Goal: Task Accomplishment & Management: Manage account settings

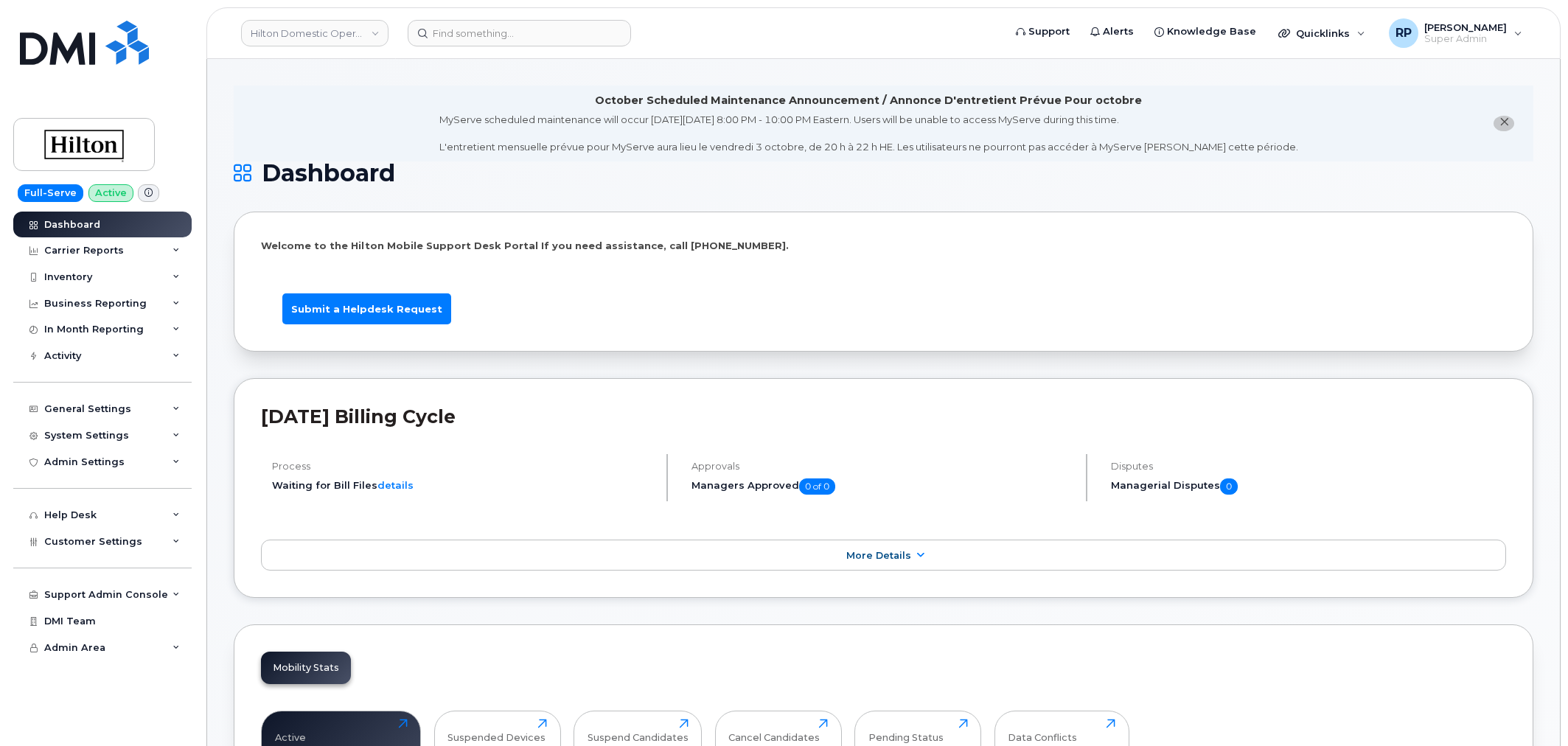
scroll to position [2235, 0]
click at [465, 35] on input at bounding box center [519, 33] width 223 height 27
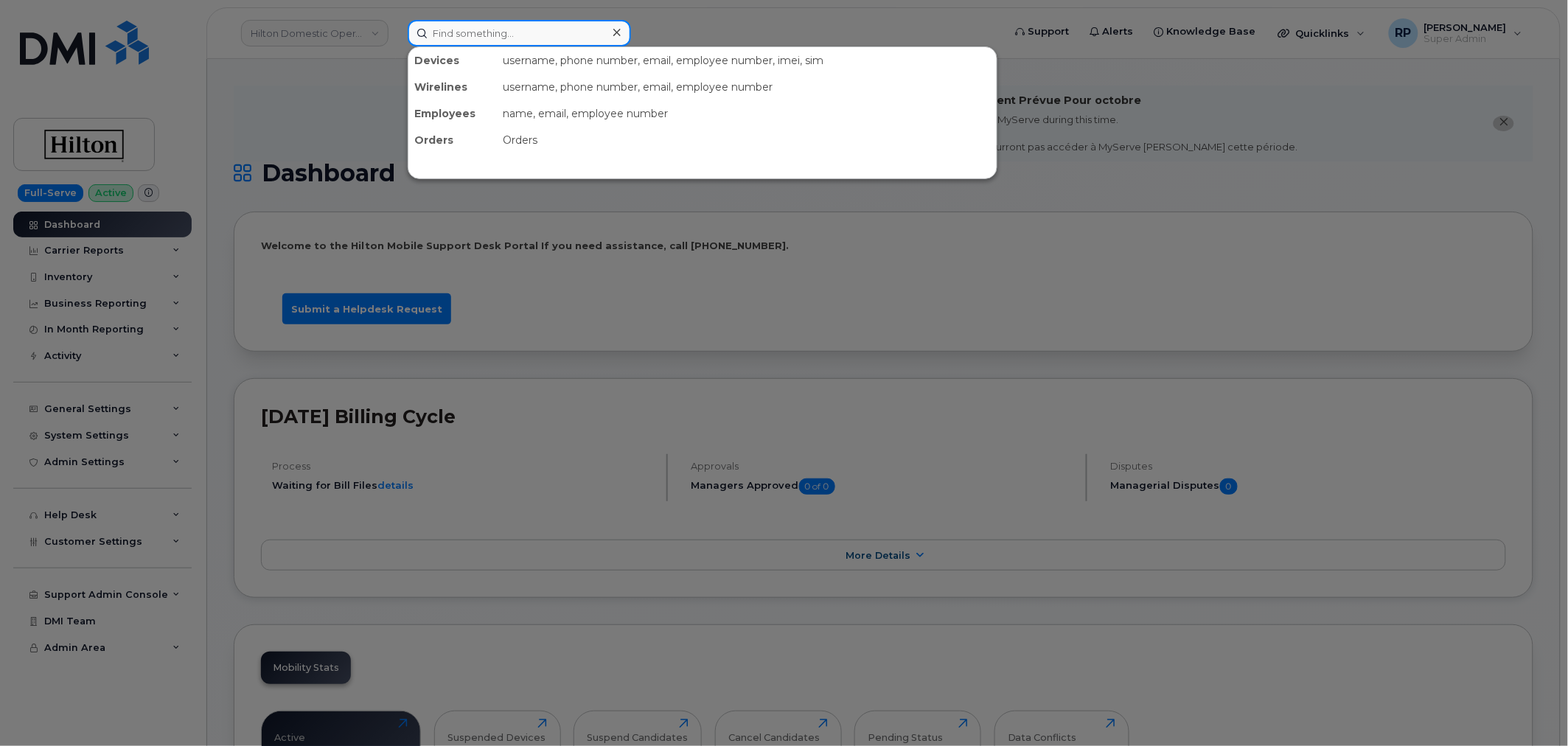
paste input "410-474-8815"
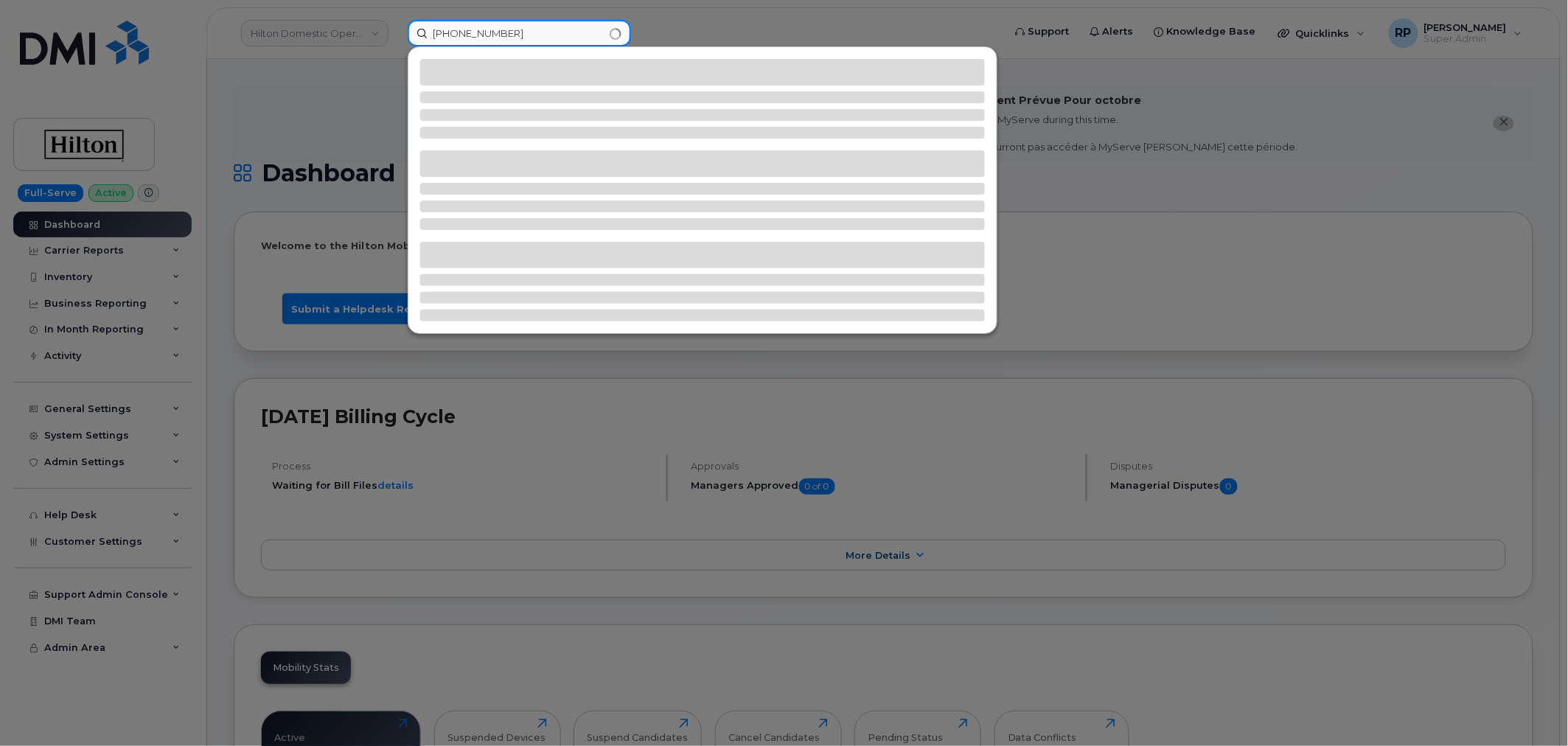
type input "410-474-8815"
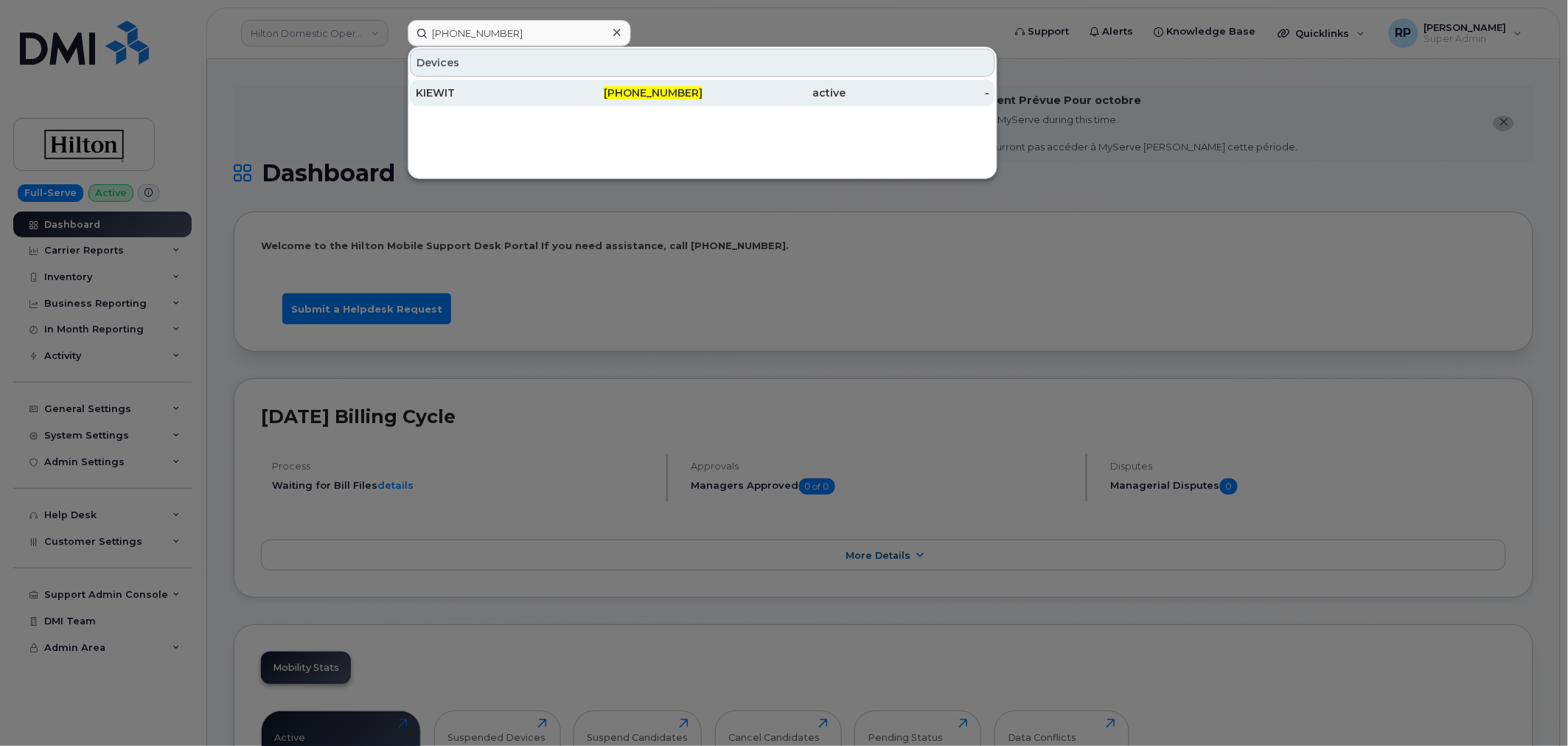
click at [650, 86] on span "410-474-8815" at bounding box center [654, 93] width 99 height 13
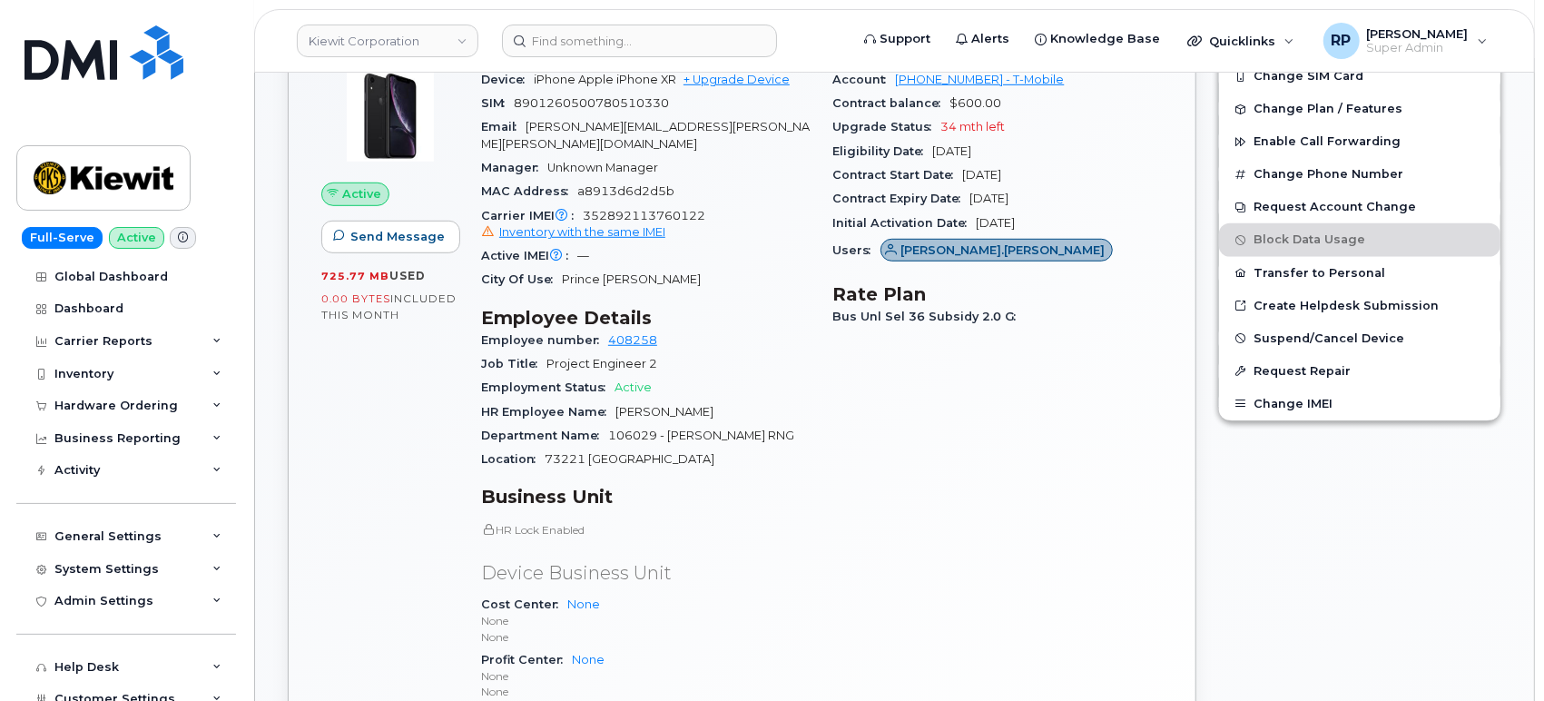
scroll to position [785, 0]
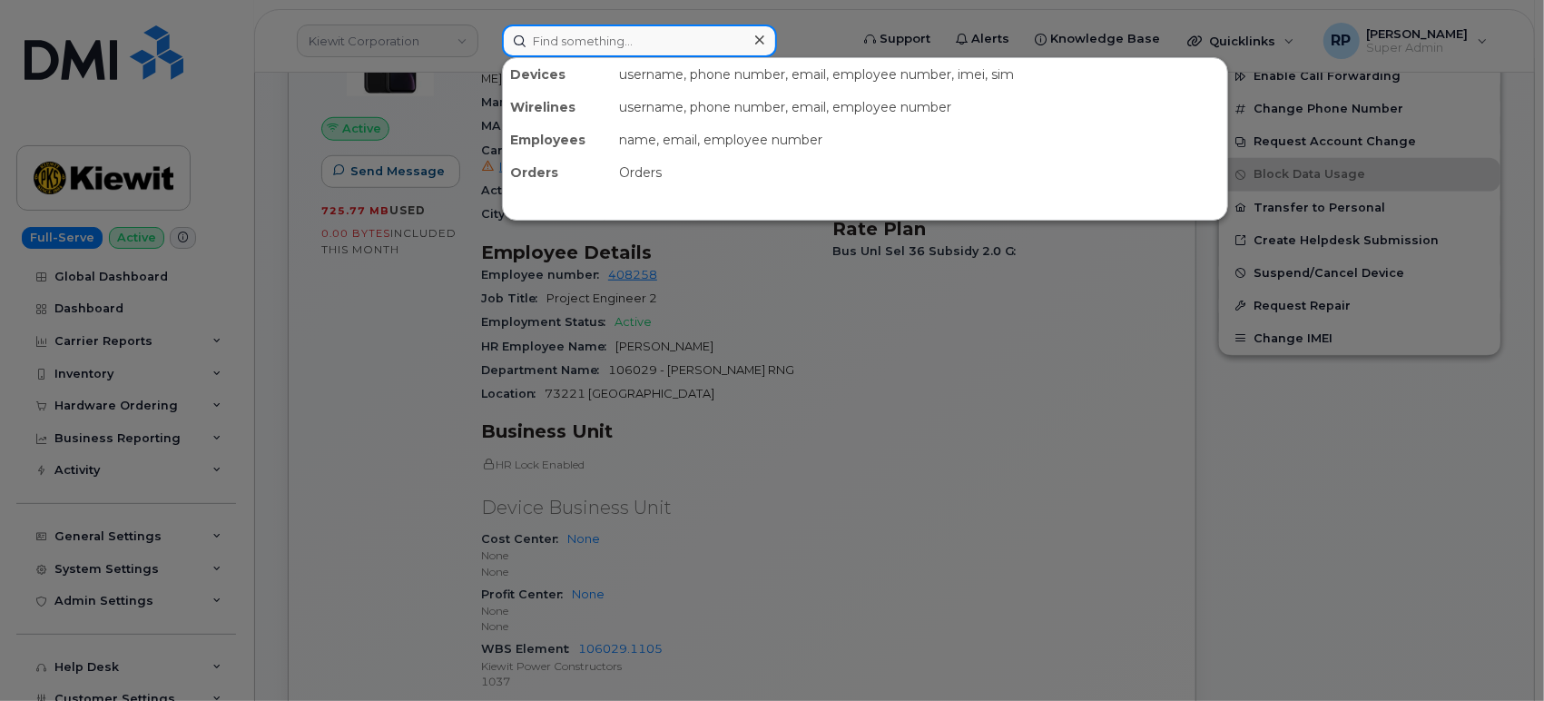
click at [581, 43] on input at bounding box center [639, 41] width 275 height 33
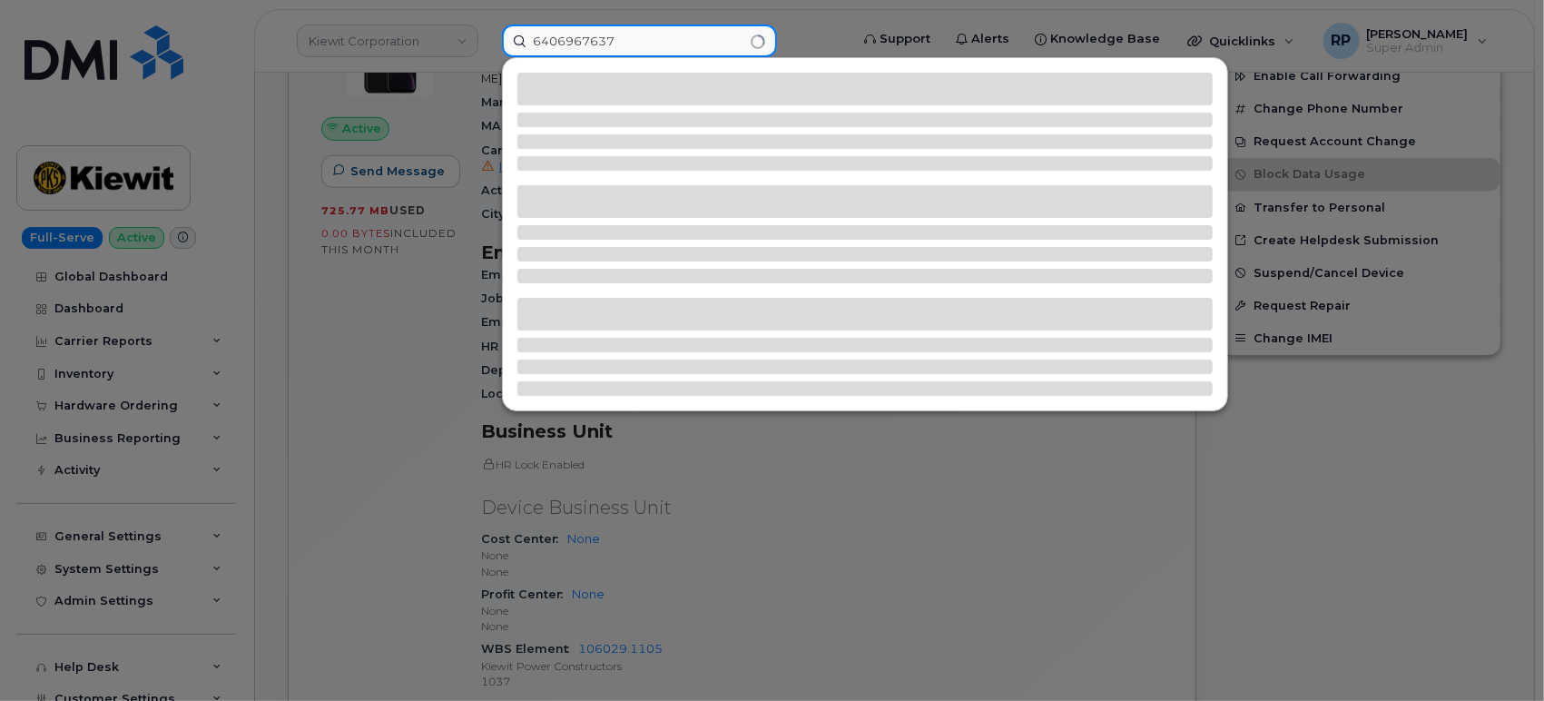
type input "6406967637"
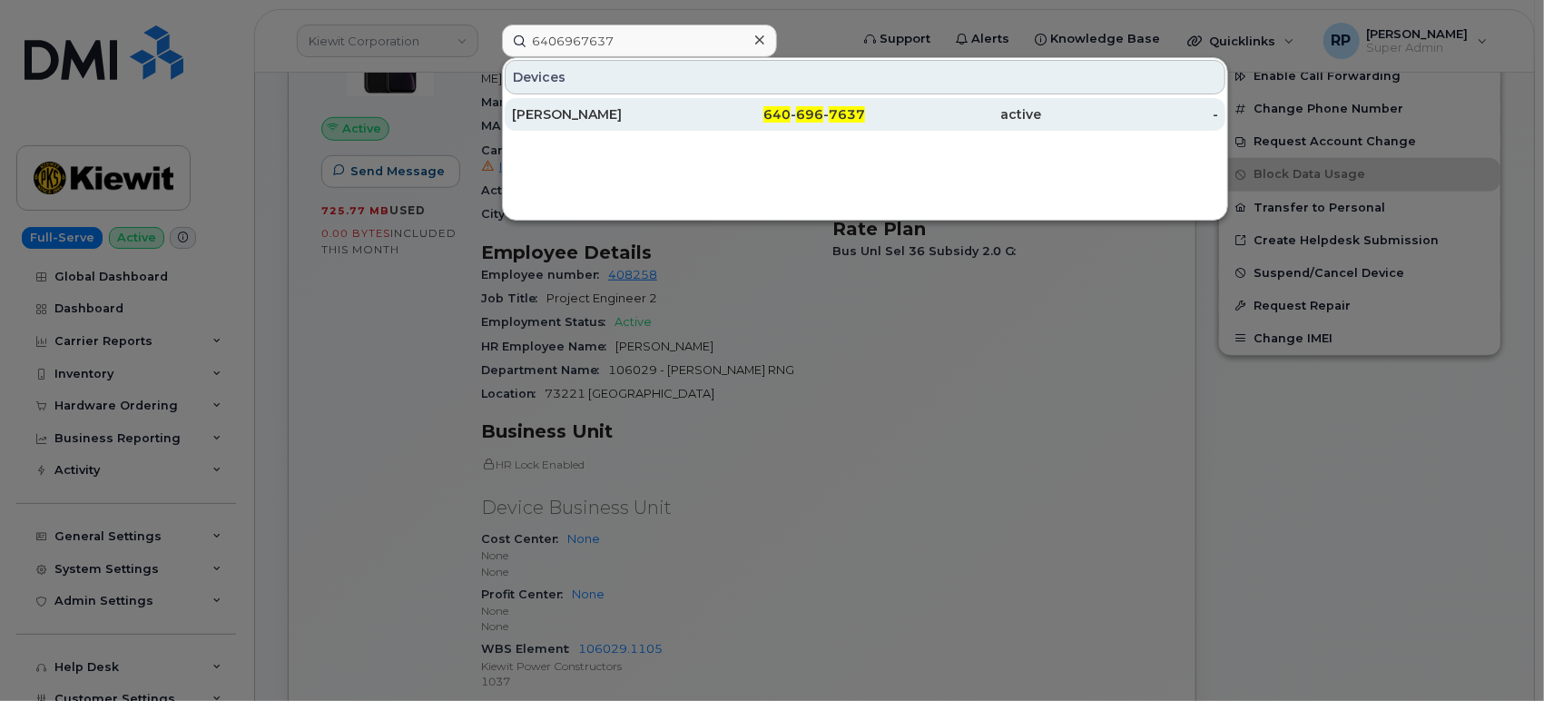
click at [726, 122] on div "640 - 696 - 7637" at bounding box center [777, 114] width 177 height 18
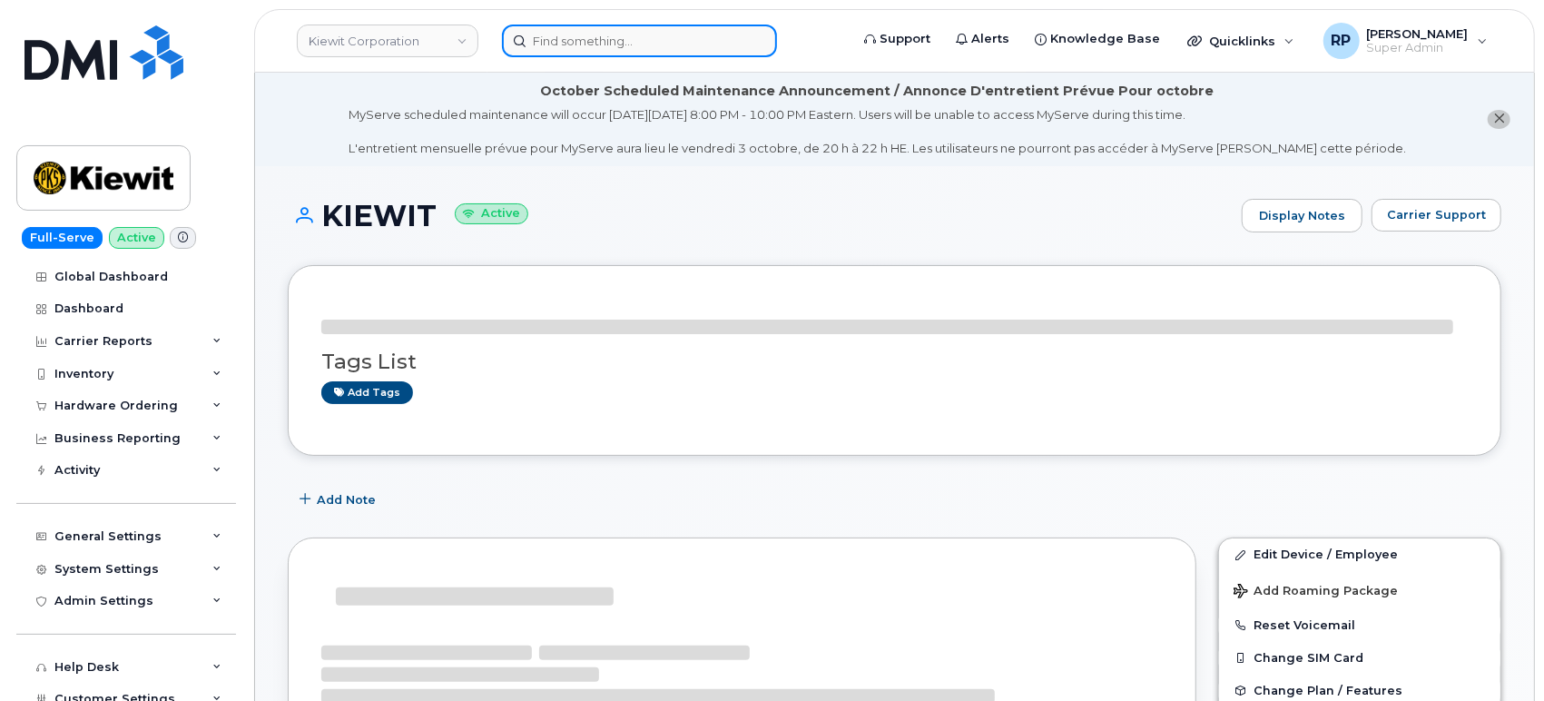
click at [577, 45] on input at bounding box center [639, 41] width 275 height 33
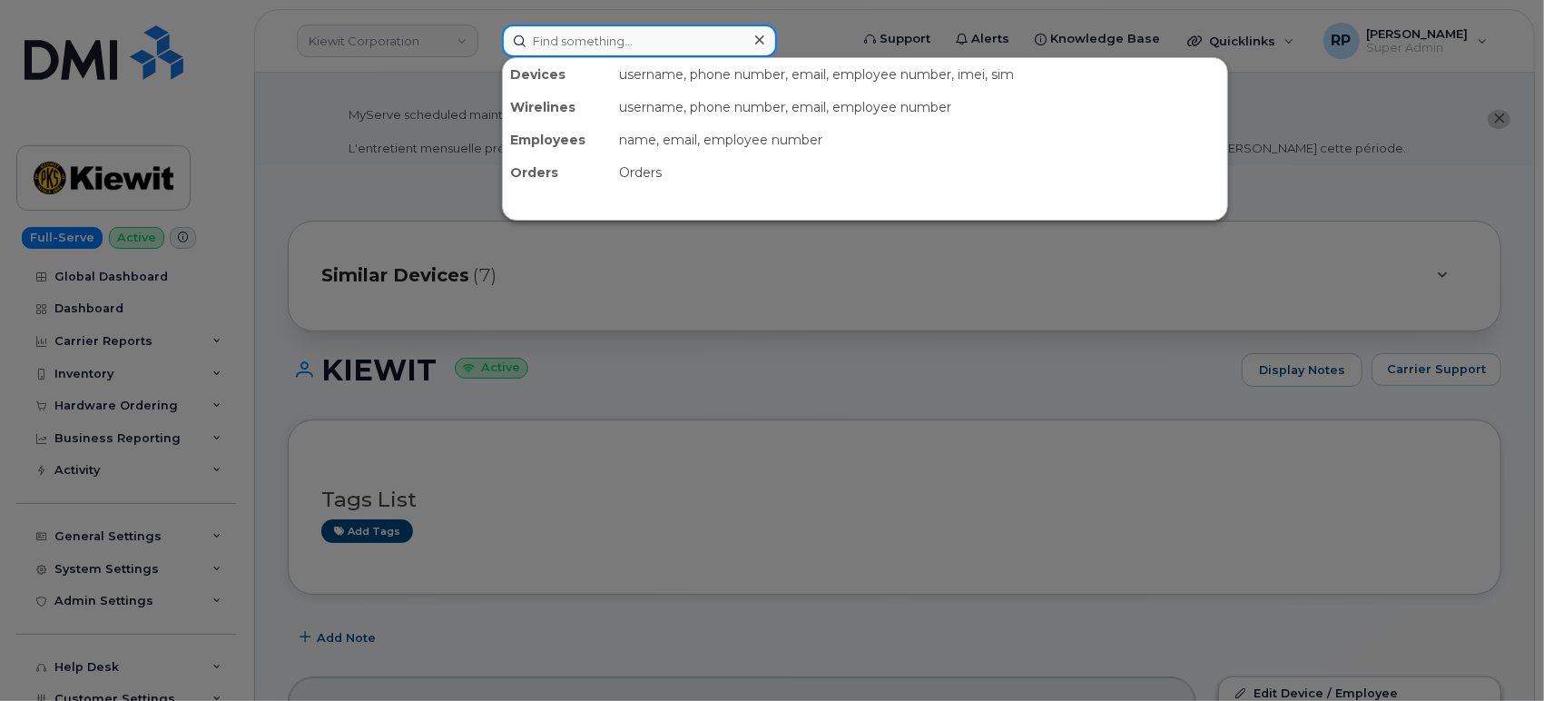
paste input "541-441-2097"
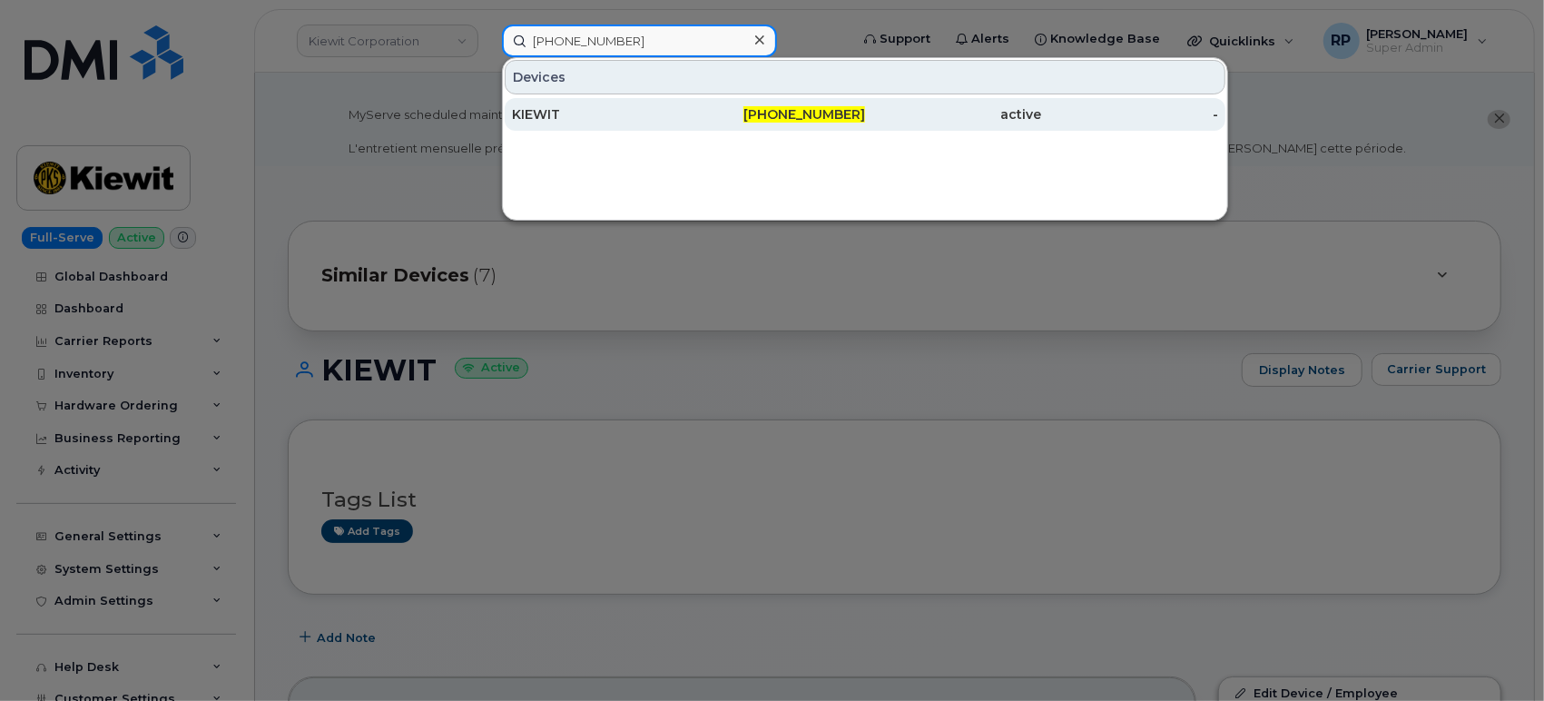
type input "541-441-2097"
click at [603, 114] on div "KIEWIT" at bounding box center [600, 114] width 177 height 18
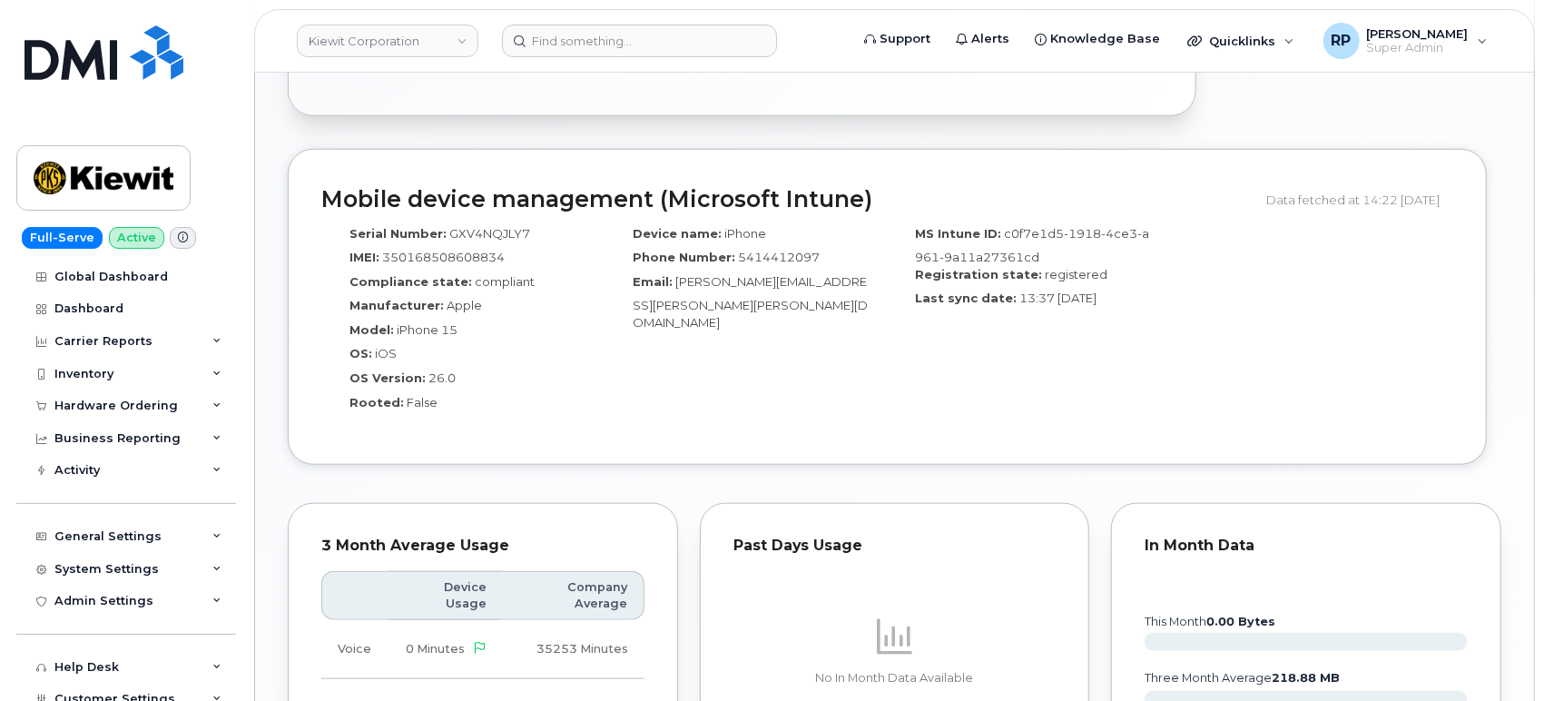
scroll to position [1597, 0]
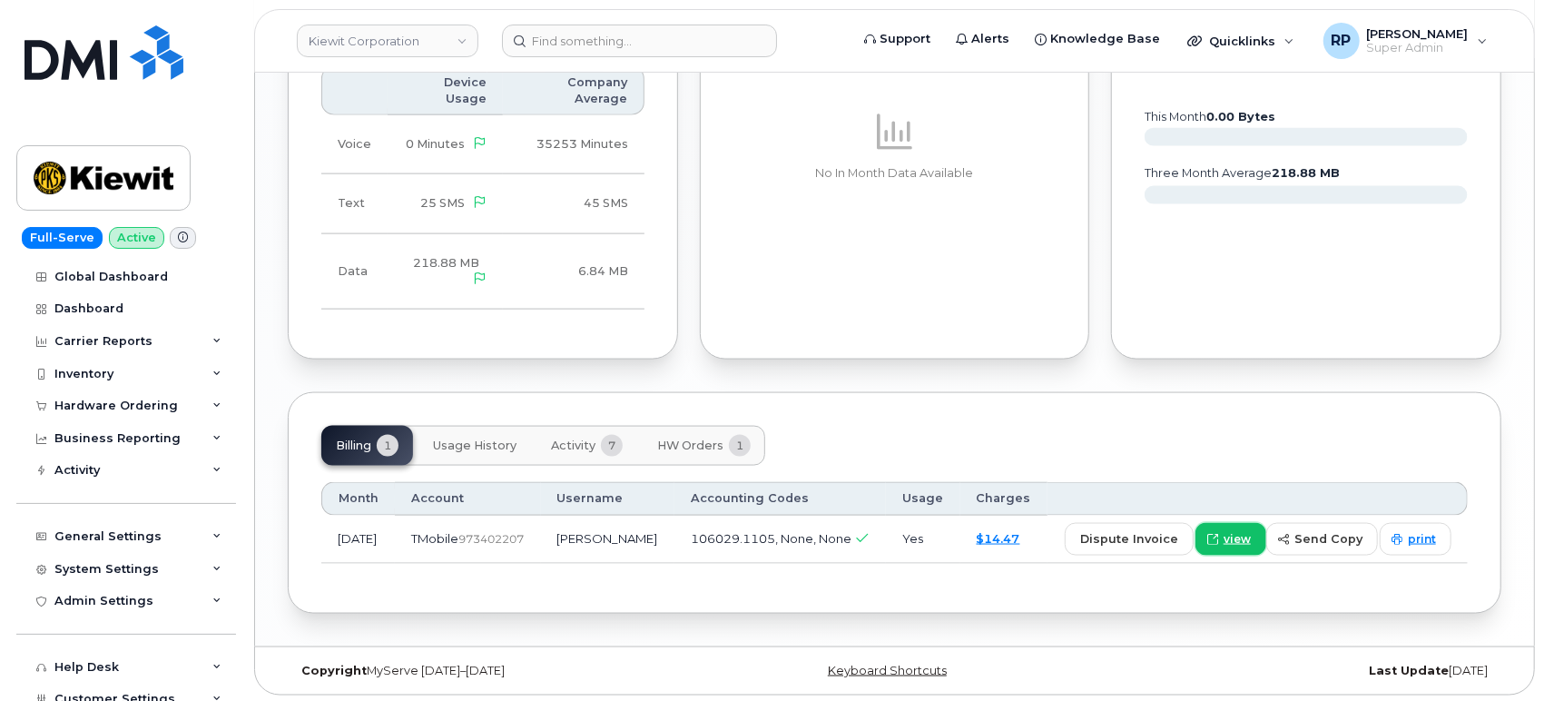
click at [1237, 544] on span "view" at bounding box center [1237, 539] width 27 height 16
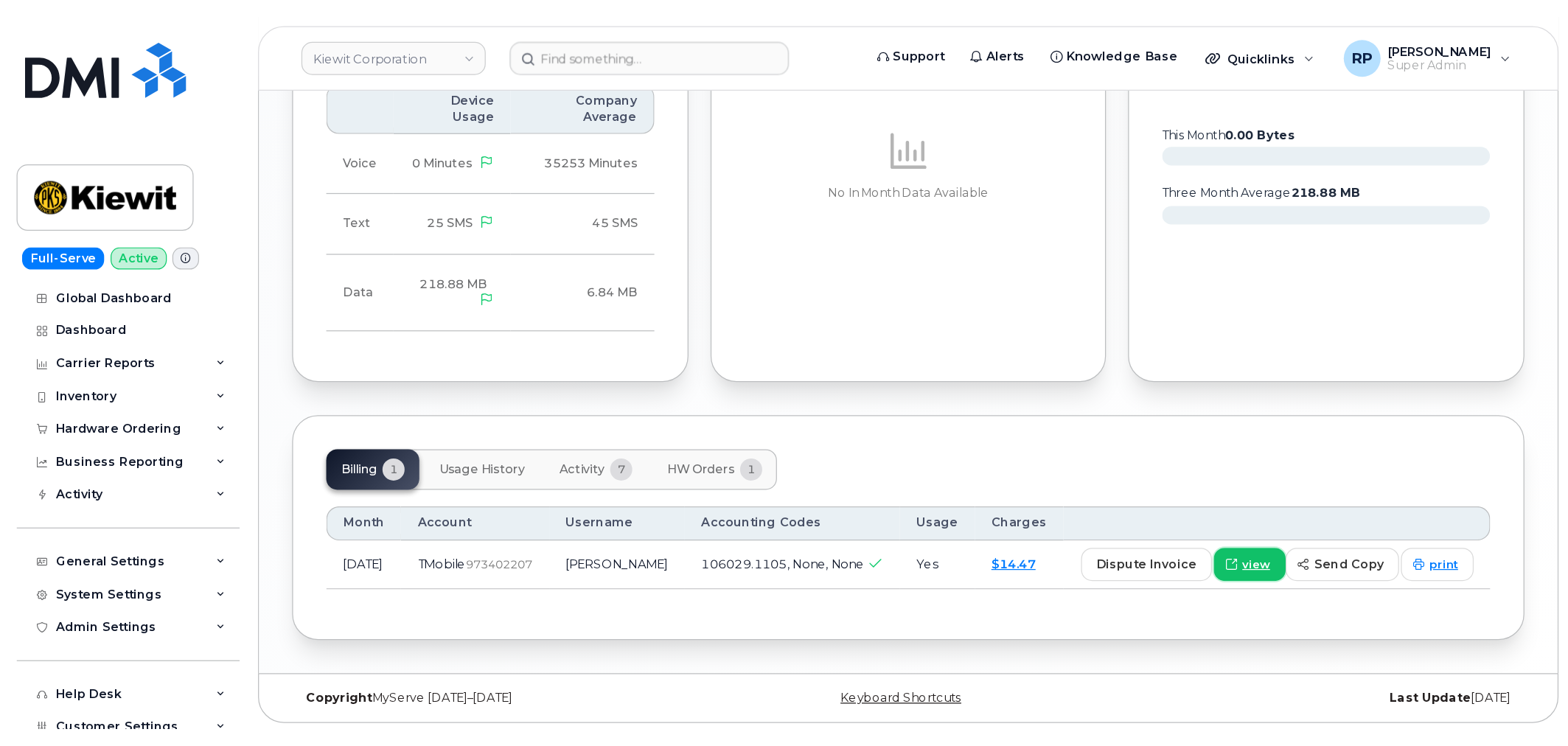
scroll to position [1096, 0]
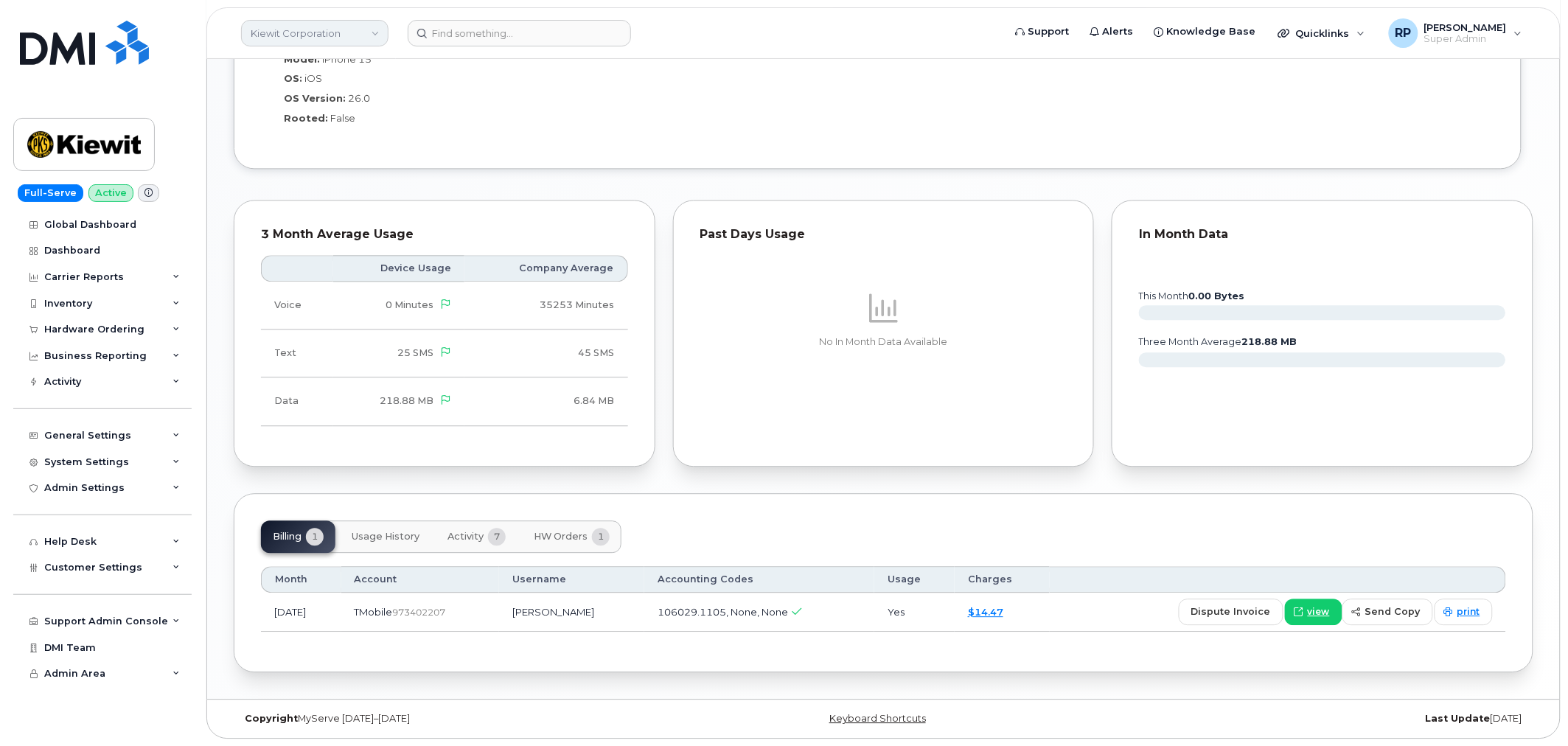
click at [270, 37] on link "Kiewit Corporation" at bounding box center [315, 33] width 148 height 27
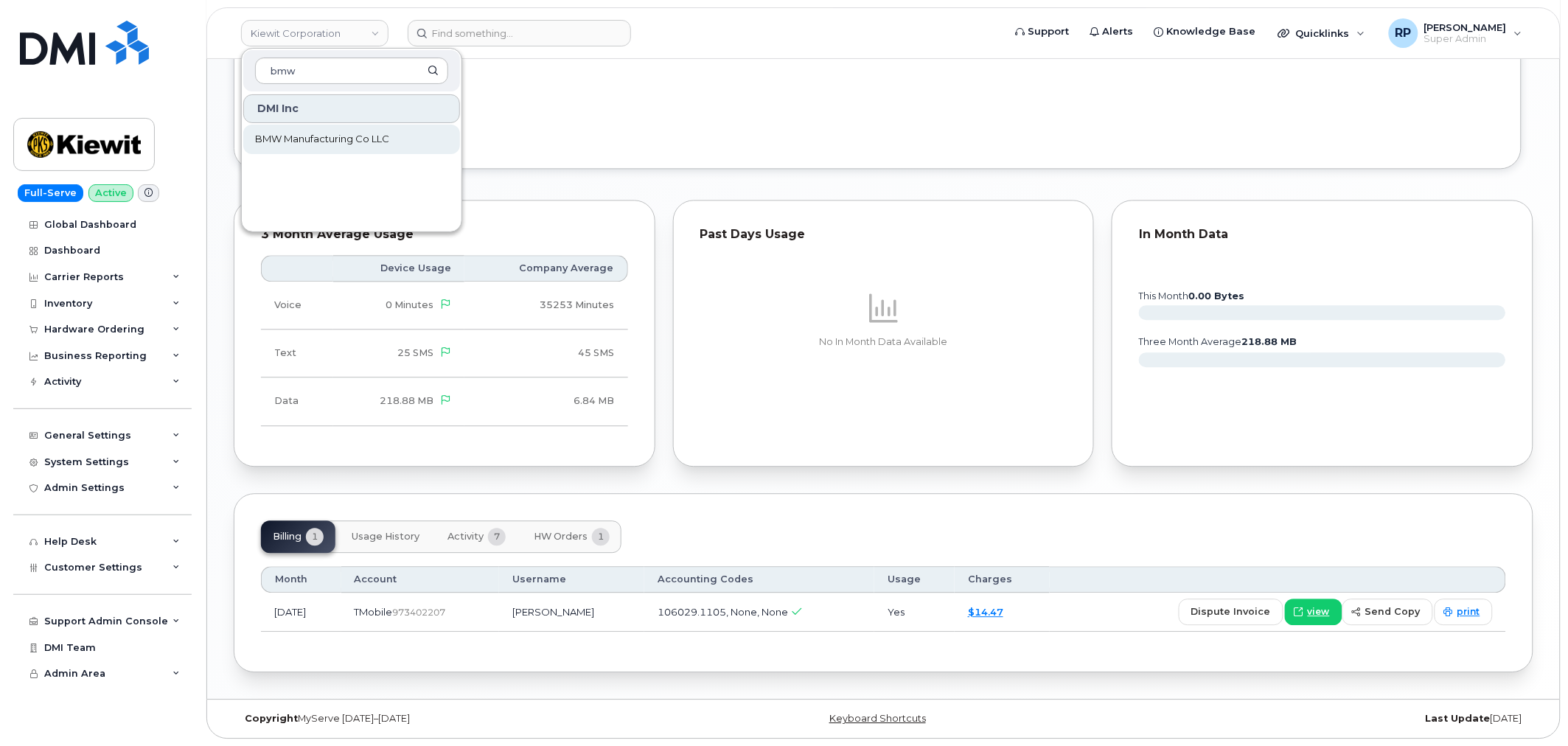
type input "bmw"
click at [296, 144] on span "BMW Manufacturing Co LLC" at bounding box center [322, 140] width 134 height 15
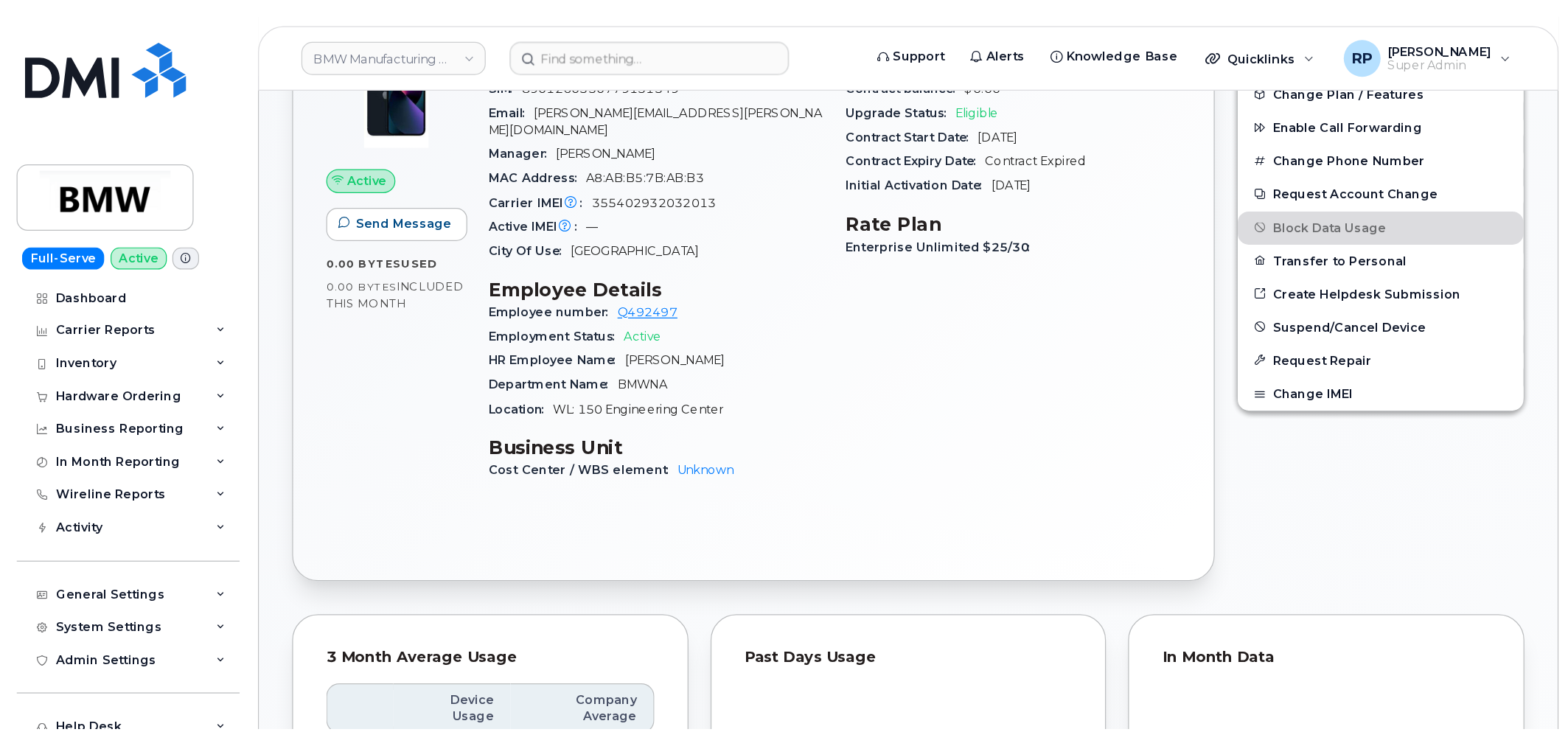
scroll to position [409, 0]
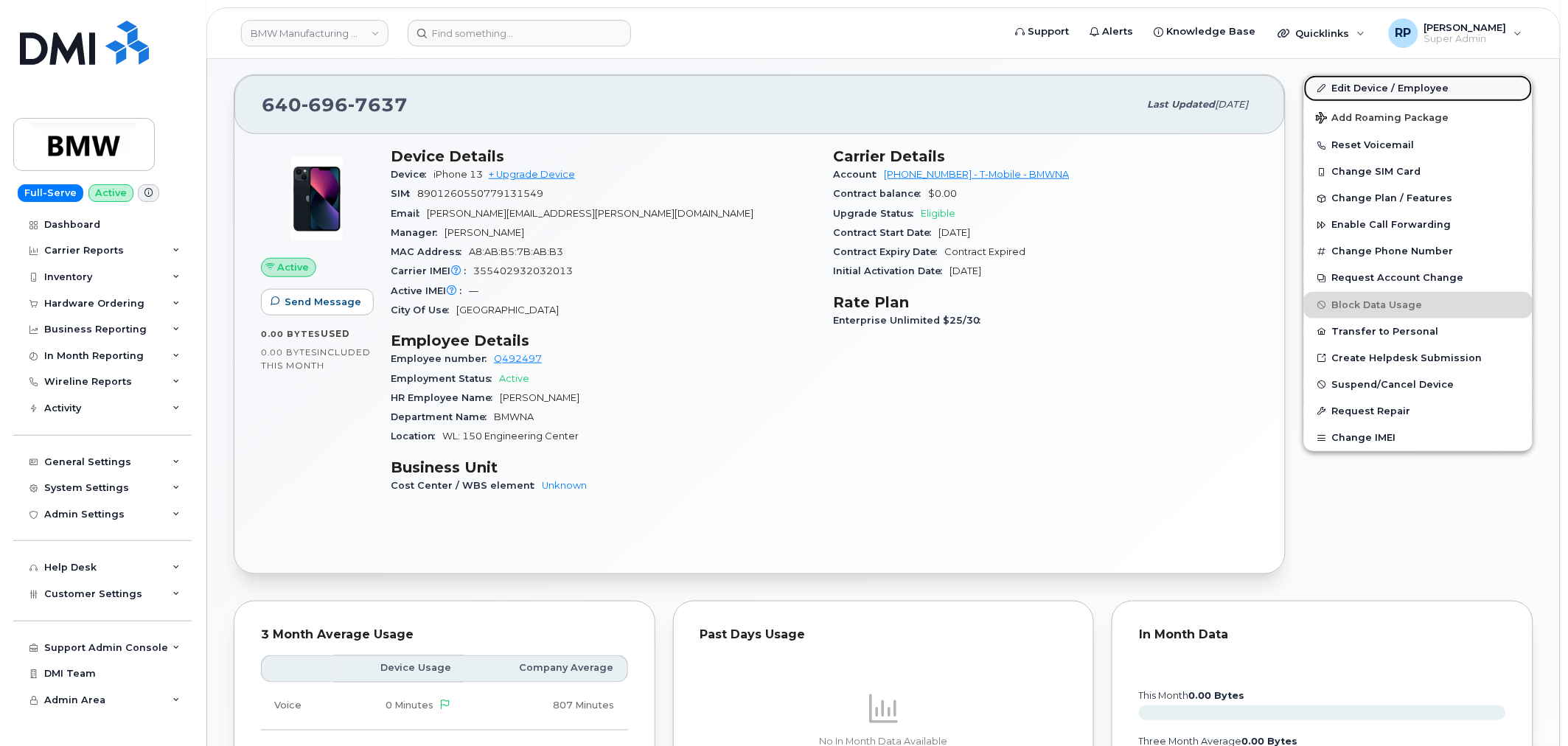
click at [1253, 87] on link "Edit Device / Employee" at bounding box center [1418, 88] width 228 height 27
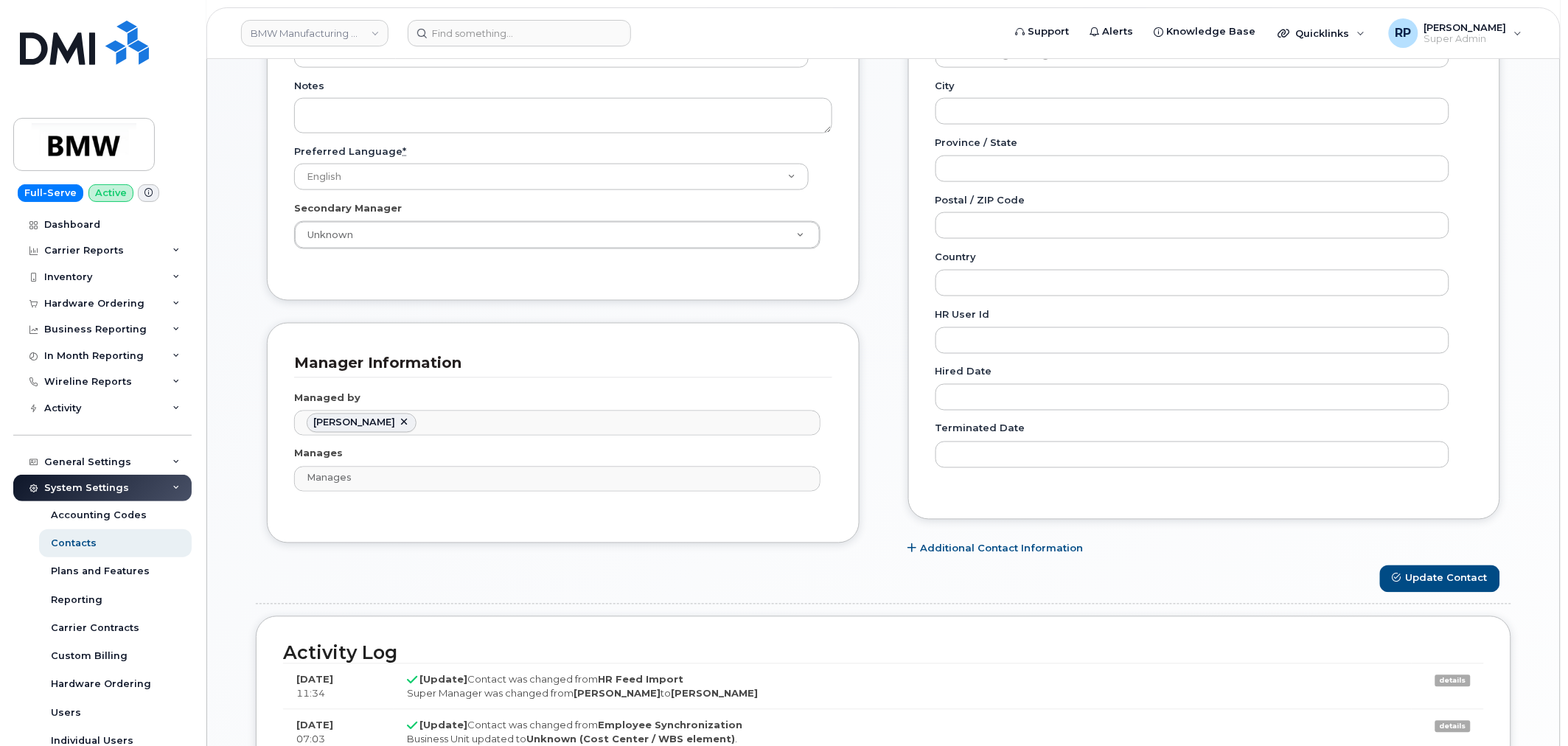
scroll to position [819, 0]
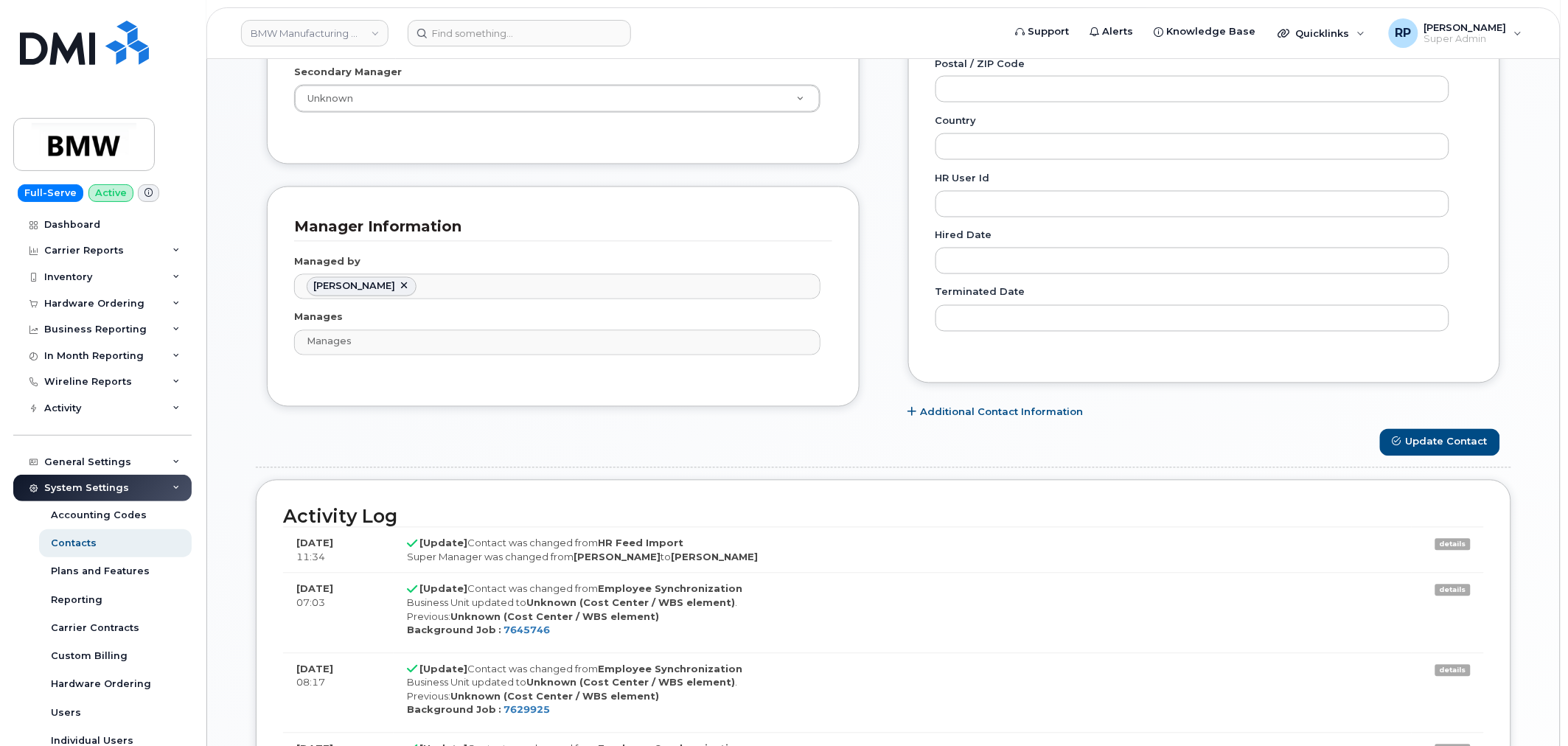
click at [1253, 546] on link "details" at bounding box center [1454, 545] width 36 height 12
click at [878, 567] on td "[Update] Contact was changed from HR Feed Import Super Manager was changed from…" at bounding box center [903, 550] width 1018 height 45
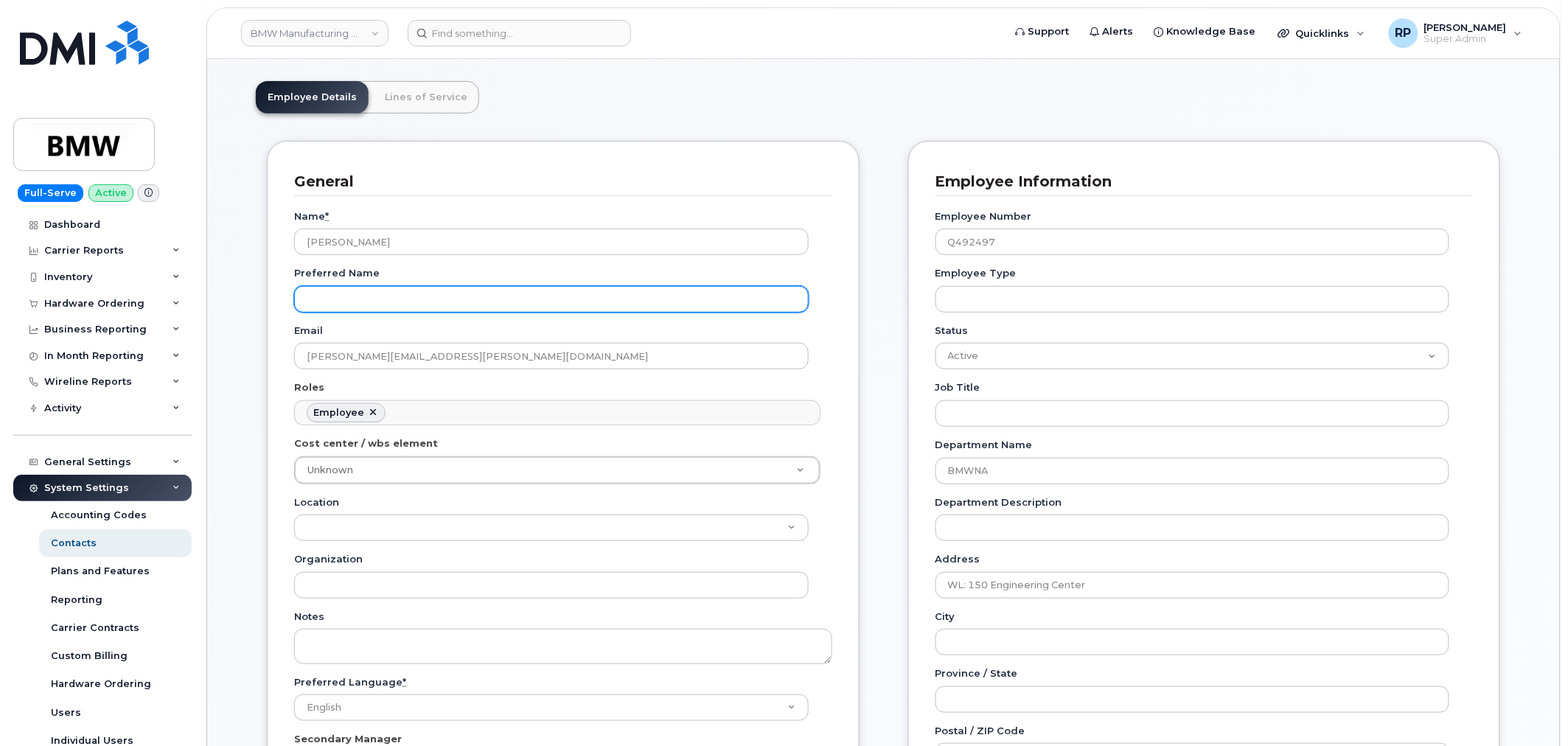
scroll to position [136, 0]
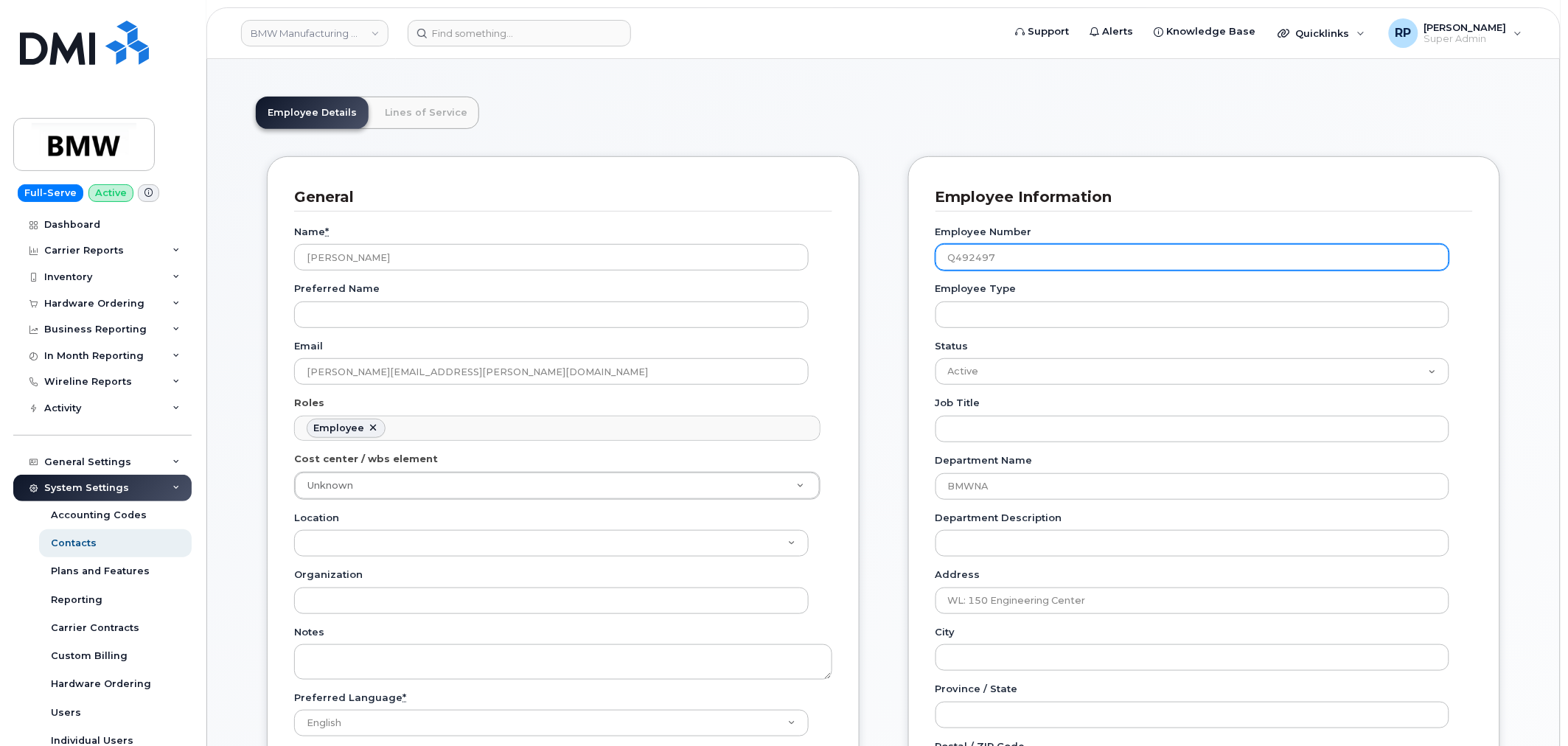
drag, startPoint x: 992, startPoint y: 255, endPoint x: 942, endPoint y: 260, distance: 50.2
click at [942, 260] on input "Q492497" at bounding box center [1193, 257] width 515 height 27
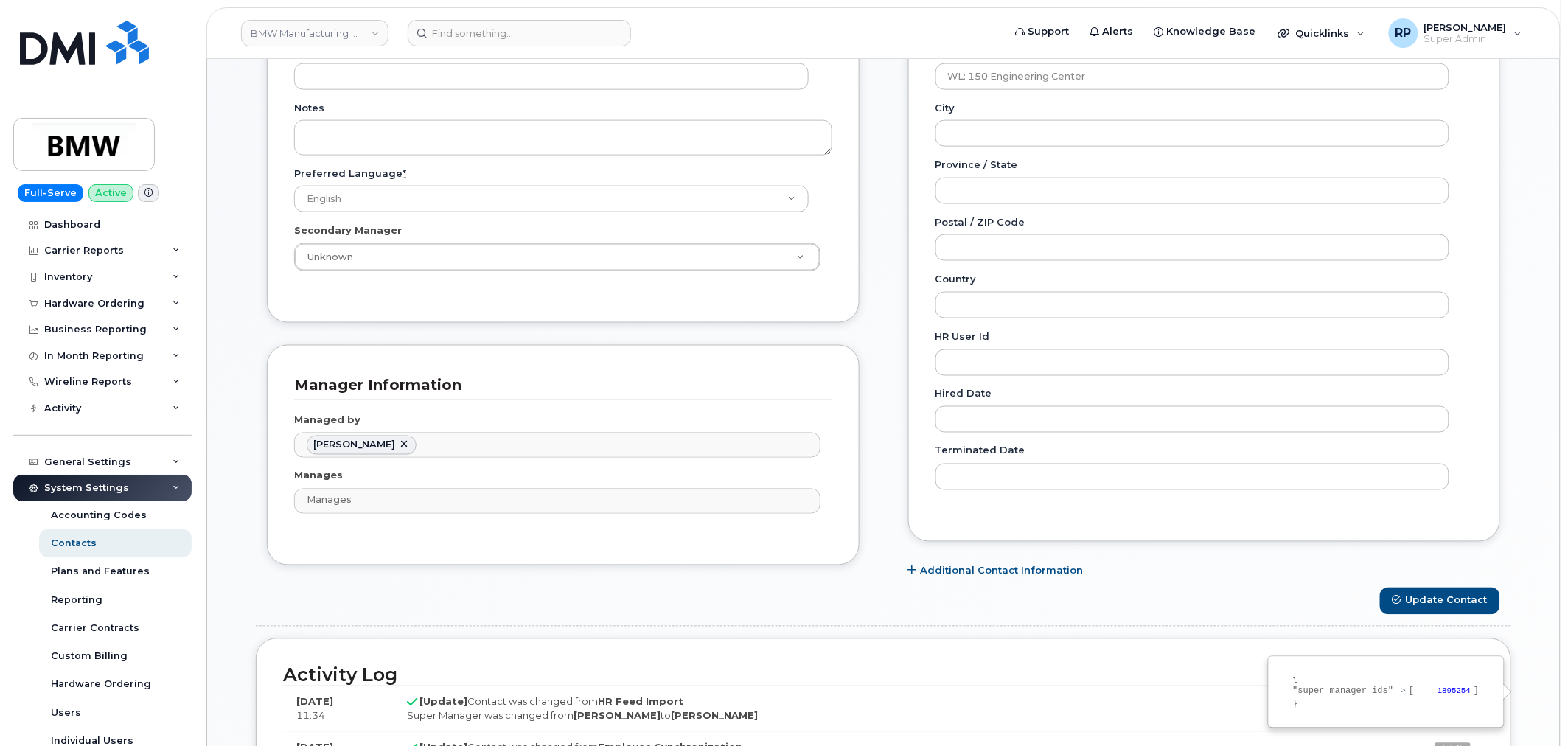
scroll to position [683, 0]
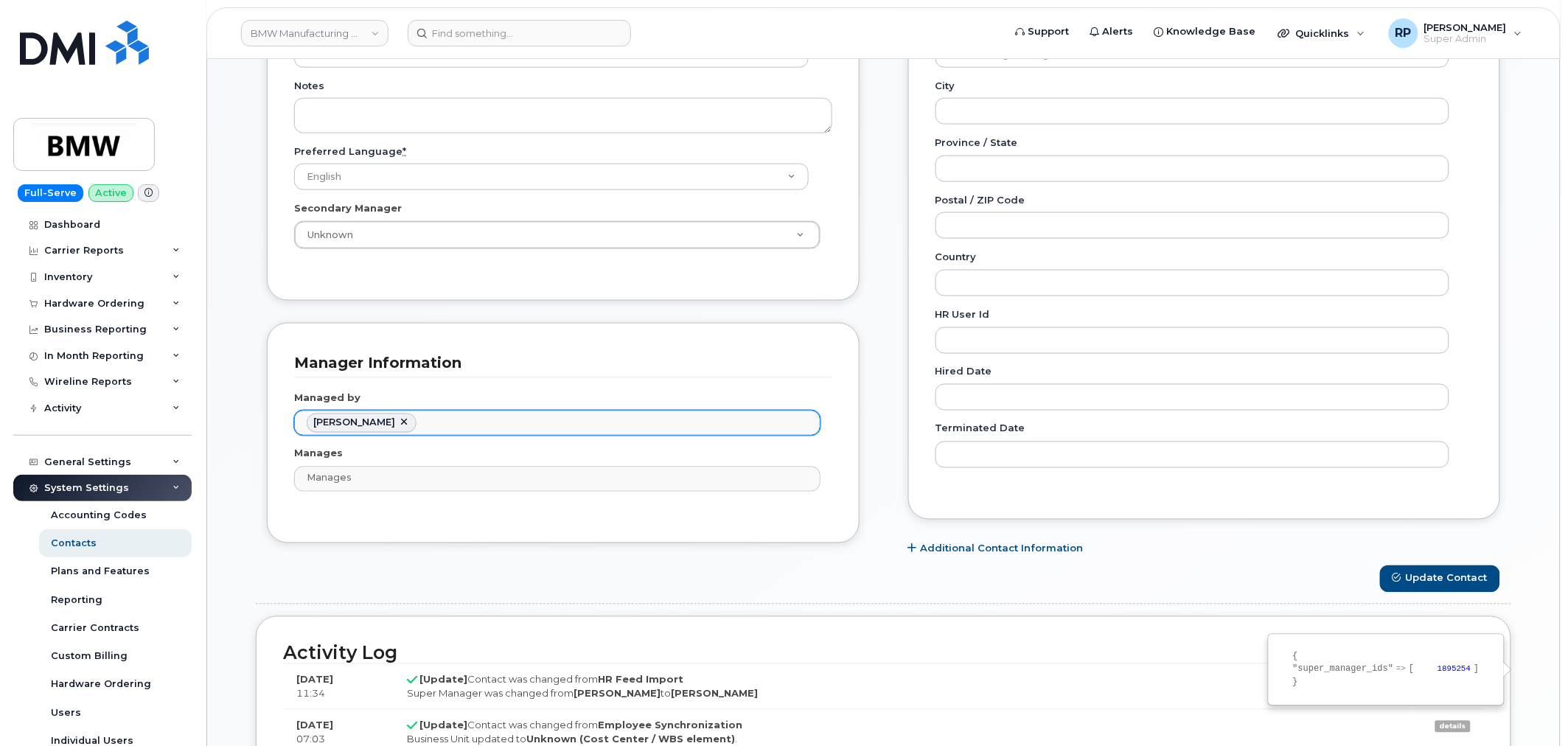
click at [410, 425] on link at bounding box center [404, 423] width 12 height 12
type input "Managed by"
click at [413, 425] on ul "Managed by" at bounding box center [557, 423] width 525 height 24
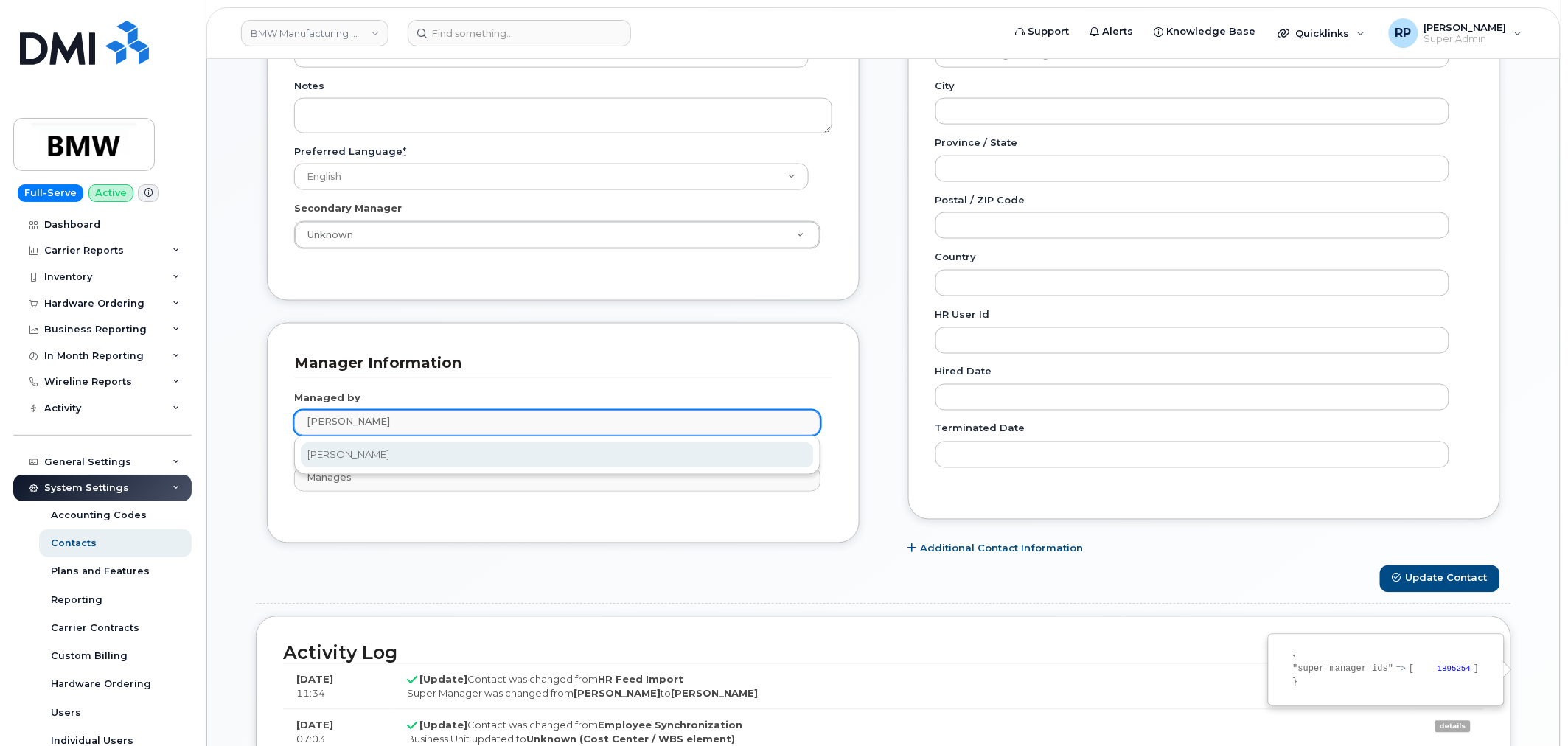
type input "meredith sch"
type input "1898109"
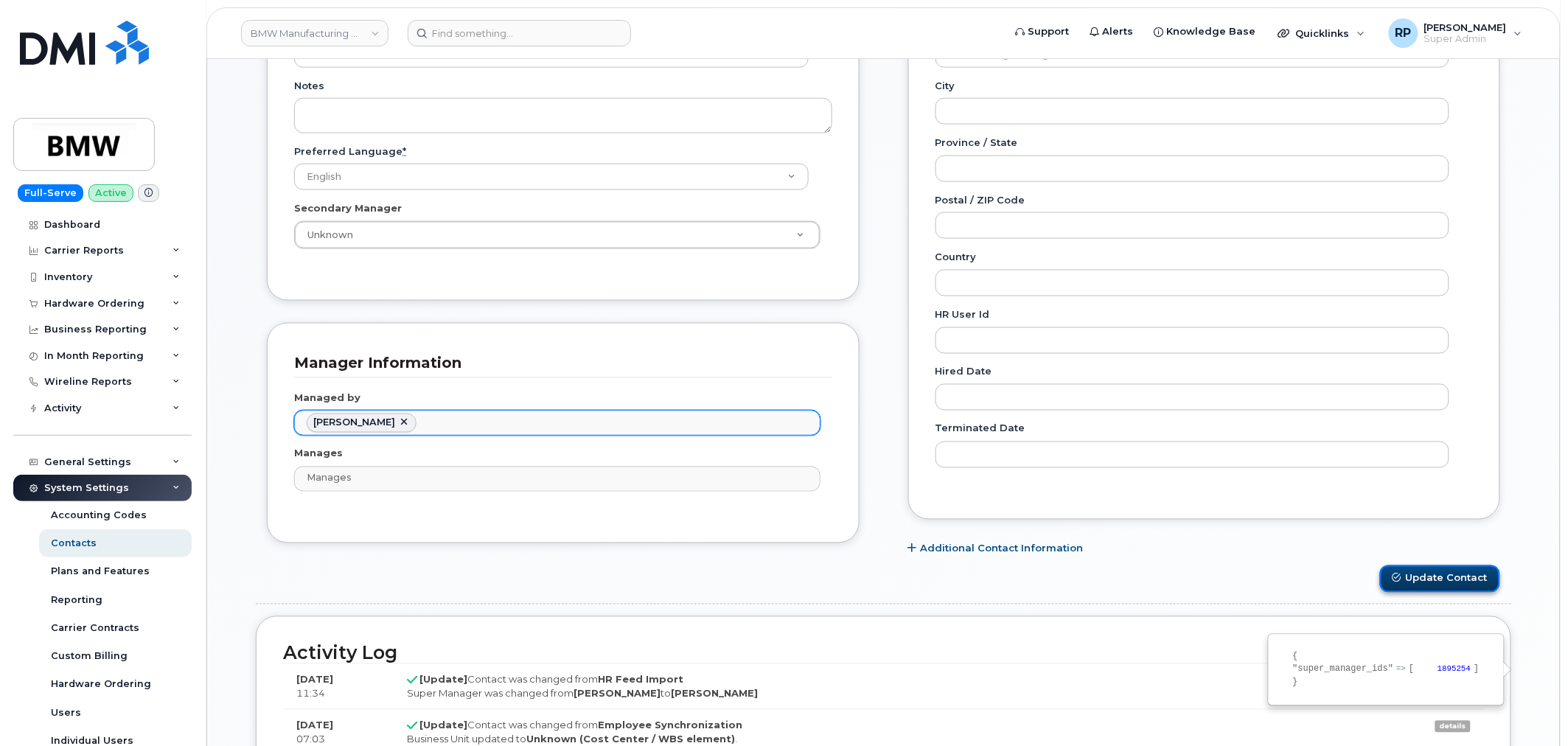
click at [1253, 568] on button "Update Contact" at bounding box center [1440, 579] width 120 height 28
click at [641, 568] on div "Update Contact" at bounding box center [883, 579] width 1255 height 28
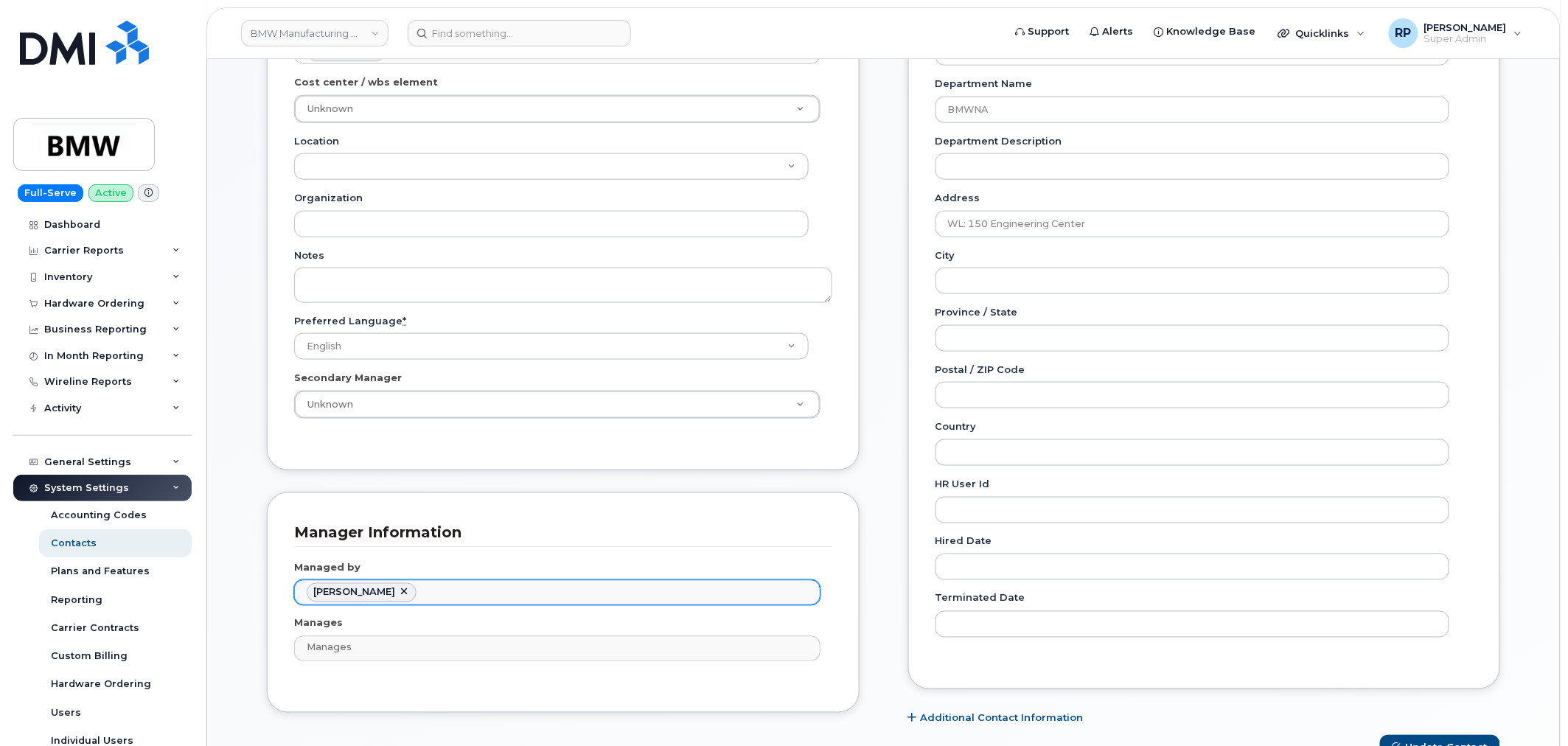
scroll to position [546, 0]
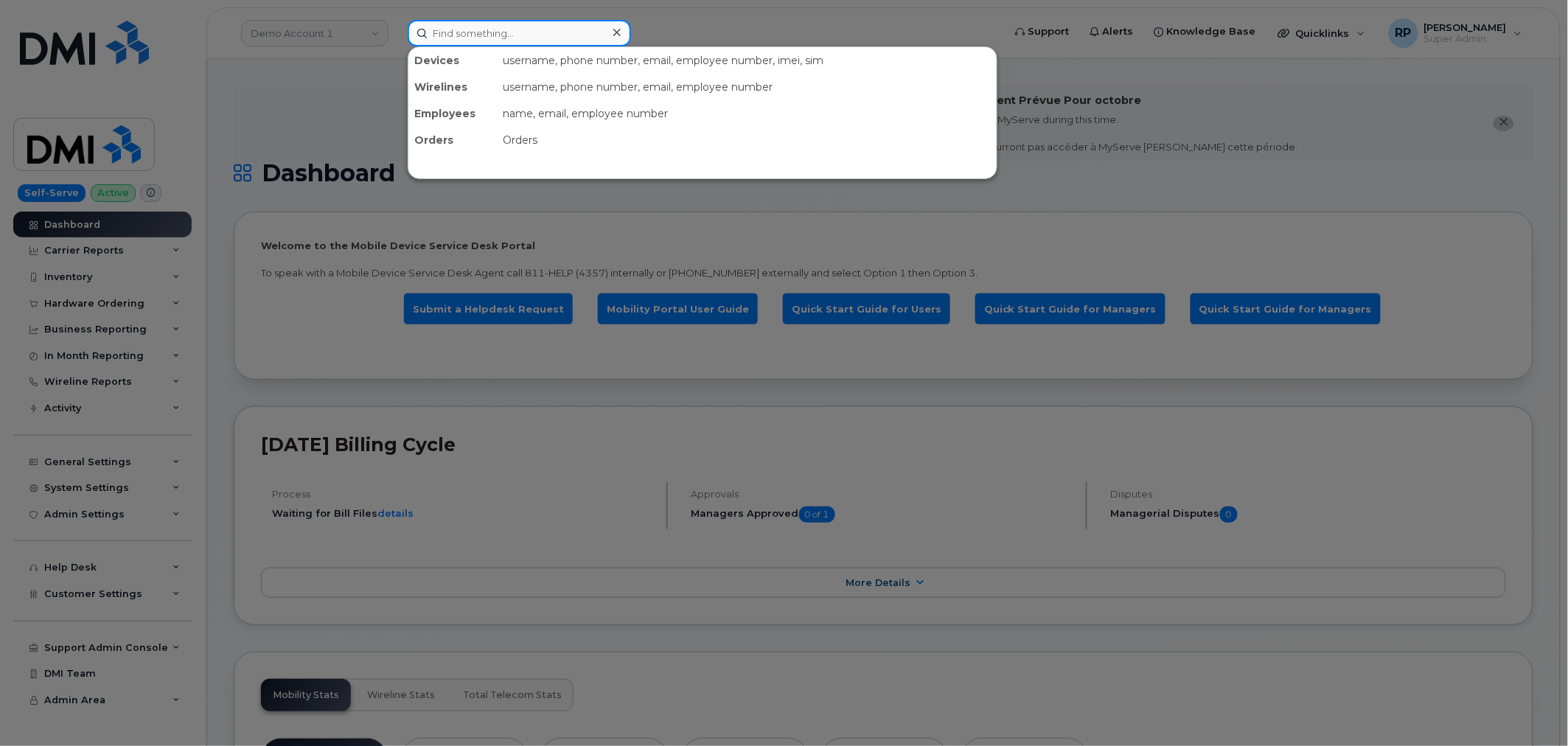
click at [491, 34] on input at bounding box center [519, 33] width 223 height 27
paste input "236-330-3822"
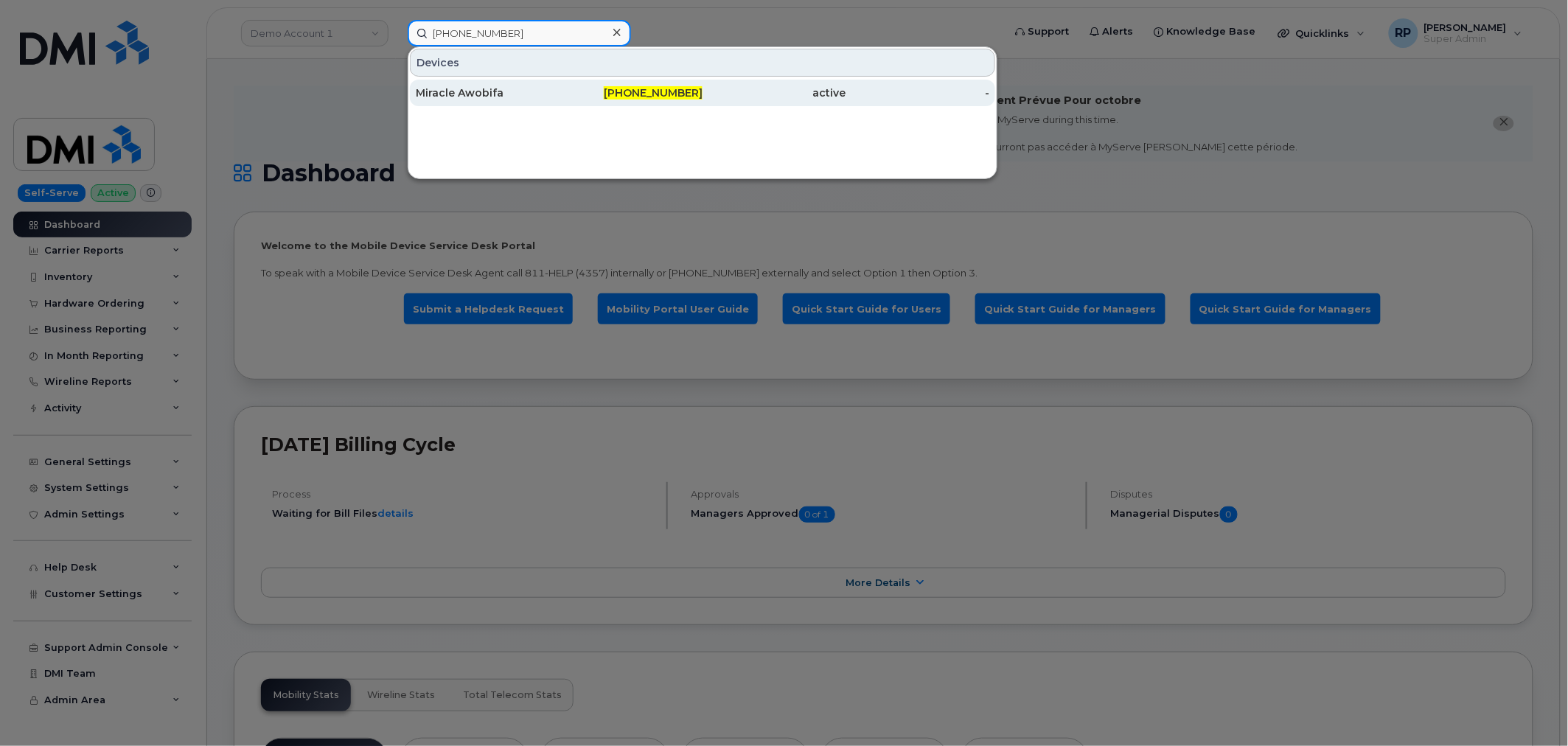
type input "236-330-3822"
click at [525, 90] on div "Miracle Awobifa" at bounding box center [487, 93] width 144 height 15
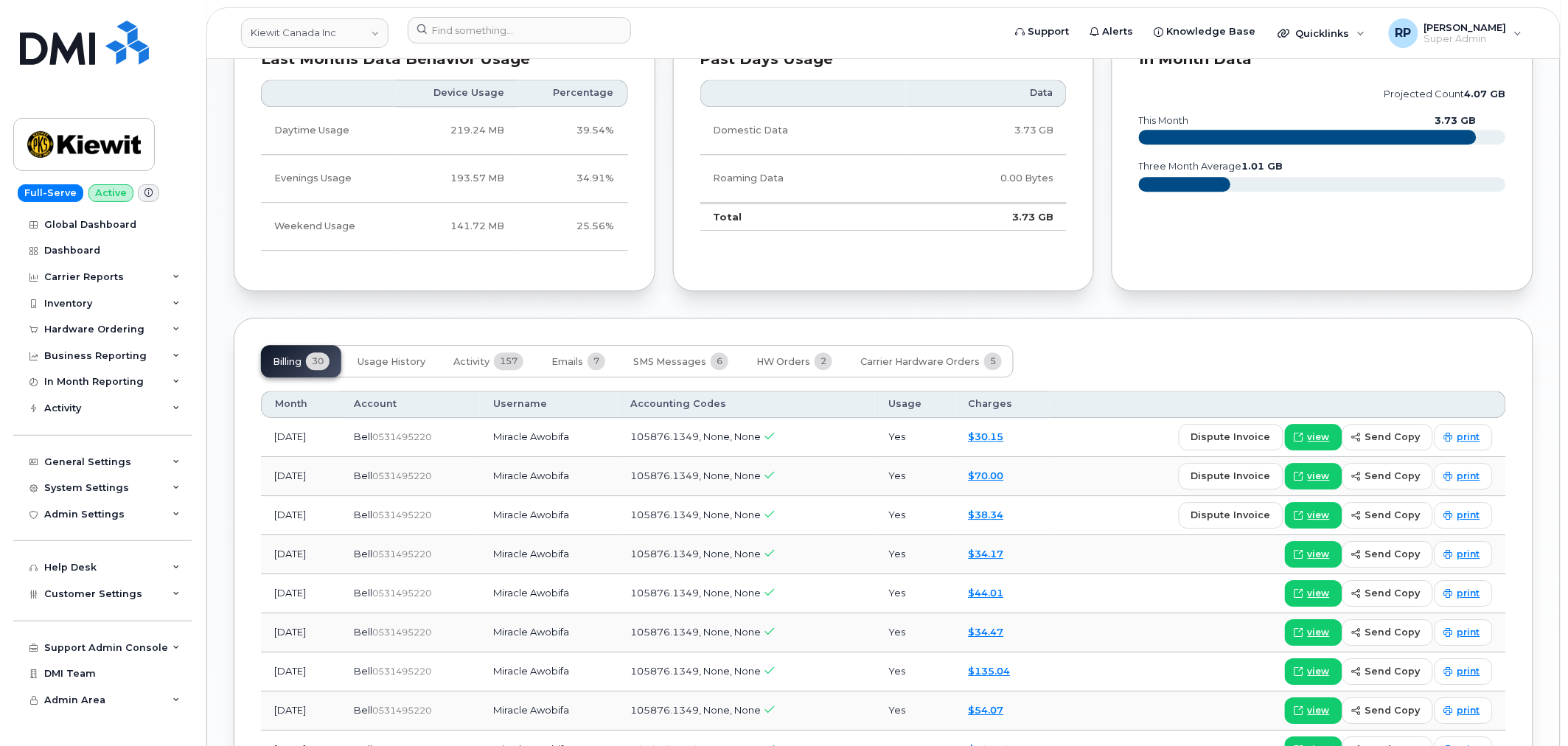
scroll to position [1365, 0]
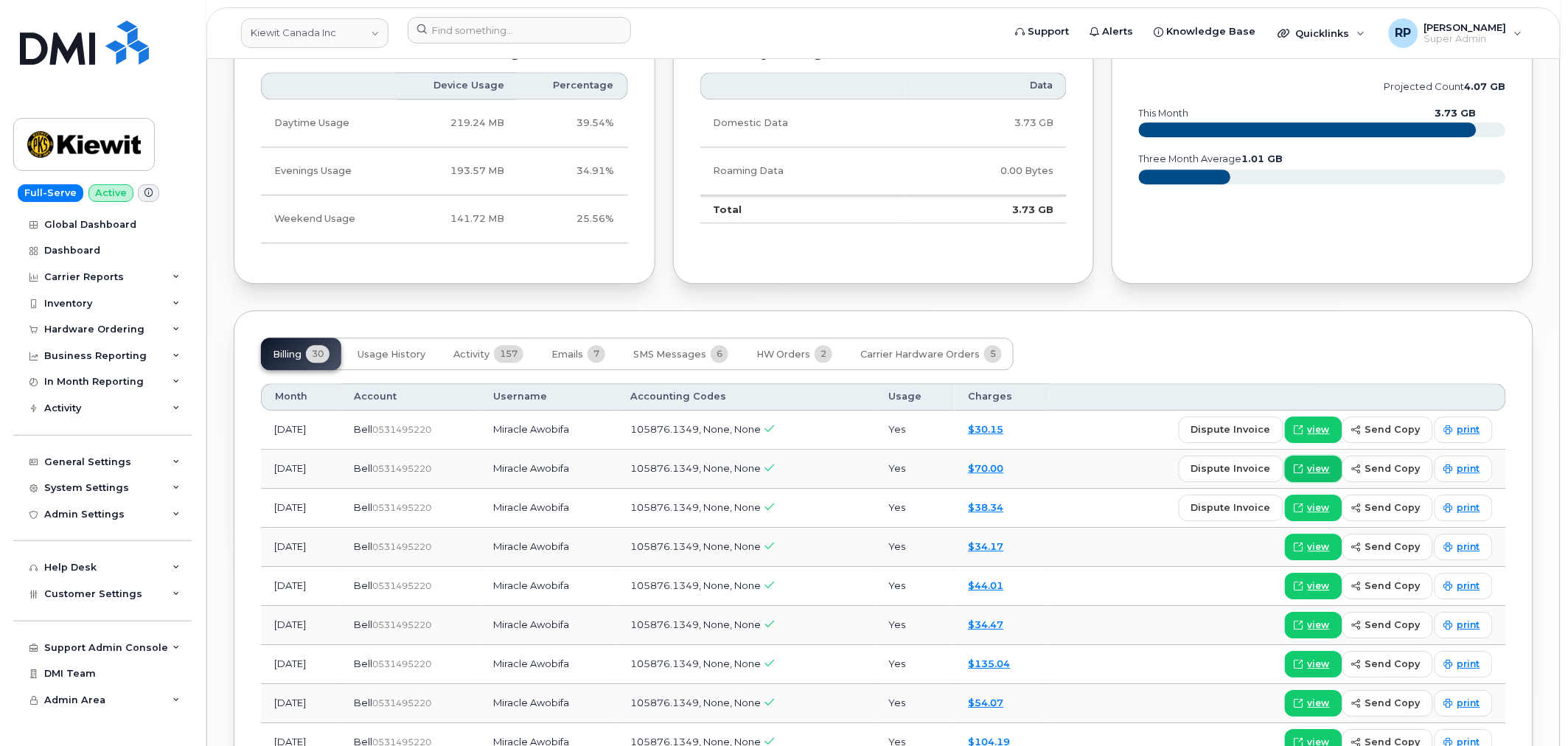
click at [1302, 472] on icon at bounding box center [1298, 468] width 9 height 9
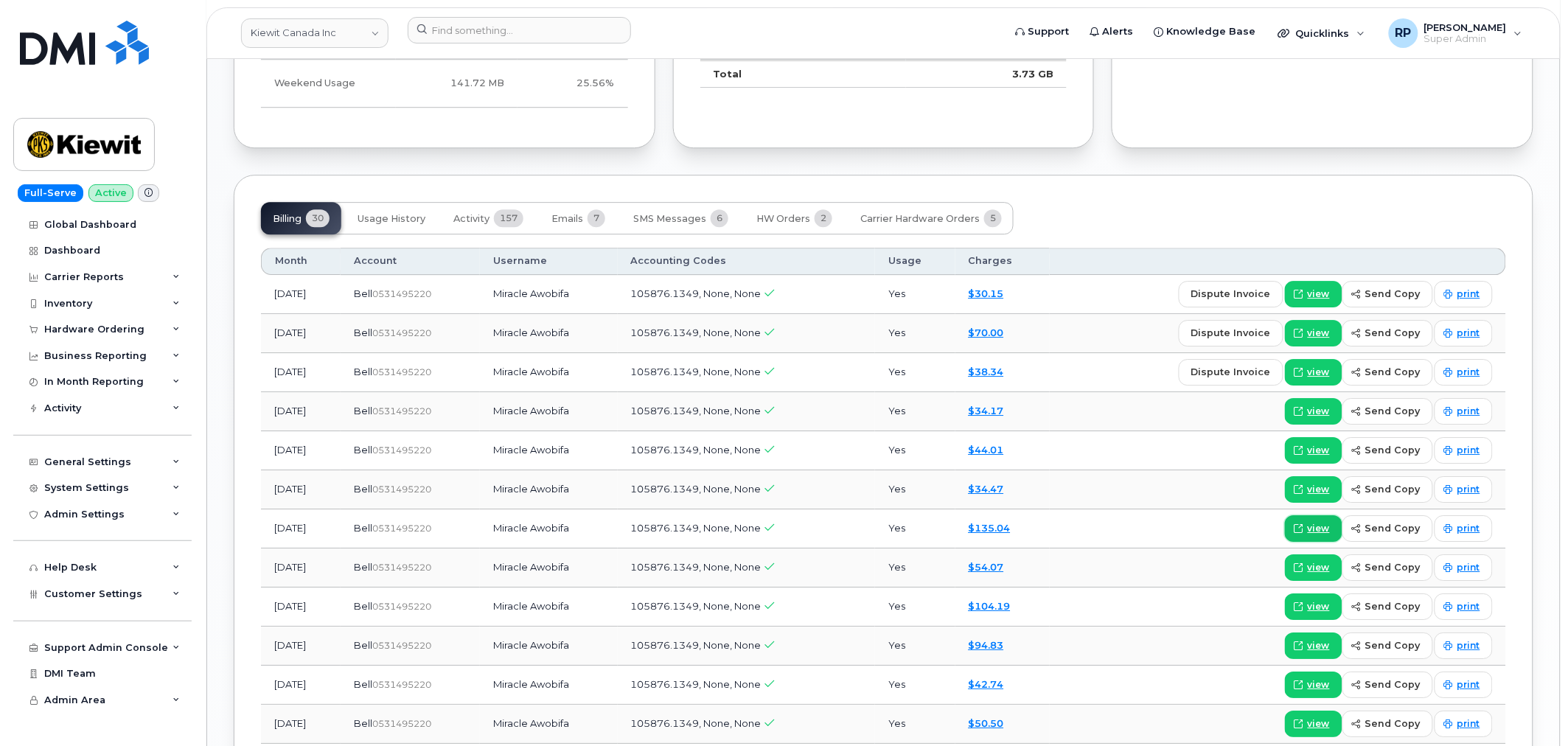
click at [1303, 528] on icon at bounding box center [1298, 528] width 9 height 9
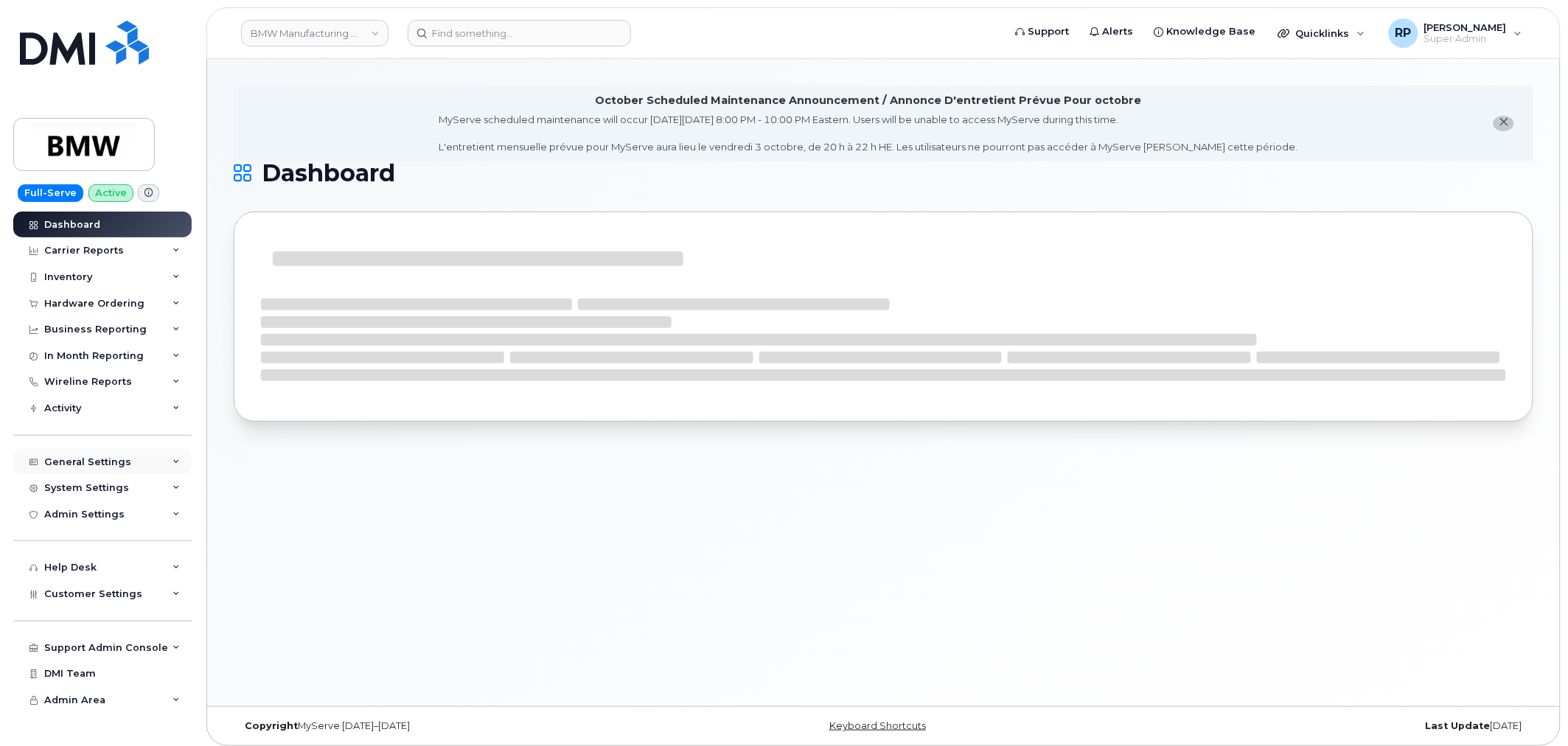
click at [110, 474] on div "General Settings" at bounding box center [102, 462] width 179 height 27
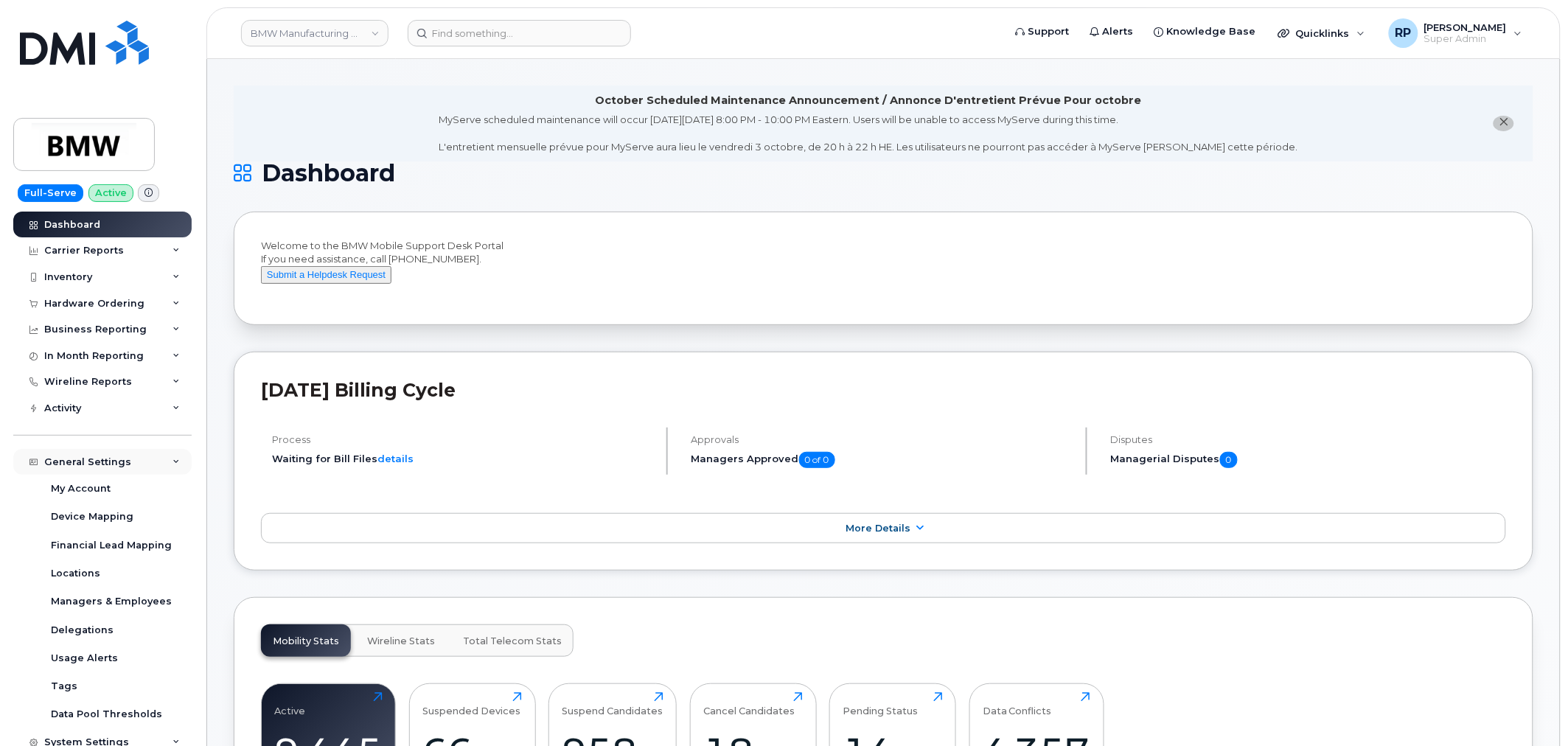
click at [106, 461] on div "General Settings" at bounding box center [87, 462] width 87 height 12
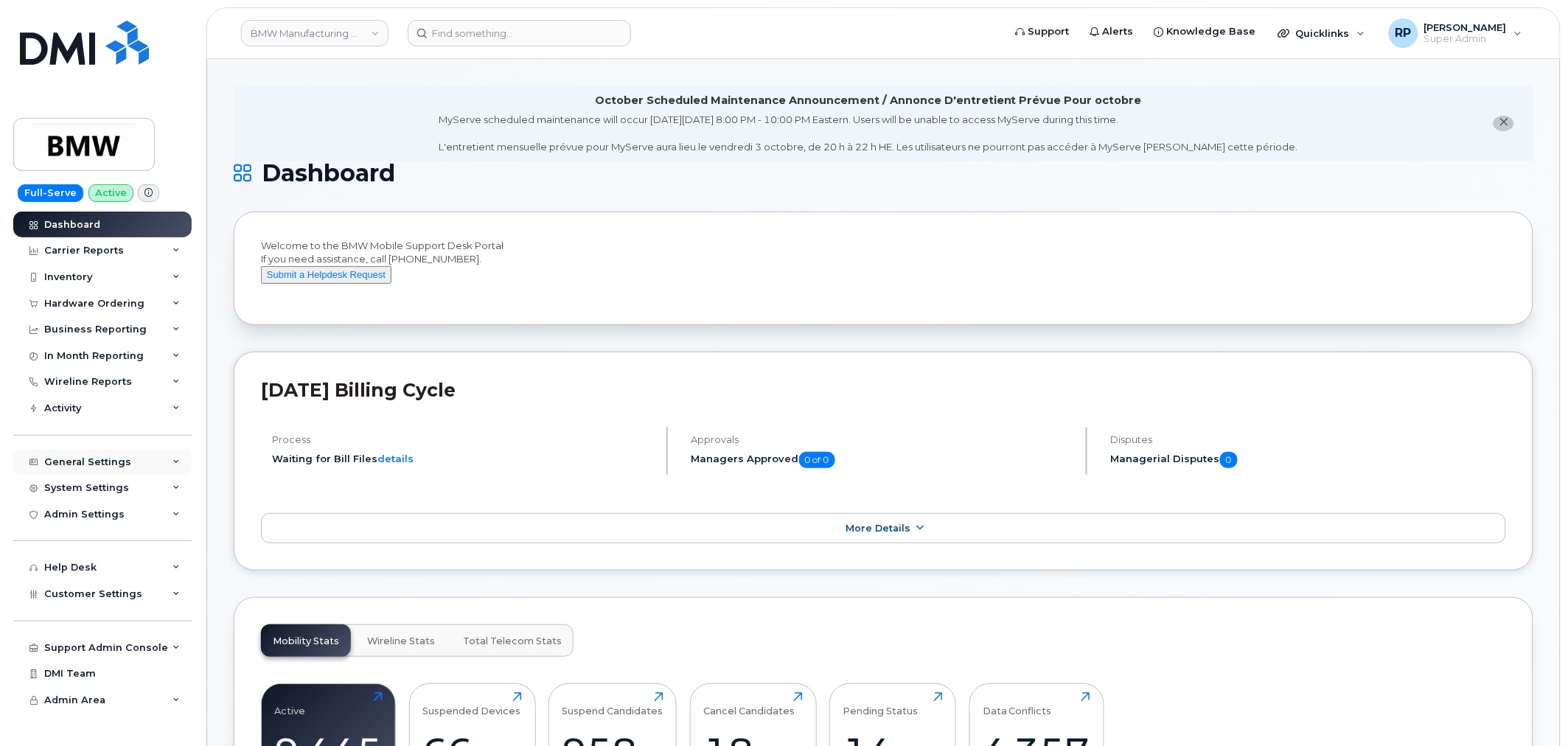
click at [106, 461] on div "General Settings" at bounding box center [87, 462] width 87 height 12
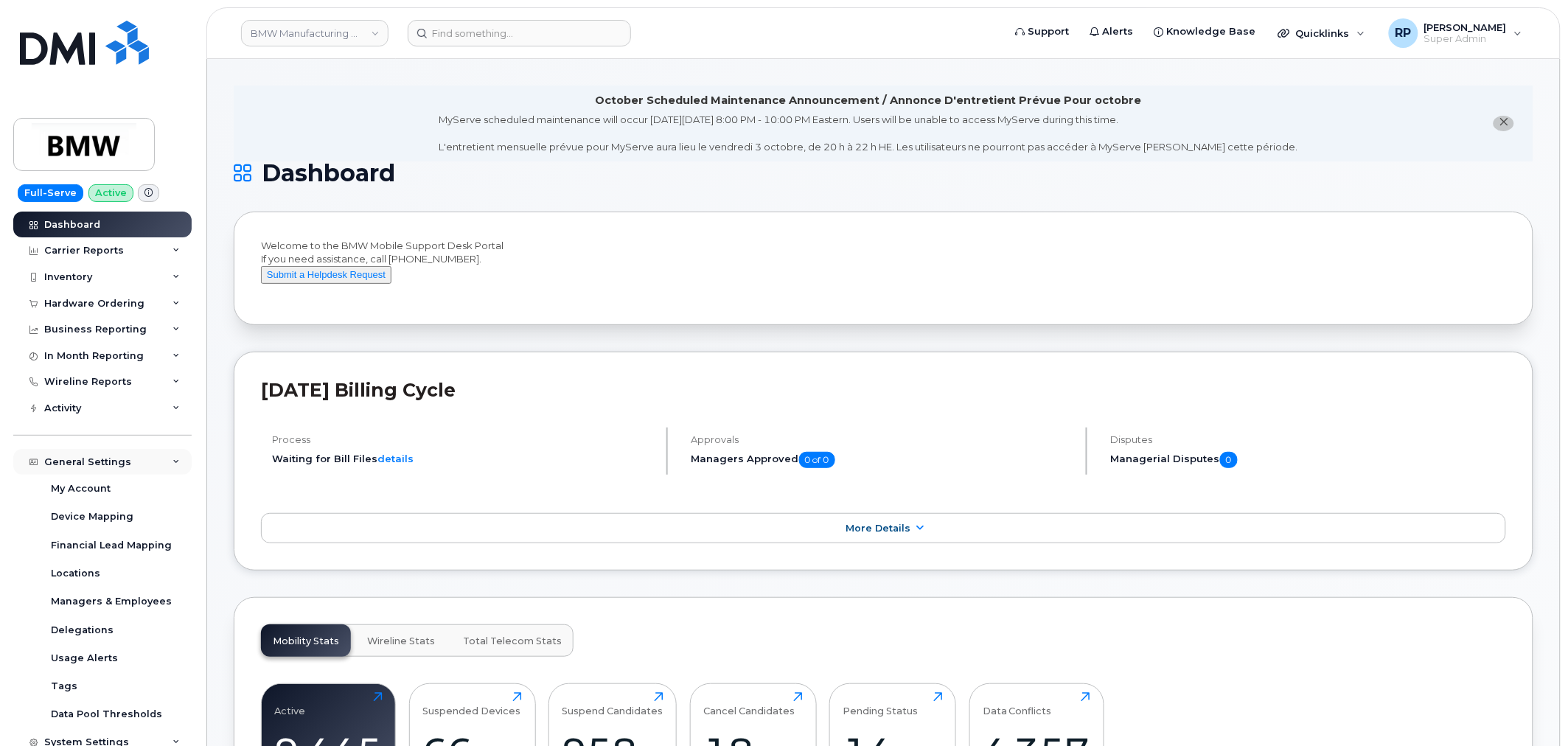
click at [106, 466] on div "General Settings" at bounding box center [87, 462] width 87 height 12
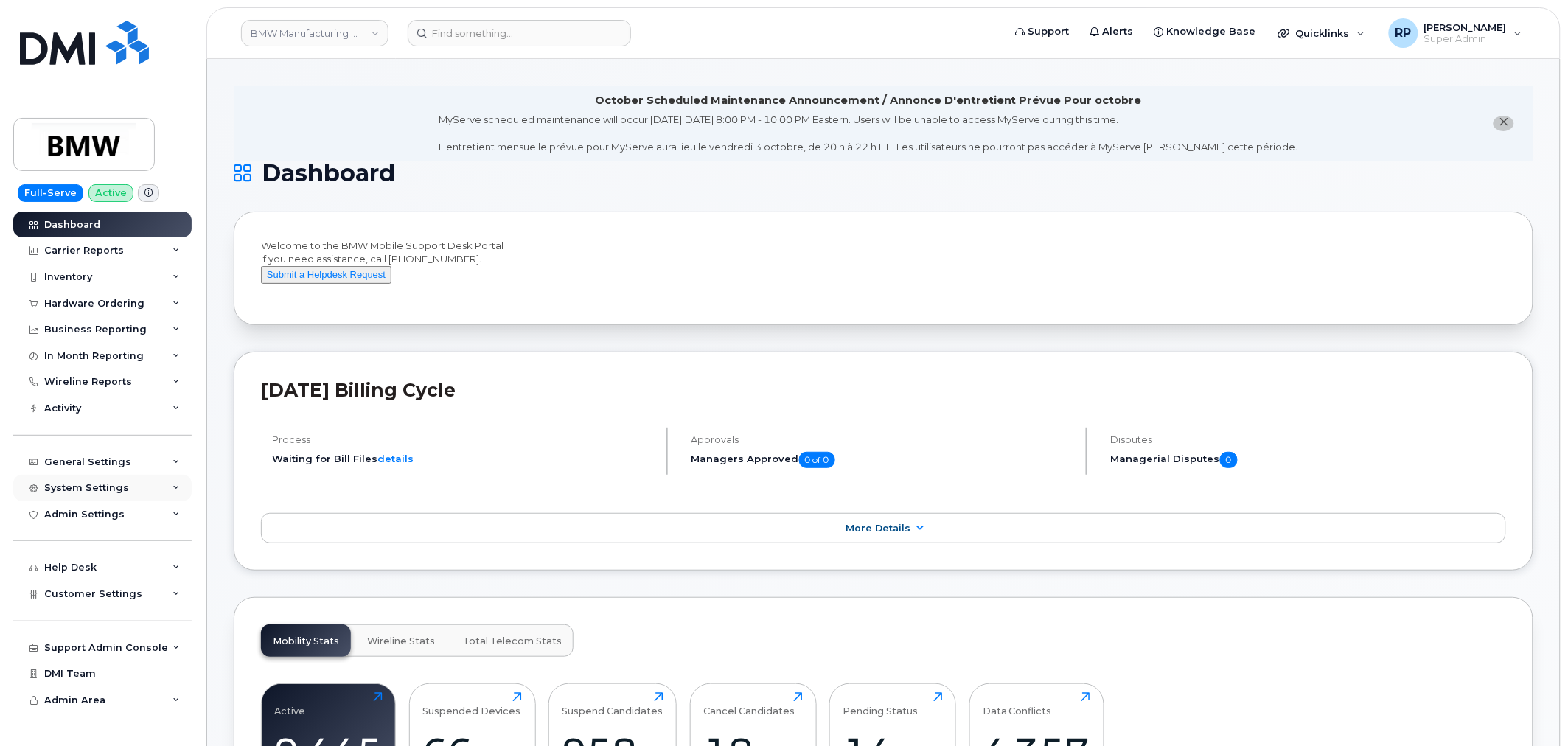
click at [102, 489] on div "System Settings" at bounding box center [86, 488] width 84 height 12
click at [97, 465] on div "General Settings" at bounding box center [87, 462] width 87 height 12
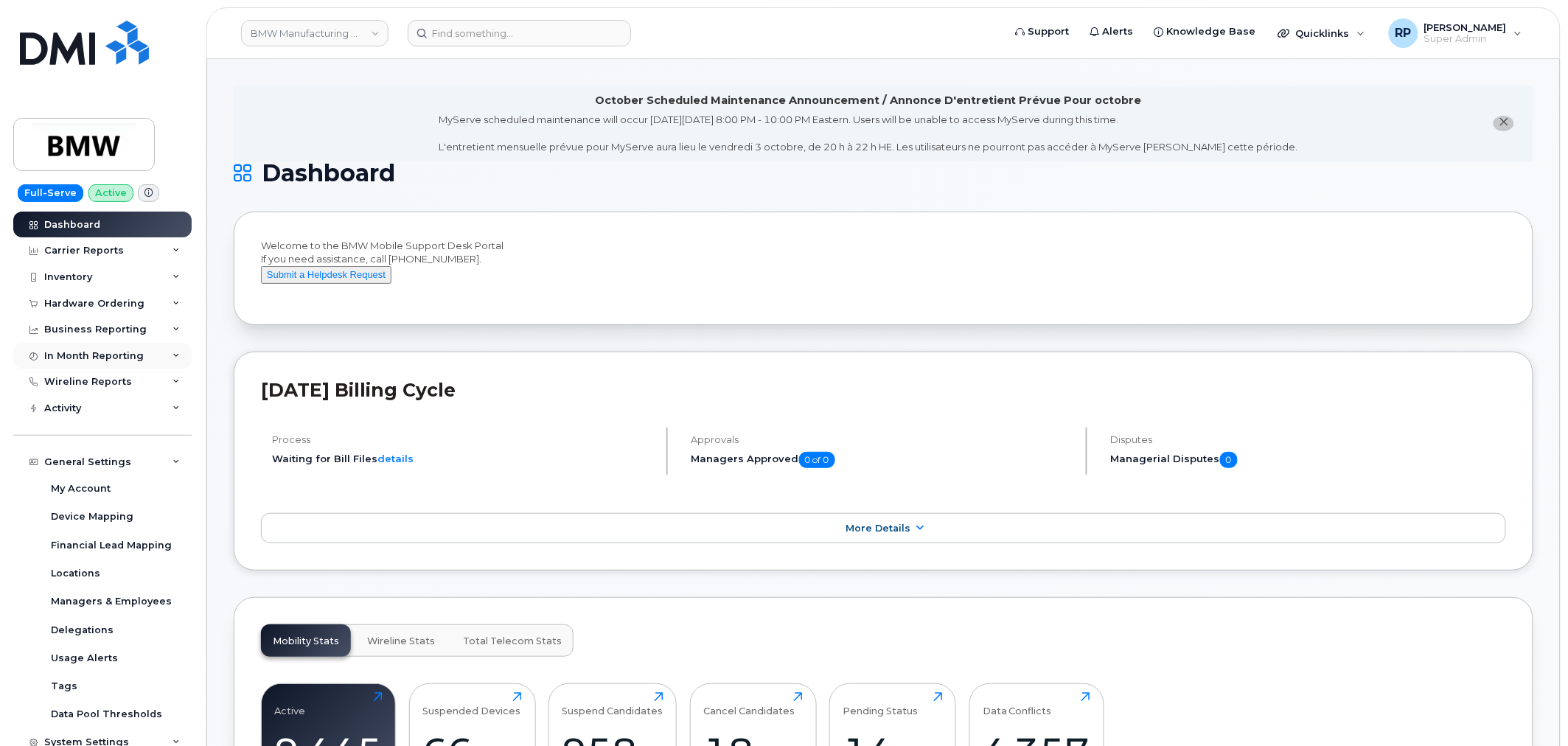
click at [94, 359] on div "In Month Reporting" at bounding box center [93, 356] width 100 height 12
click at [93, 382] on div "Wireline Reports" at bounding box center [88, 382] width 88 height 12
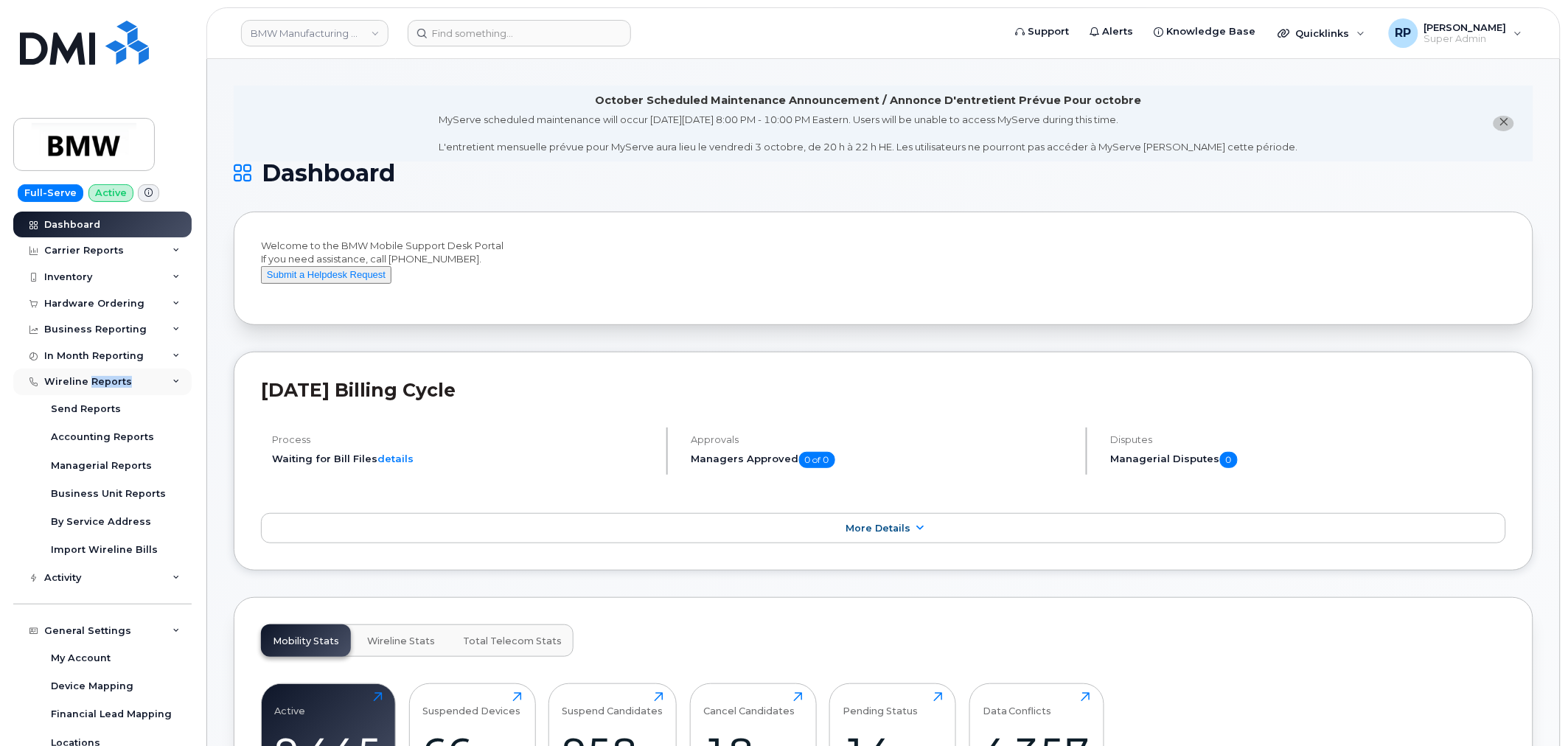
click at [93, 382] on div "Wireline Reports" at bounding box center [88, 382] width 88 height 12
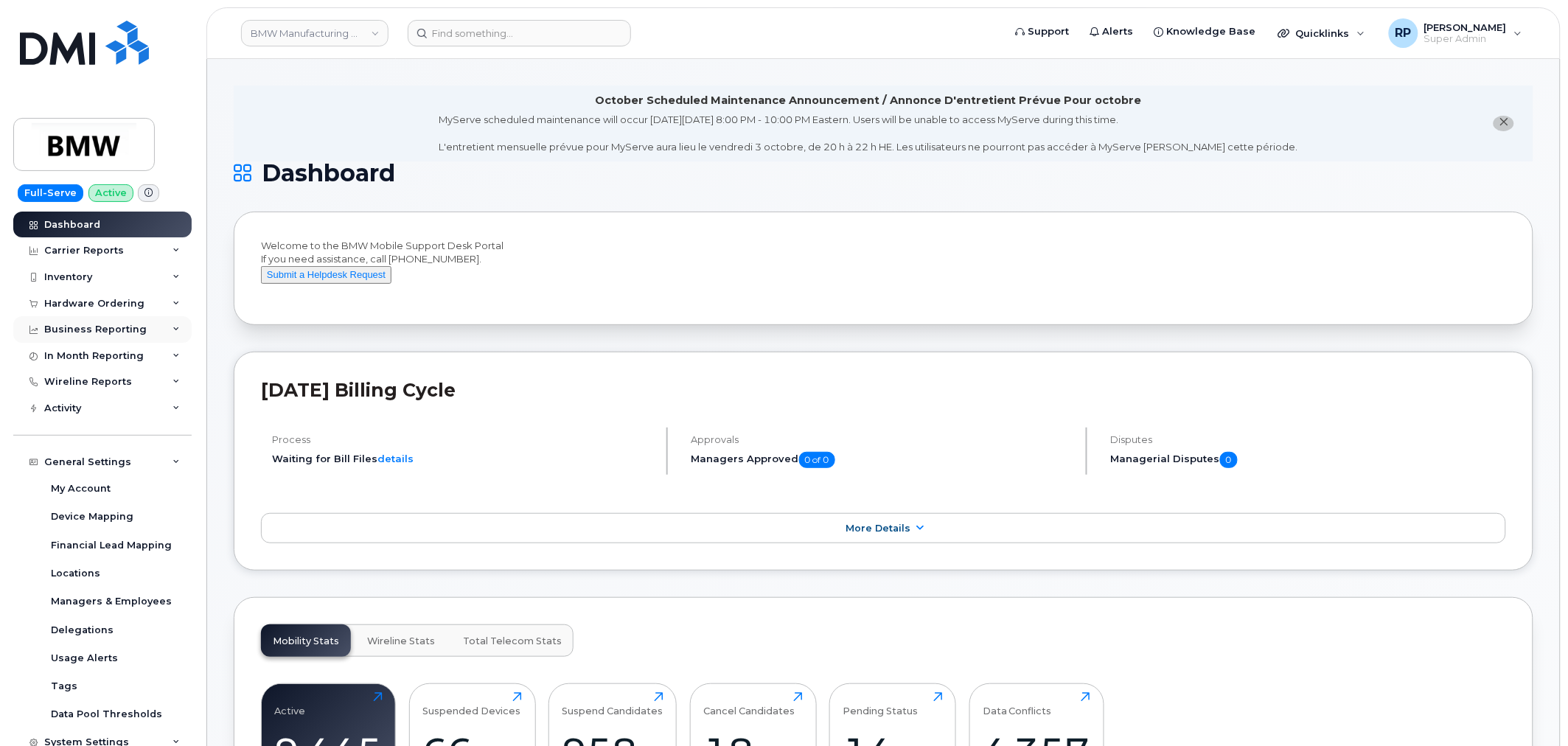
click at [98, 334] on div "Business Reporting" at bounding box center [95, 330] width 102 height 12
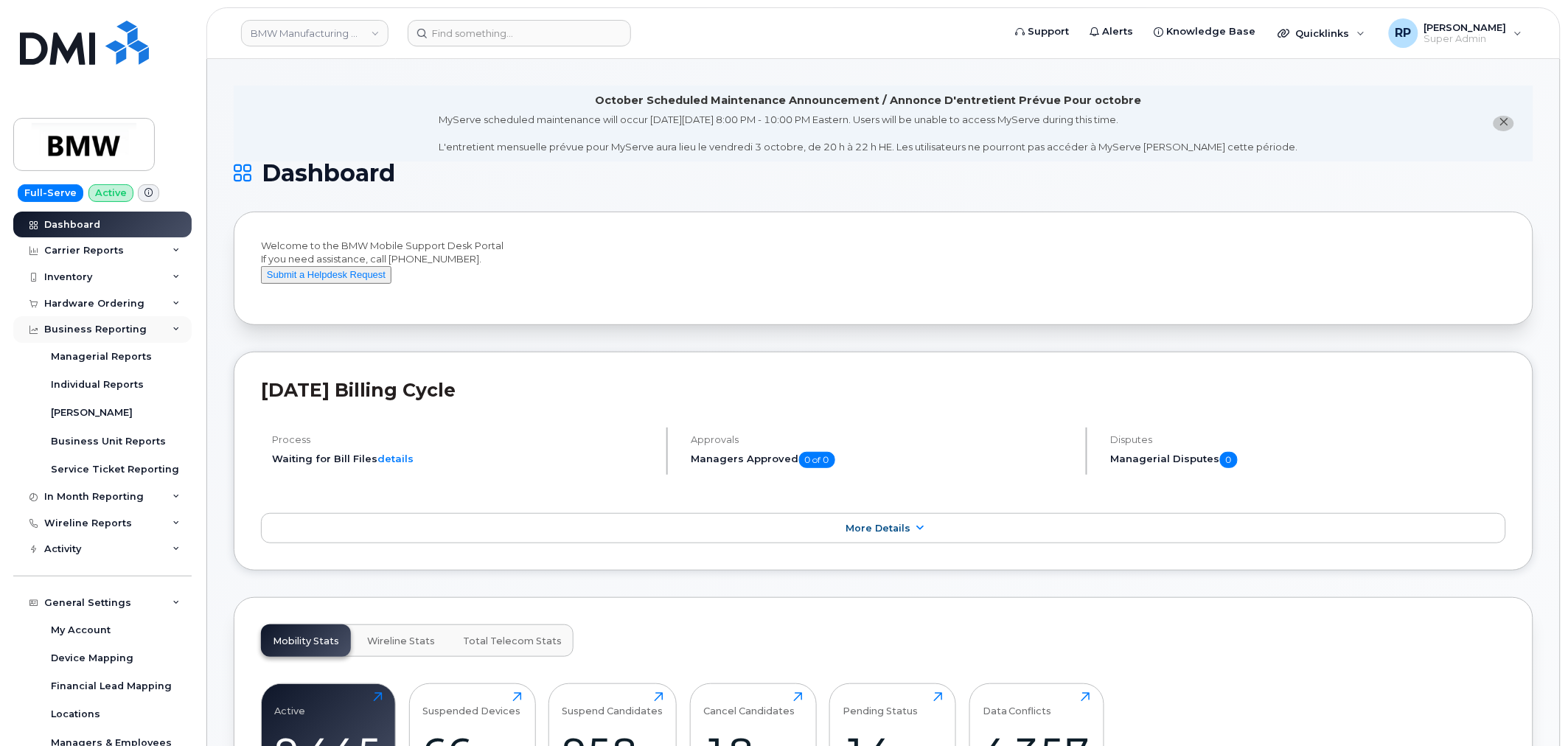
click at [98, 334] on div "Business Reporting" at bounding box center [95, 330] width 102 height 12
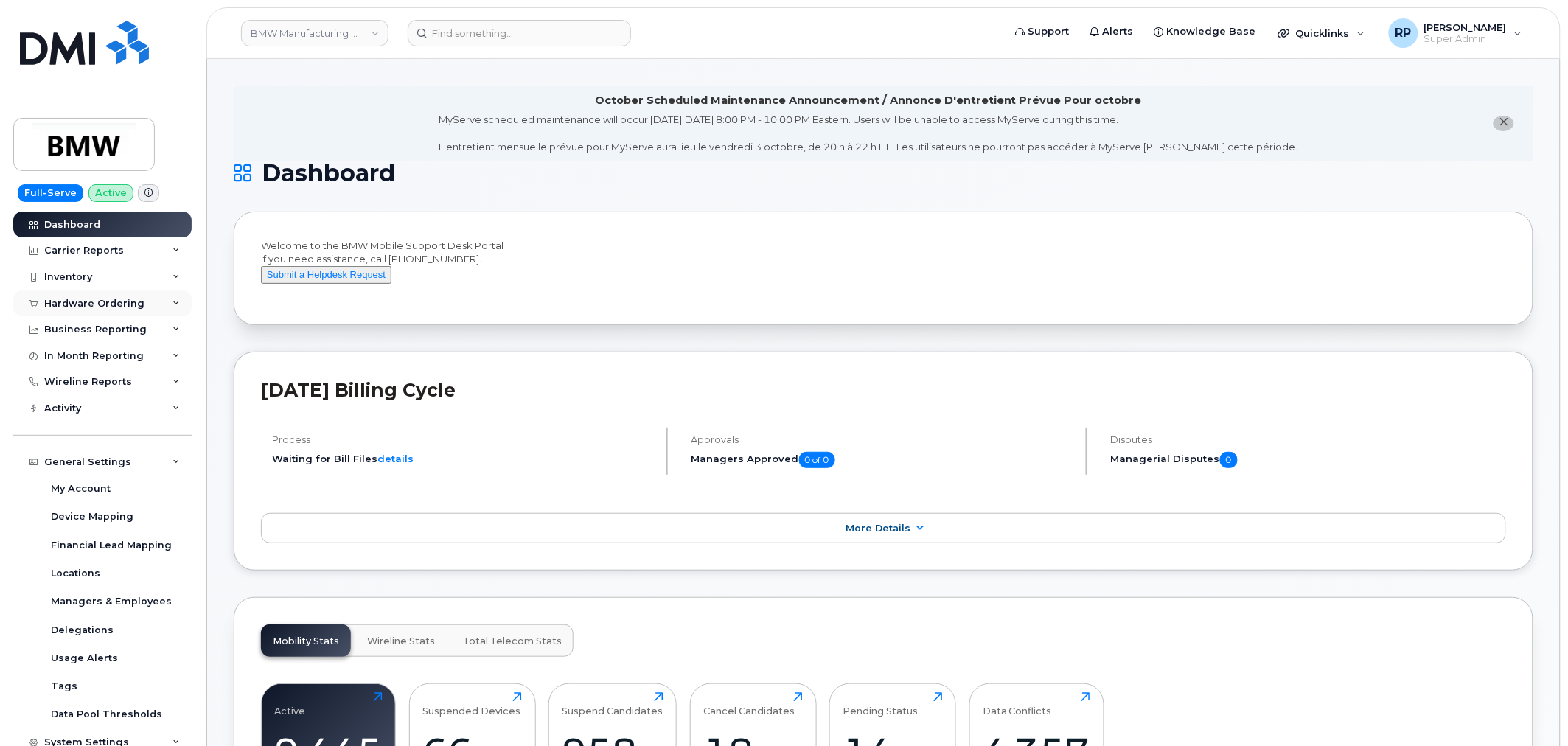
click at [103, 306] on div "Hardware Ordering" at bounding box center [93, 304] width 100 height 12
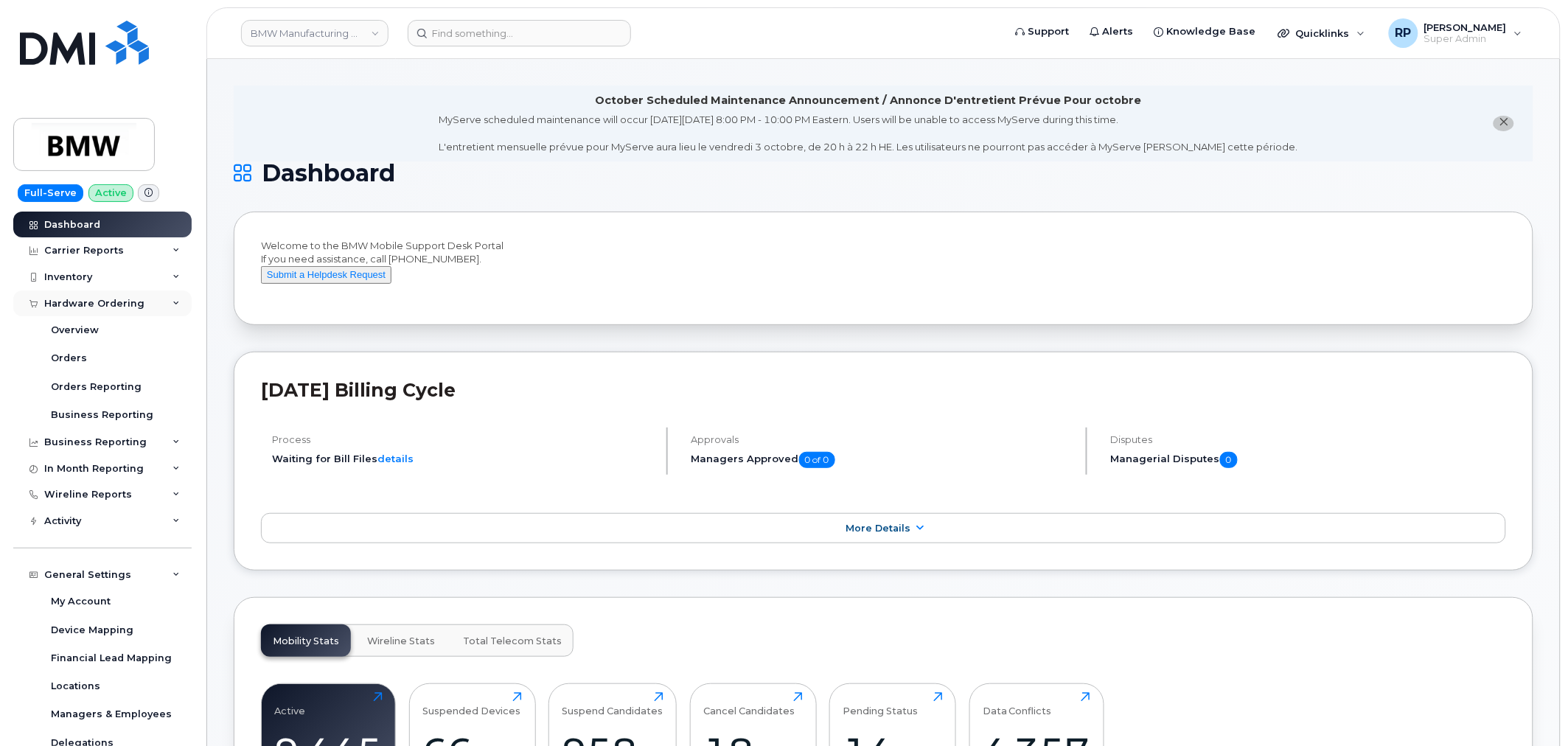
click at [103, 306] on div "Hardware Ordering" at bounding box center [93, 304] width 100 height 12
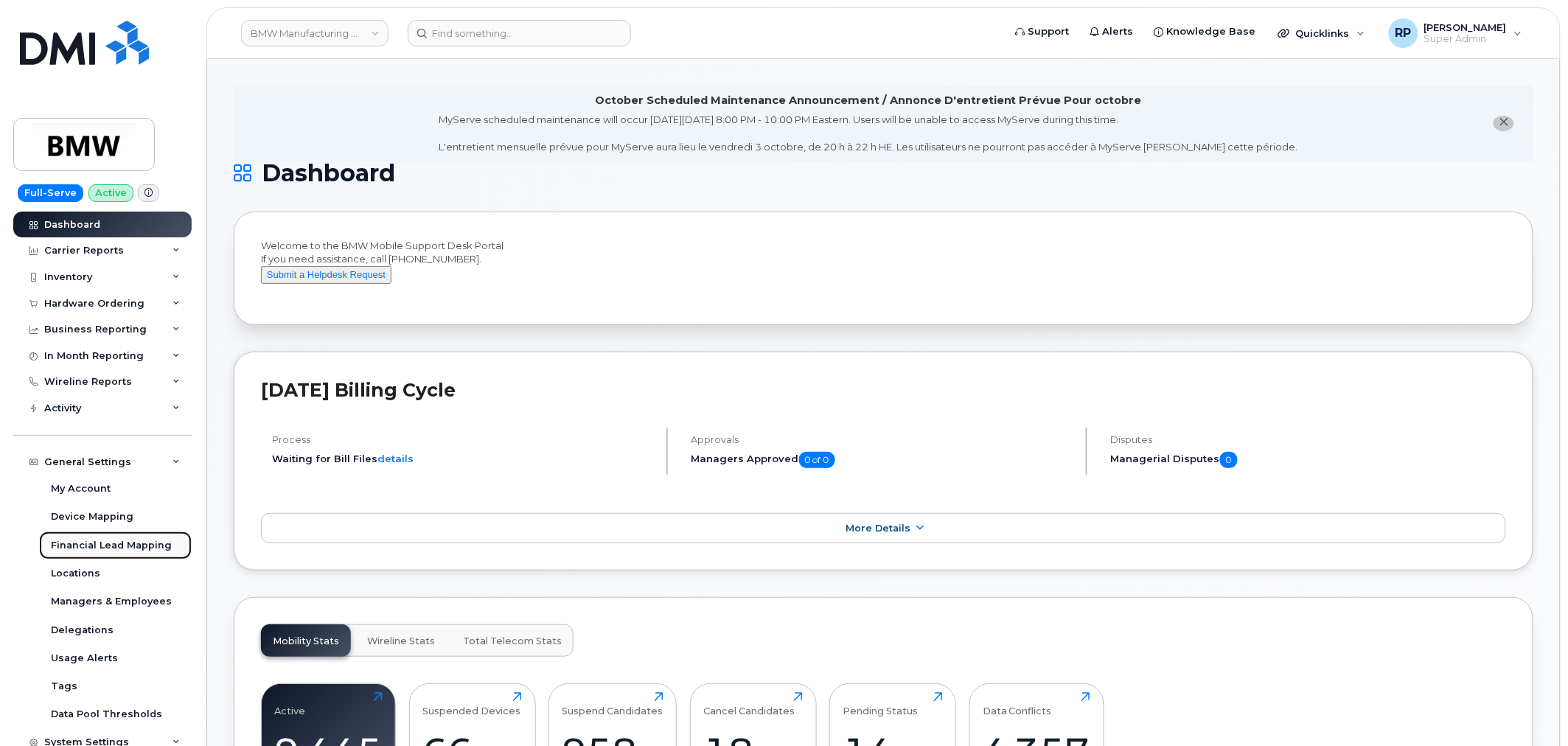
click at [100, 545] on div "Financial Lead Mapping" at bounding box center [111, 545] width 121 height 13
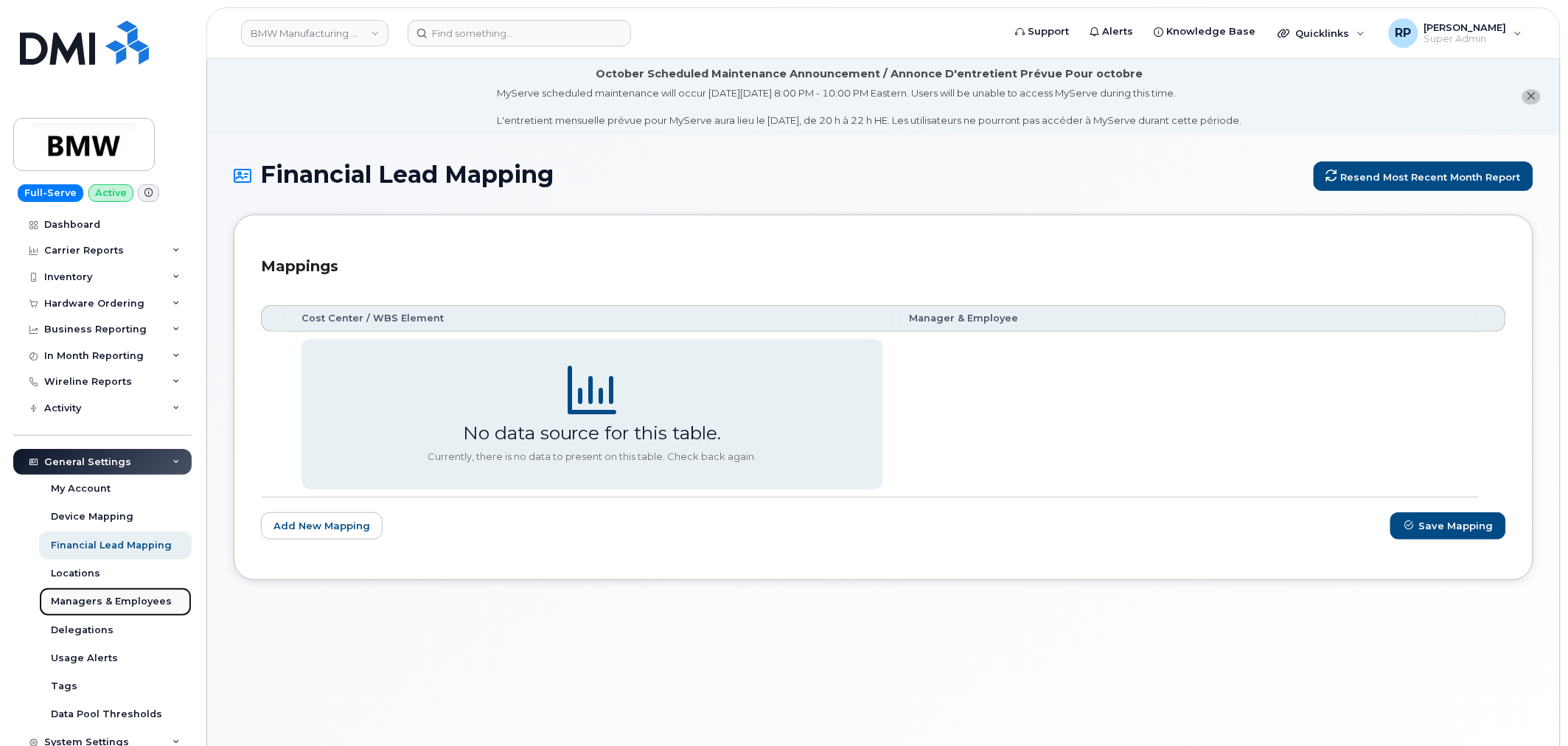
click at [89, 595] on div "Managers & Employees" at bounding box center [111, 602] width 121 height 13
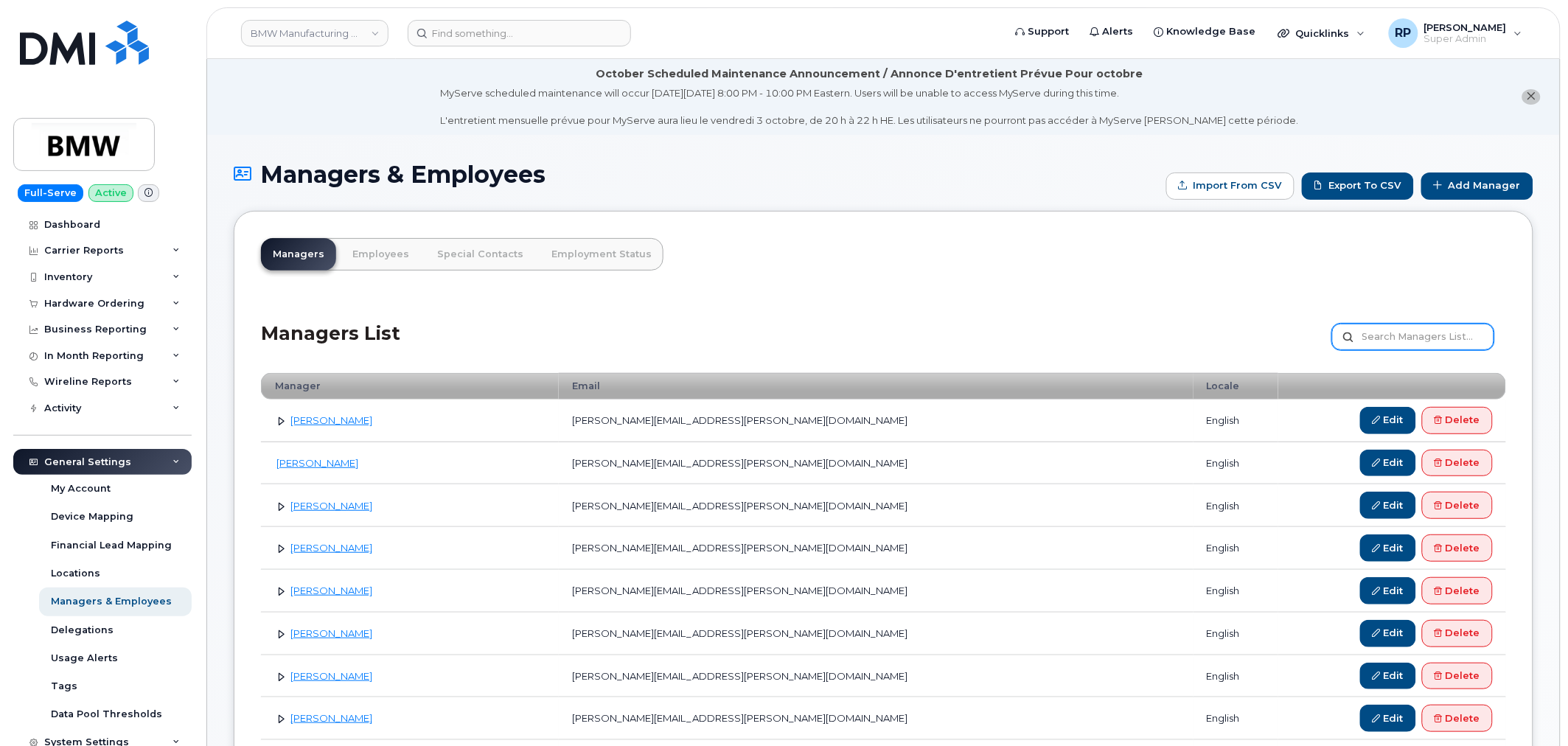
click at [1404, 330] on input "text" at bounding box center [1413, 337] width 162 height 27
paste input "[PERSON_NAME]"
type input "Meredith Schank"
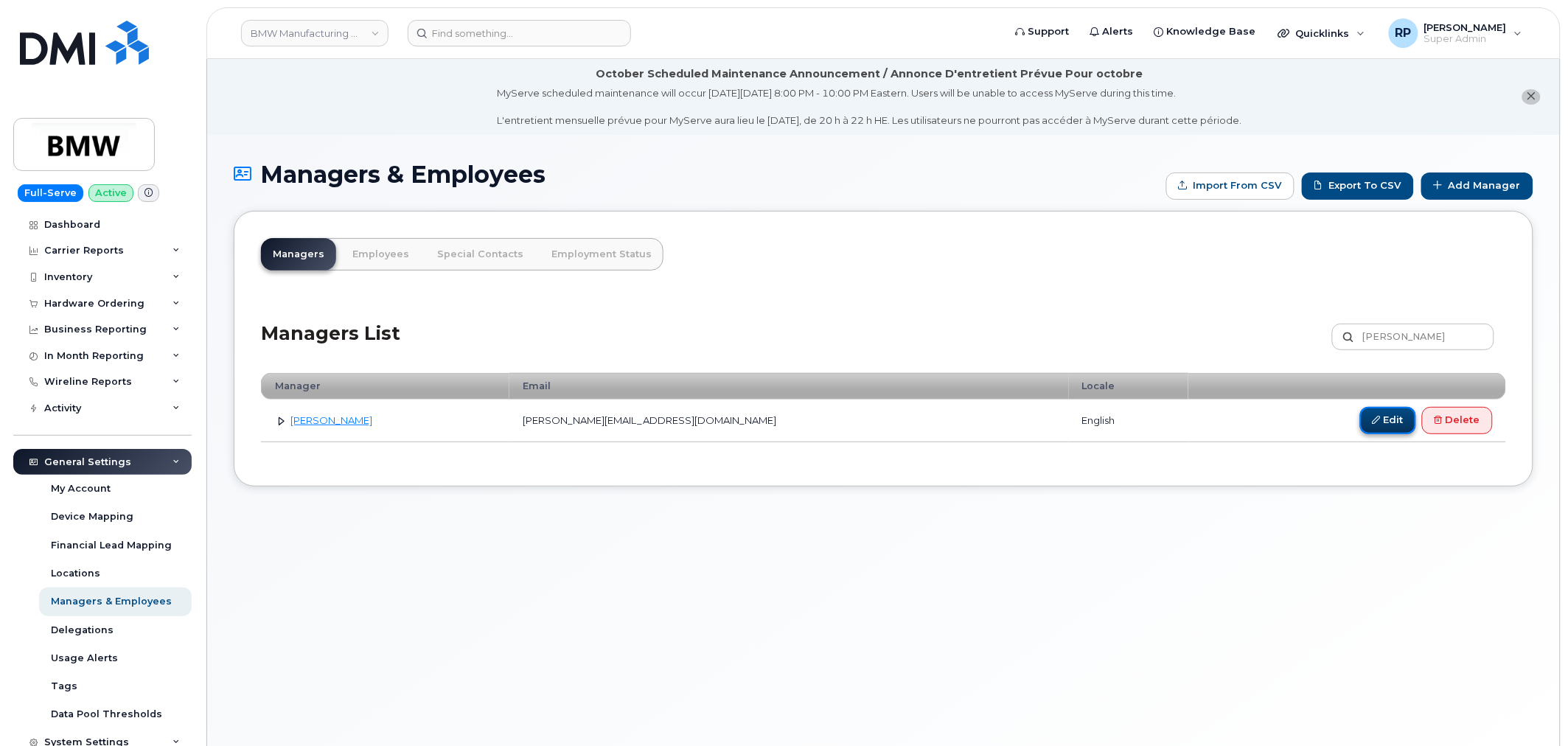
click at [1371, 429] on link "Edit" at bounding box center [1388, 420] width 56 height 28
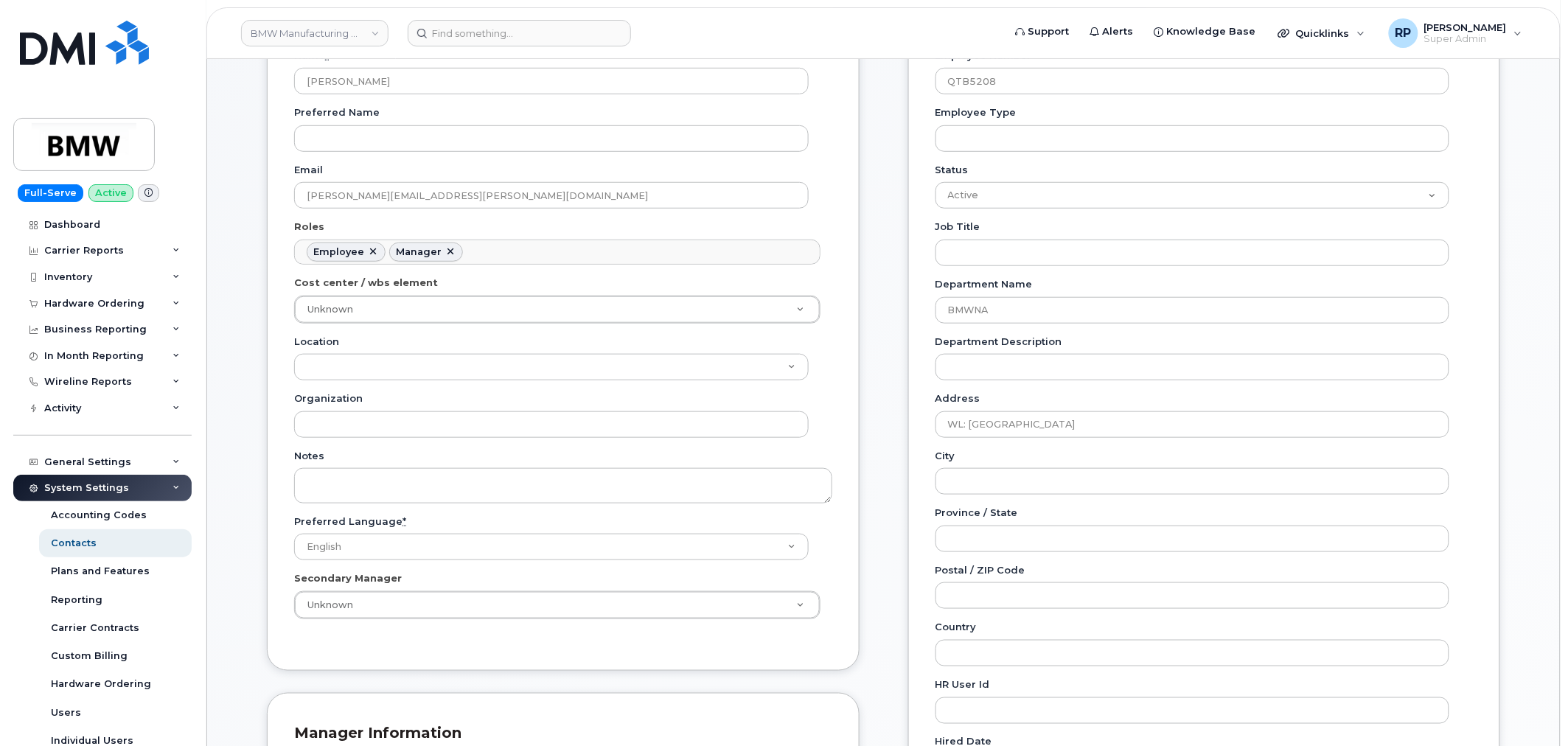
scroll to position [273, 0]
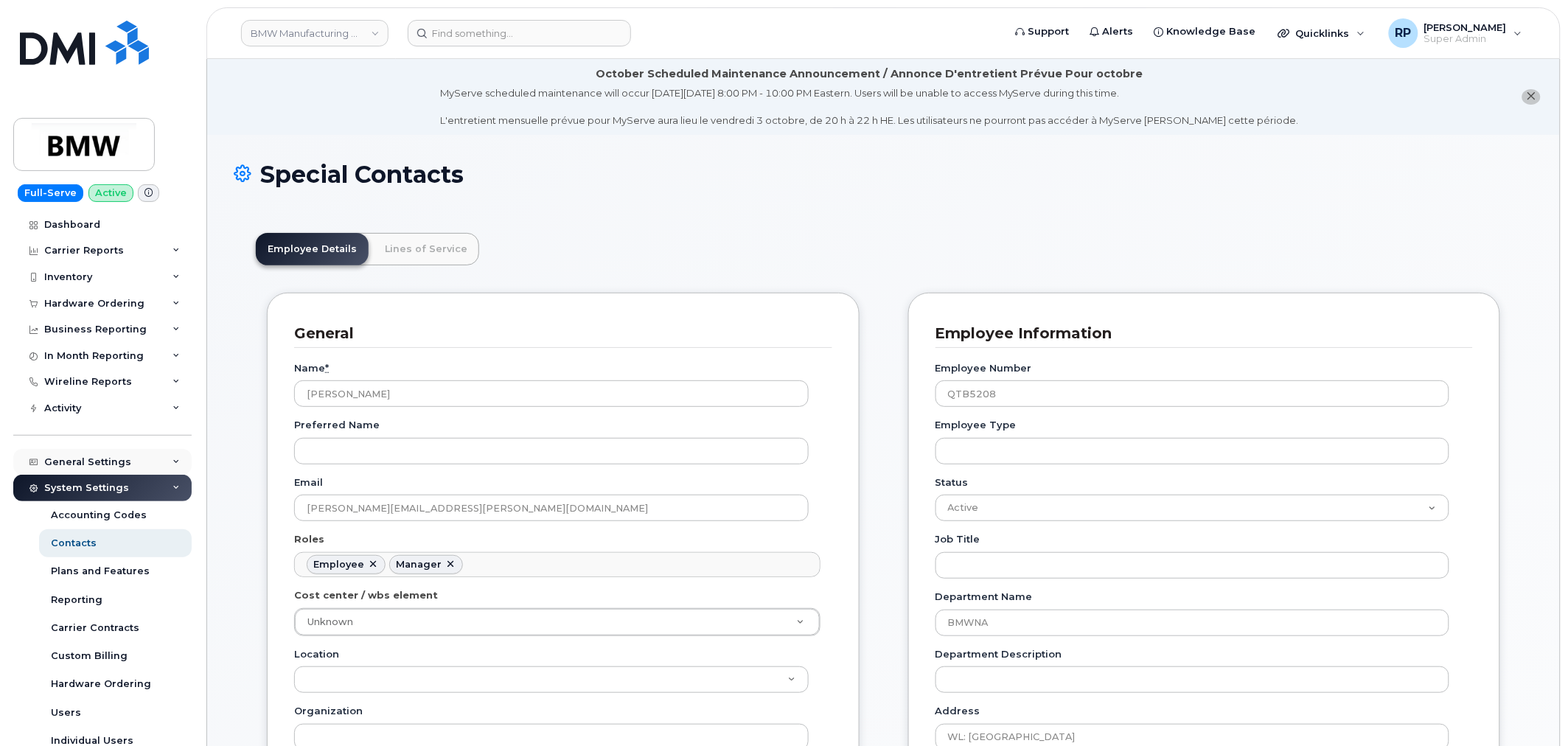
scroll to position [84, 0]
click at [119, 519] on div "Accounting Codes" at bounding box center [99, 515] width 96 height 13
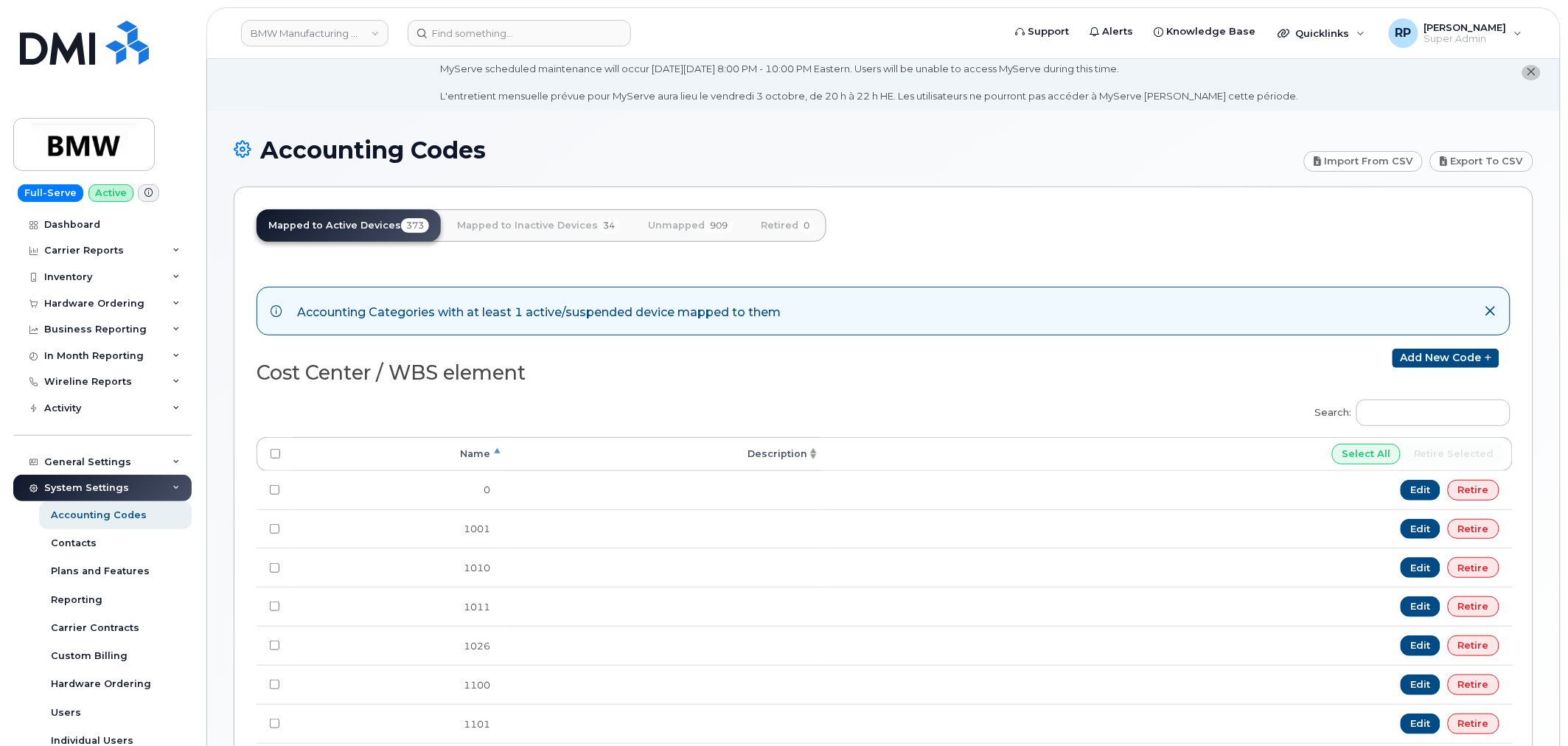
scroll to position [11, 0]
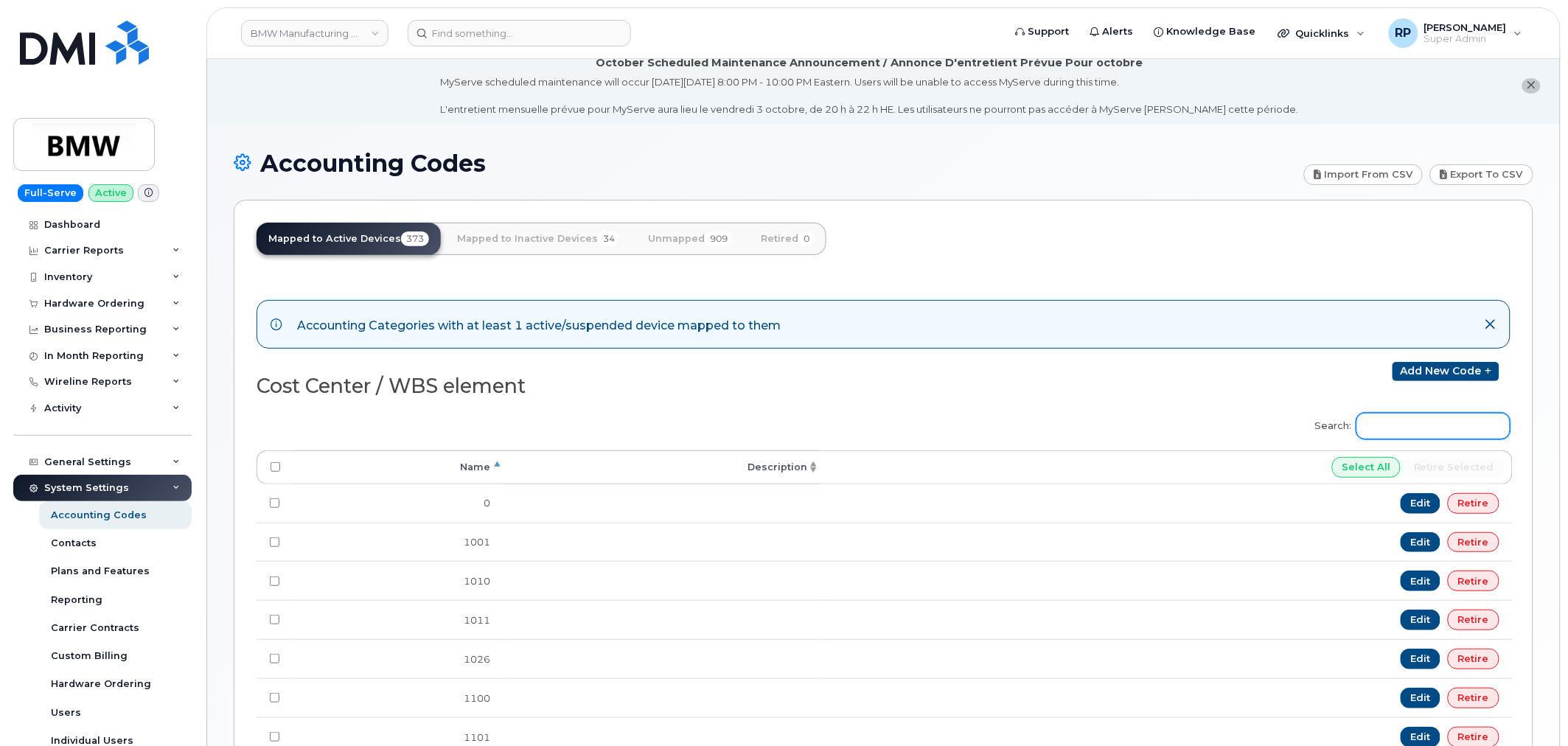
click at [1453, 433] on input "Search:" at bounding box center [1433, 425] width 154 height 27
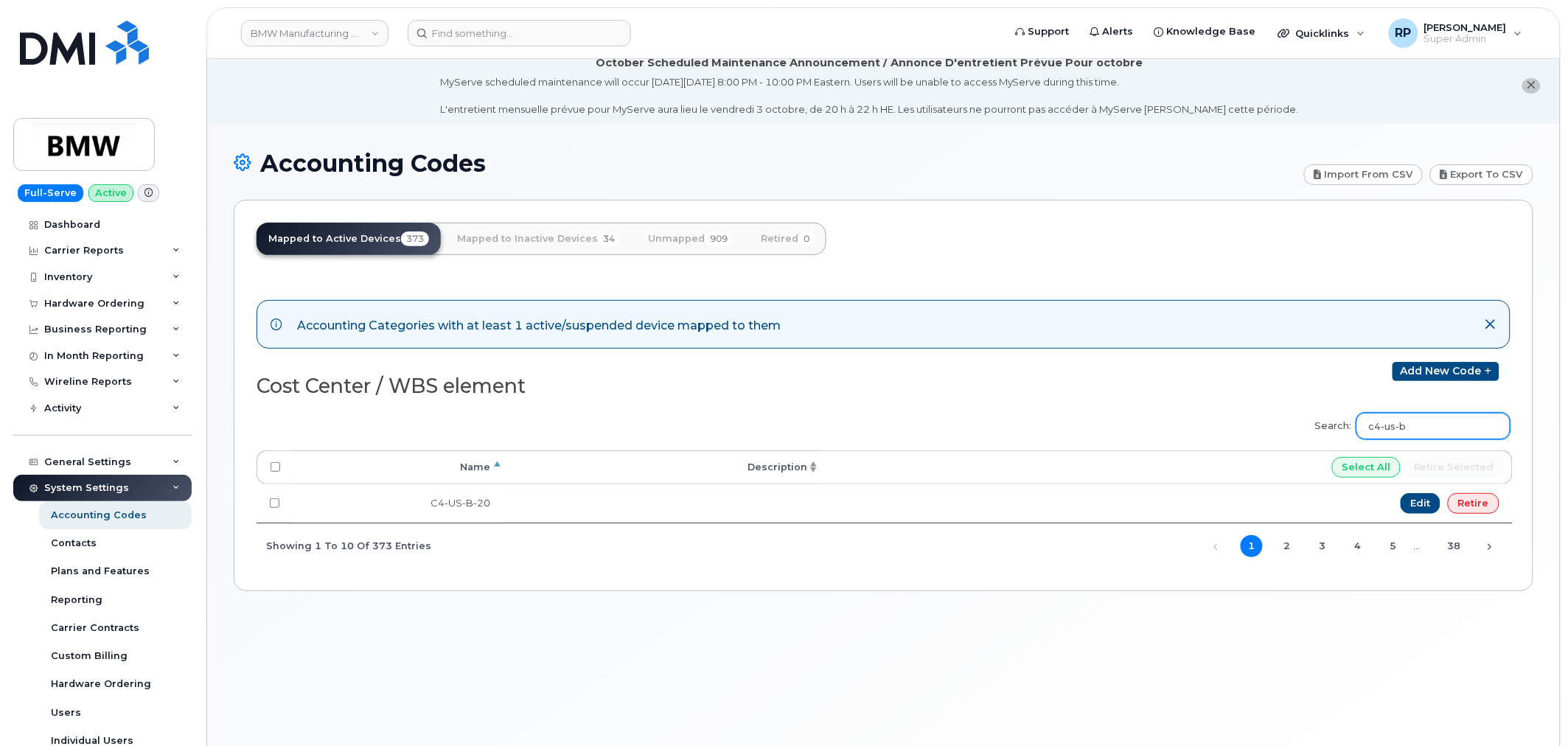
type input "c4-us-b"
click at [676, 236] on link "Unmapped 909" at bounding box center [689, 239] width 108 height 32
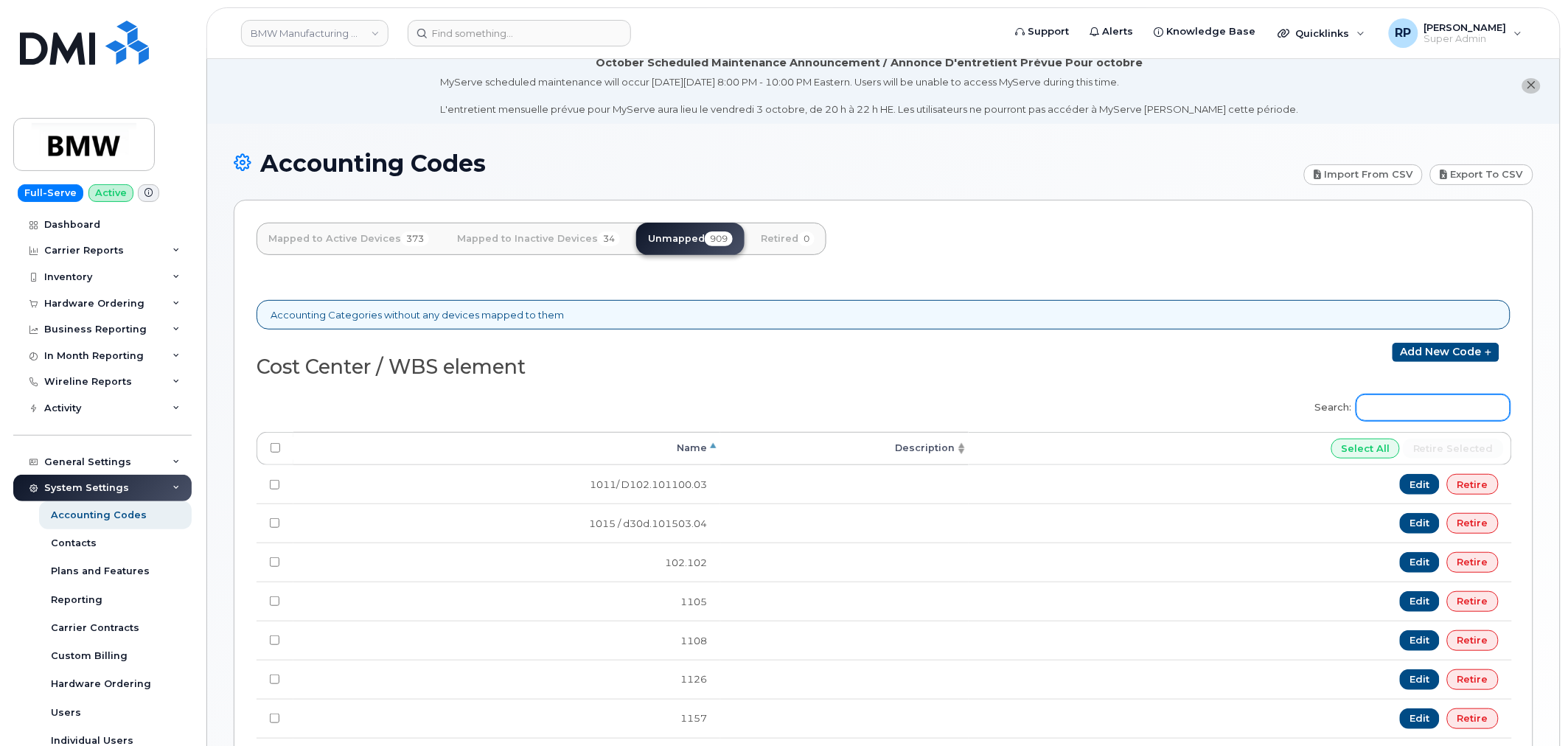
click at [1425, 400] on input "Search:" at bounding box center [1433, 407] width 154 height 27
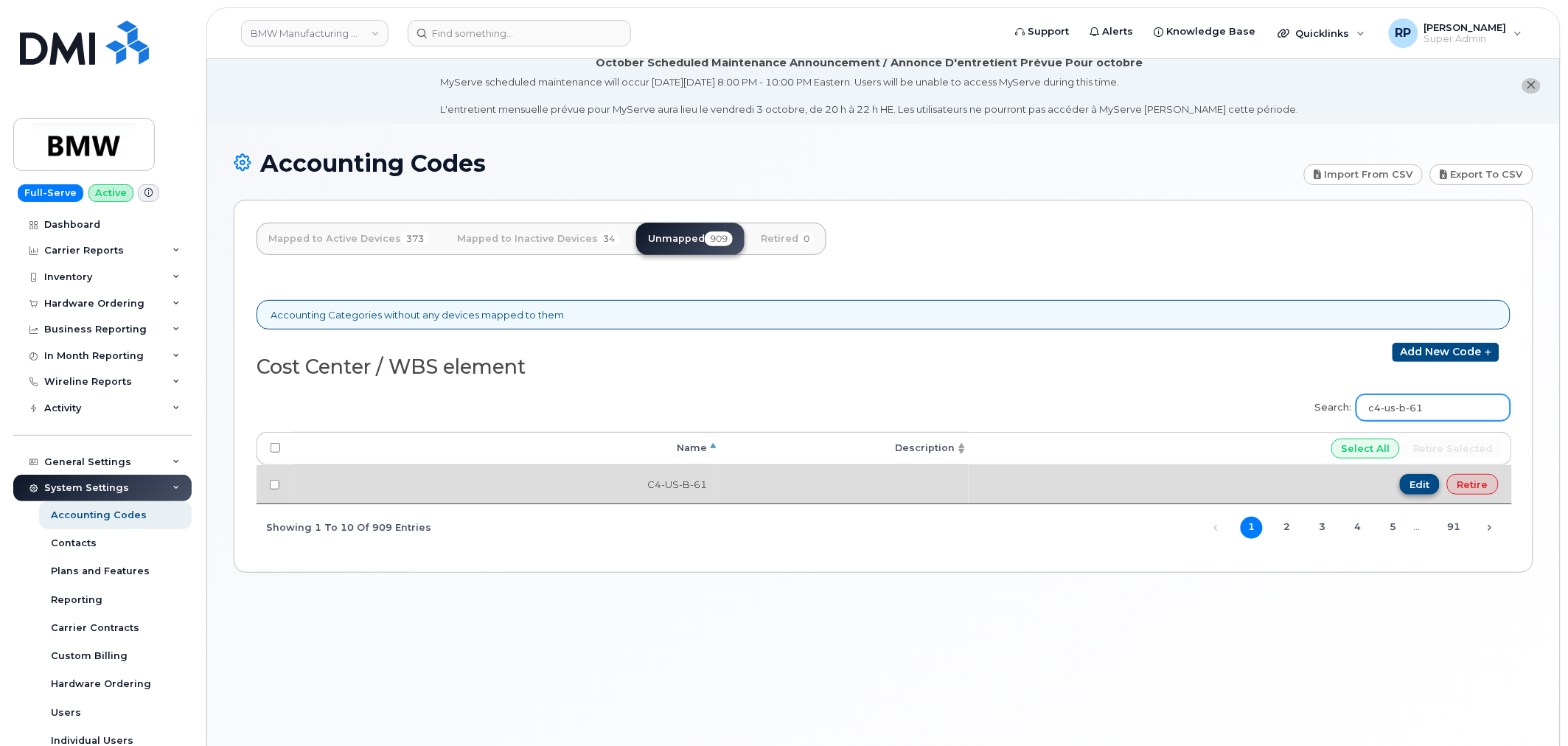
type input "c4-us-b-61"
click at [1431, 486] on link "Edit" at bounding box center [1420, 484] width 41 height 20
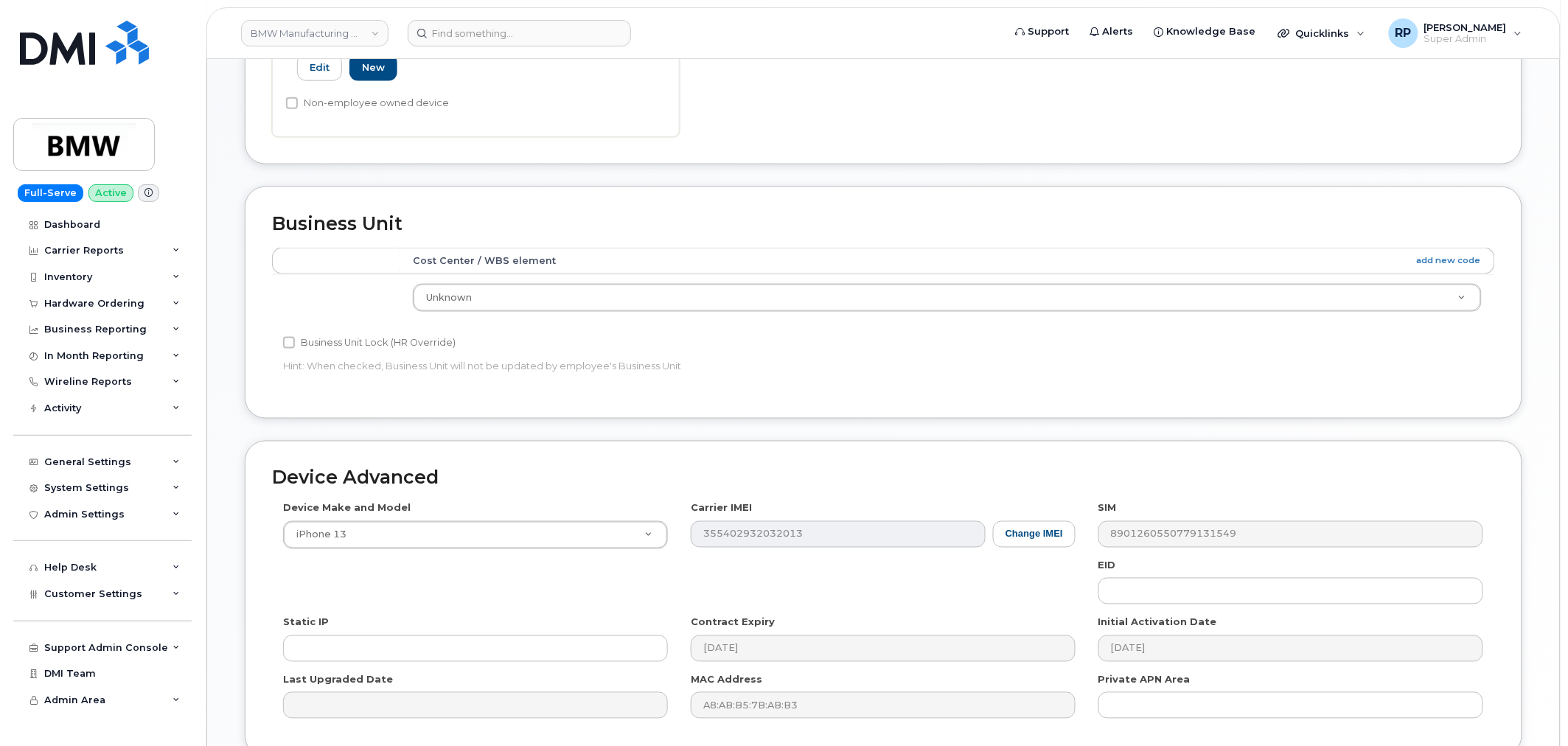
scroll to position [546, 0]
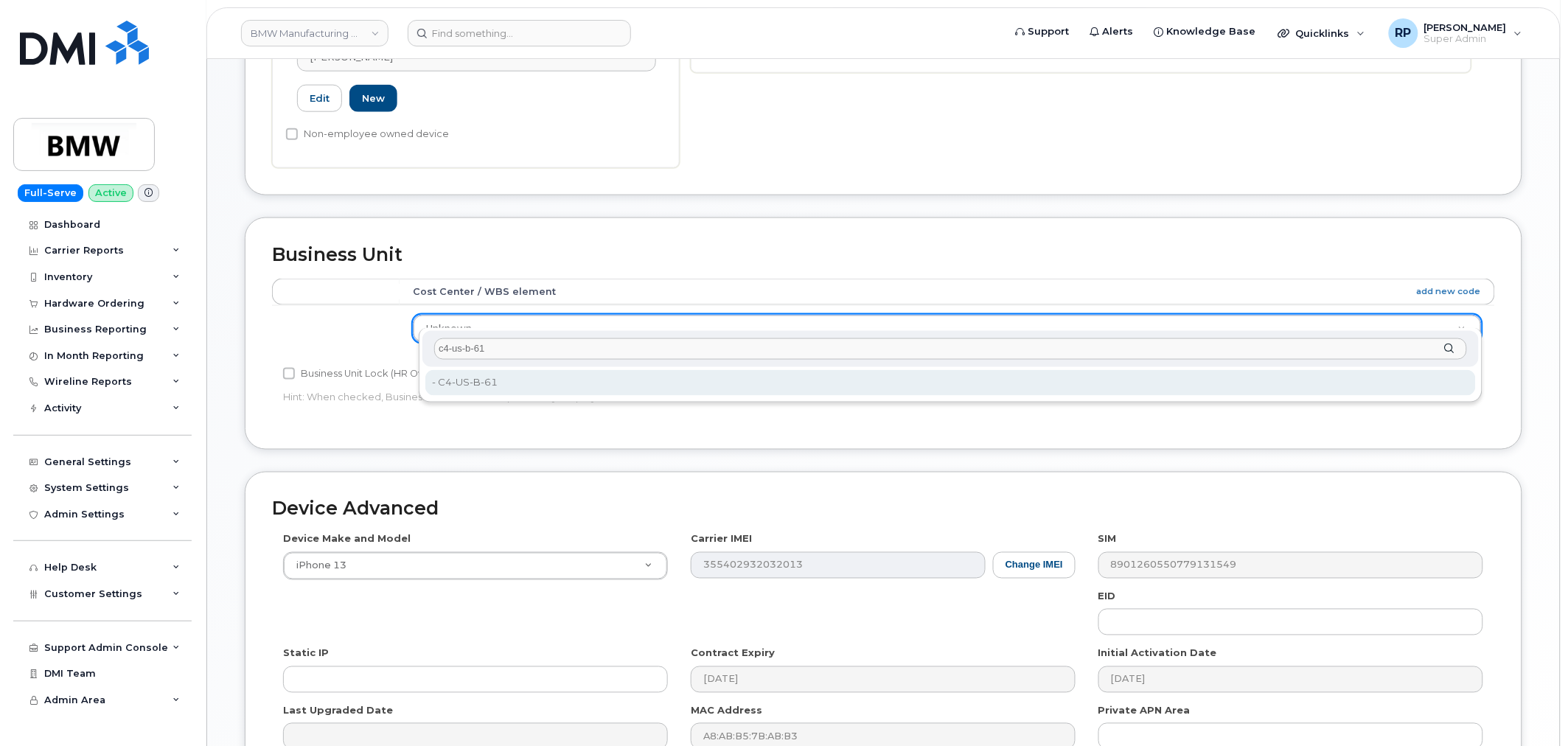
type input "c4-us-b-61"
type input "14966462"
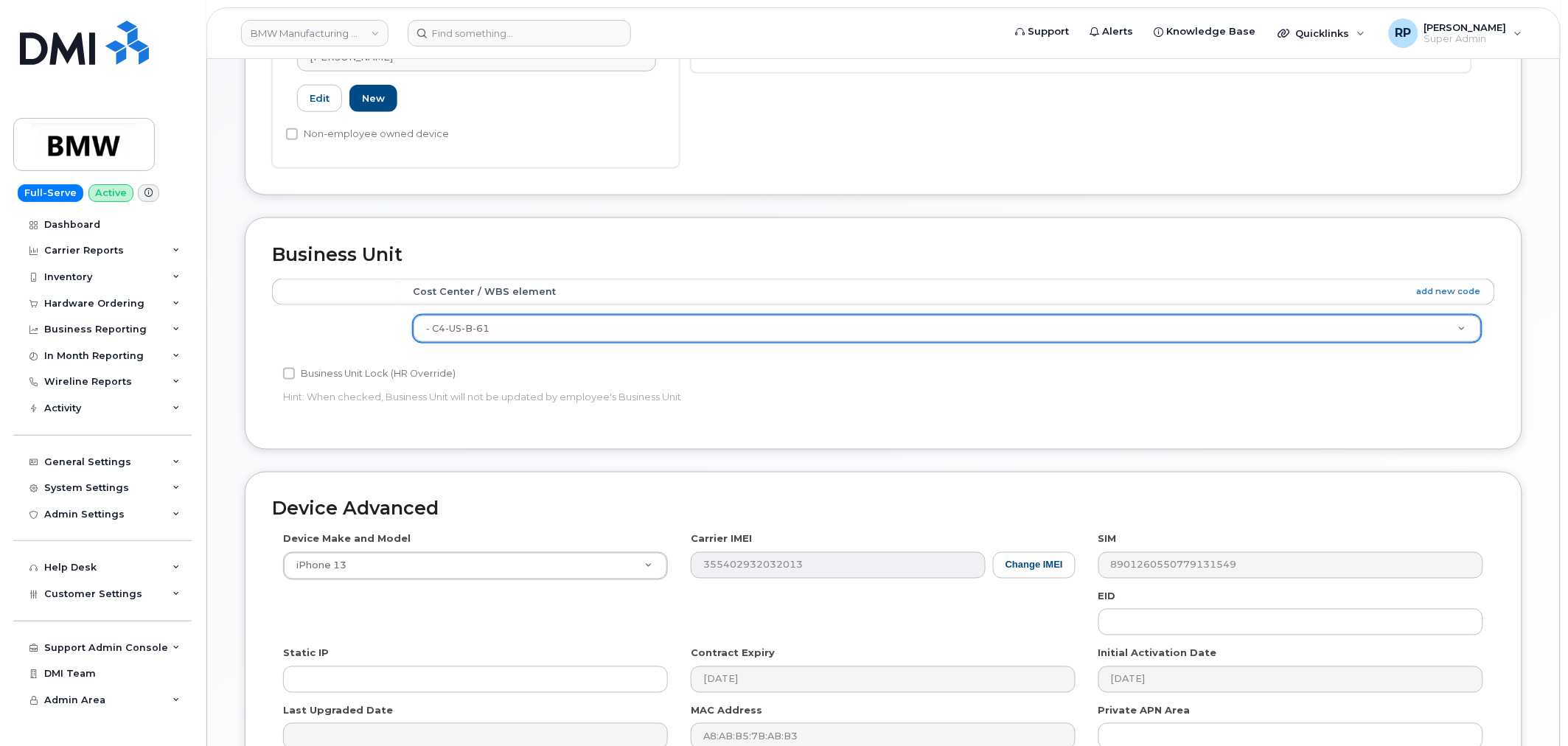
scroll to position [682, 0]
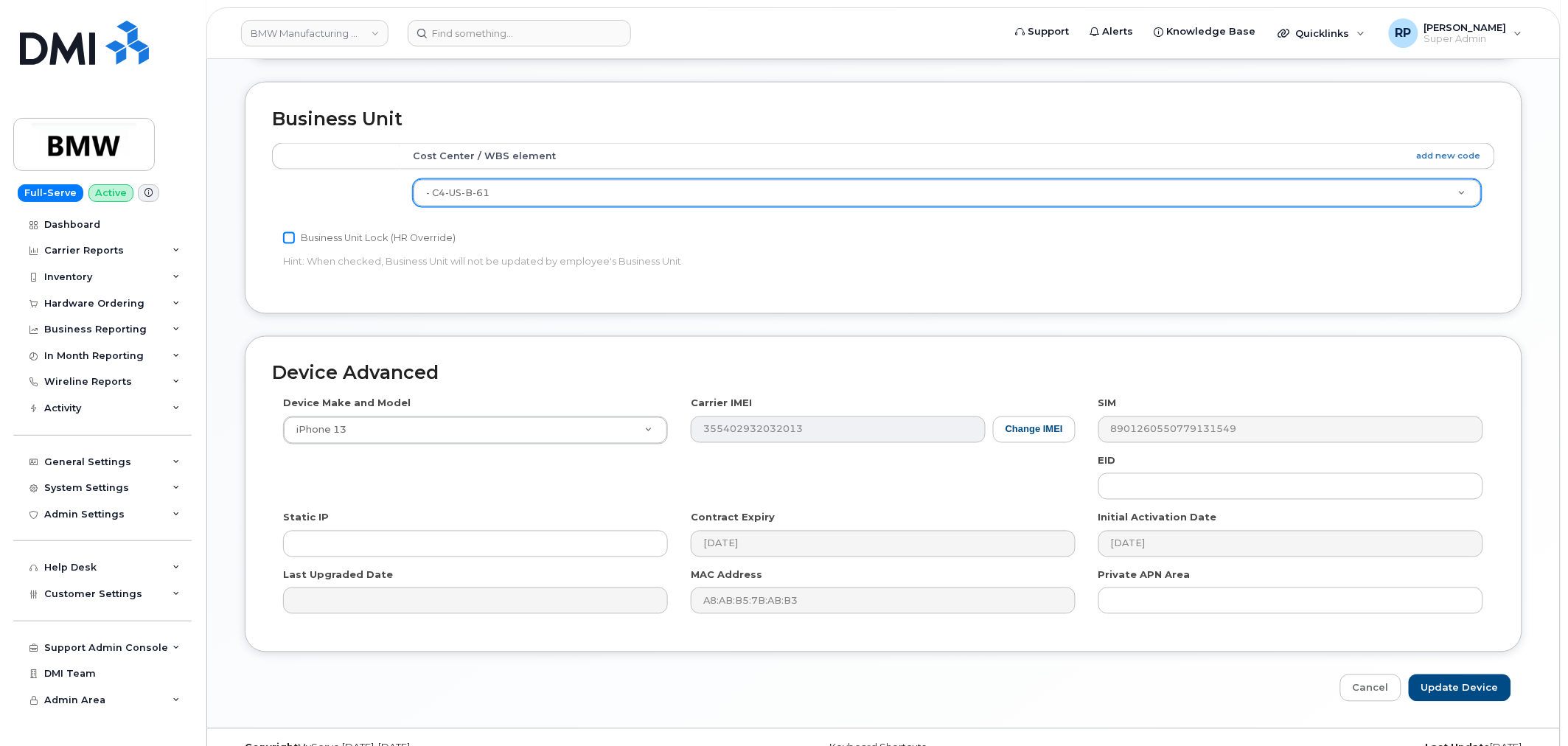
click at [292, 232] on input "Business Unit Lock (HR Override)" at bounding box center [289, 238] width 12 height 12
checkbox input "true"
click at [1468, 675] on input "Update Device" at bounding box center [1460, 688] width 102 height 28
type input "Saving..."
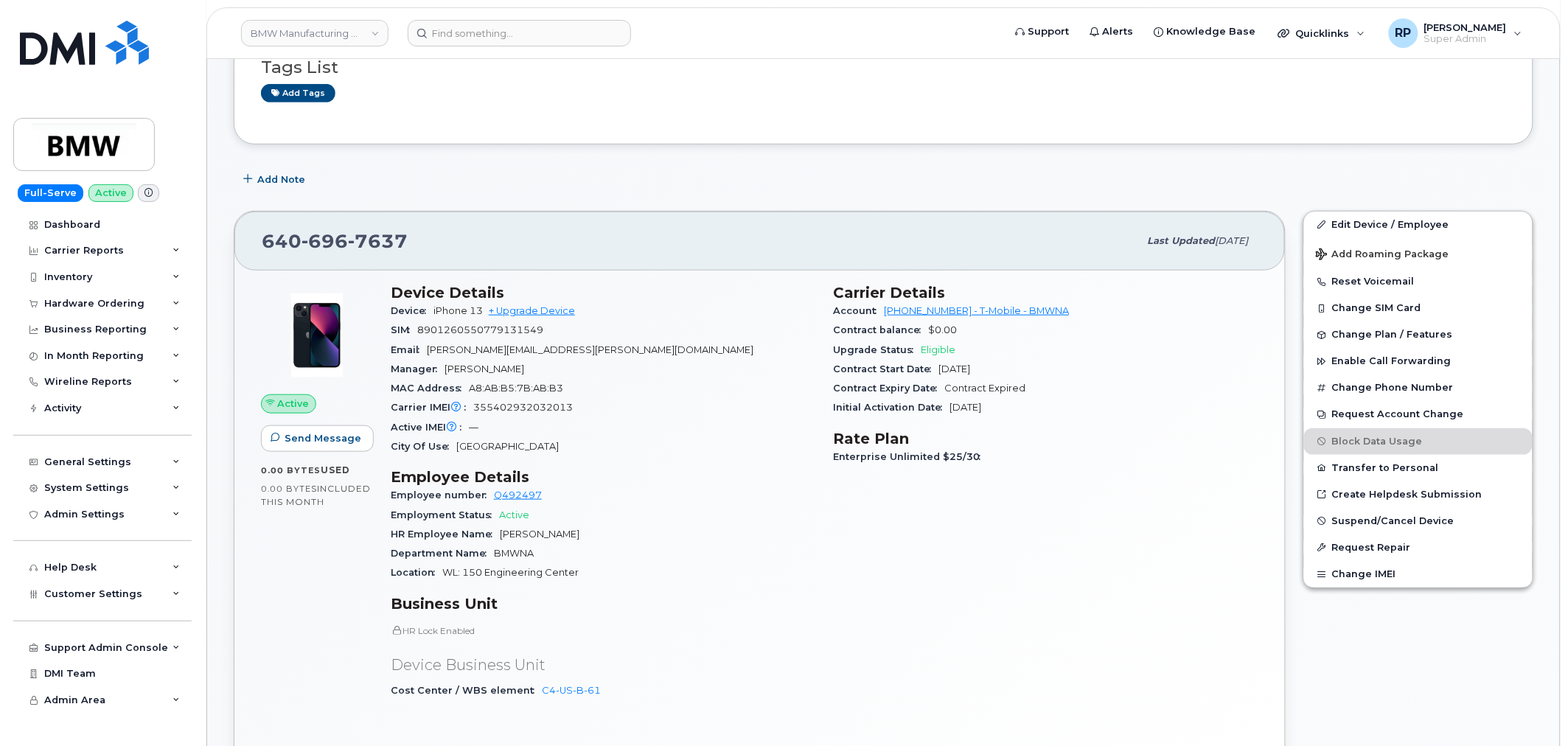
scroll to position [409, 0]
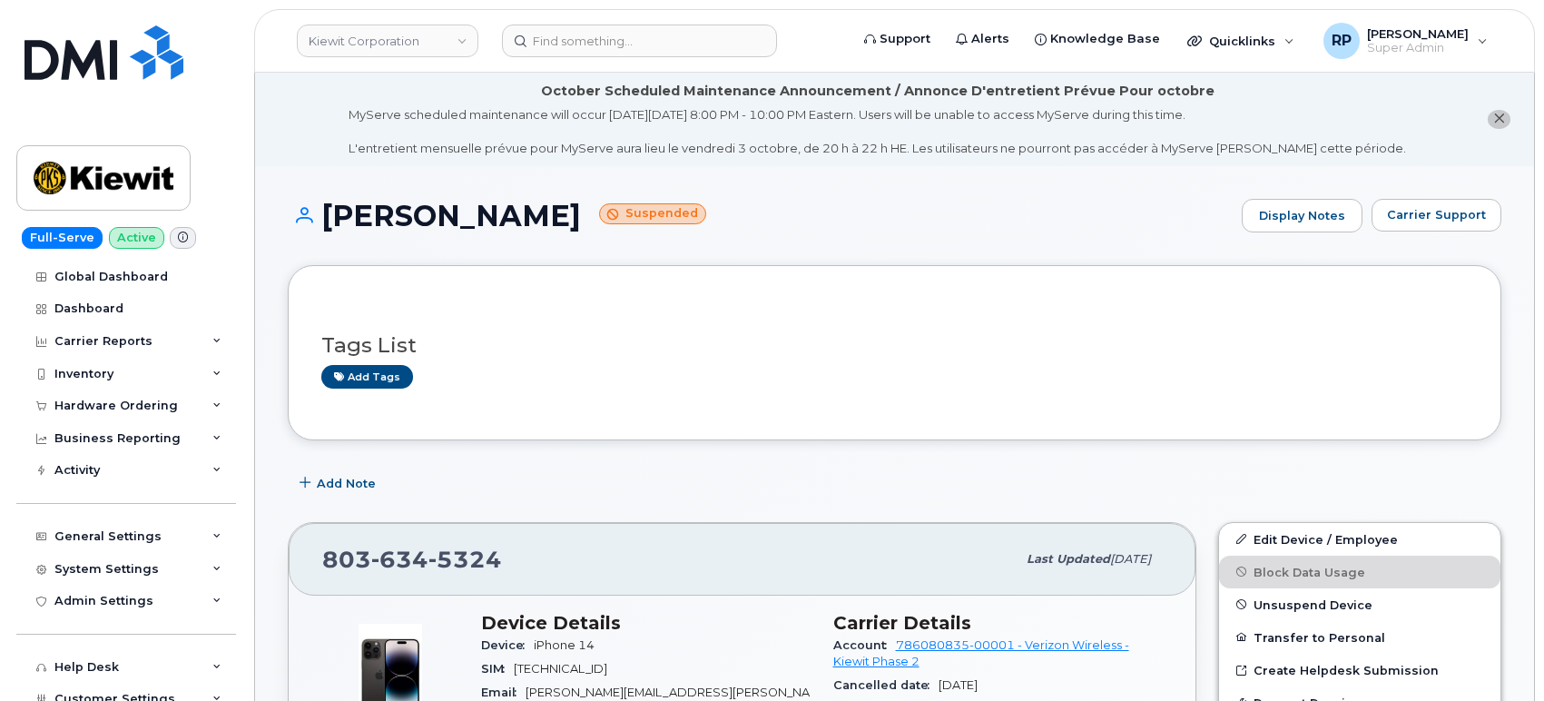
scroll to position [337, 0]
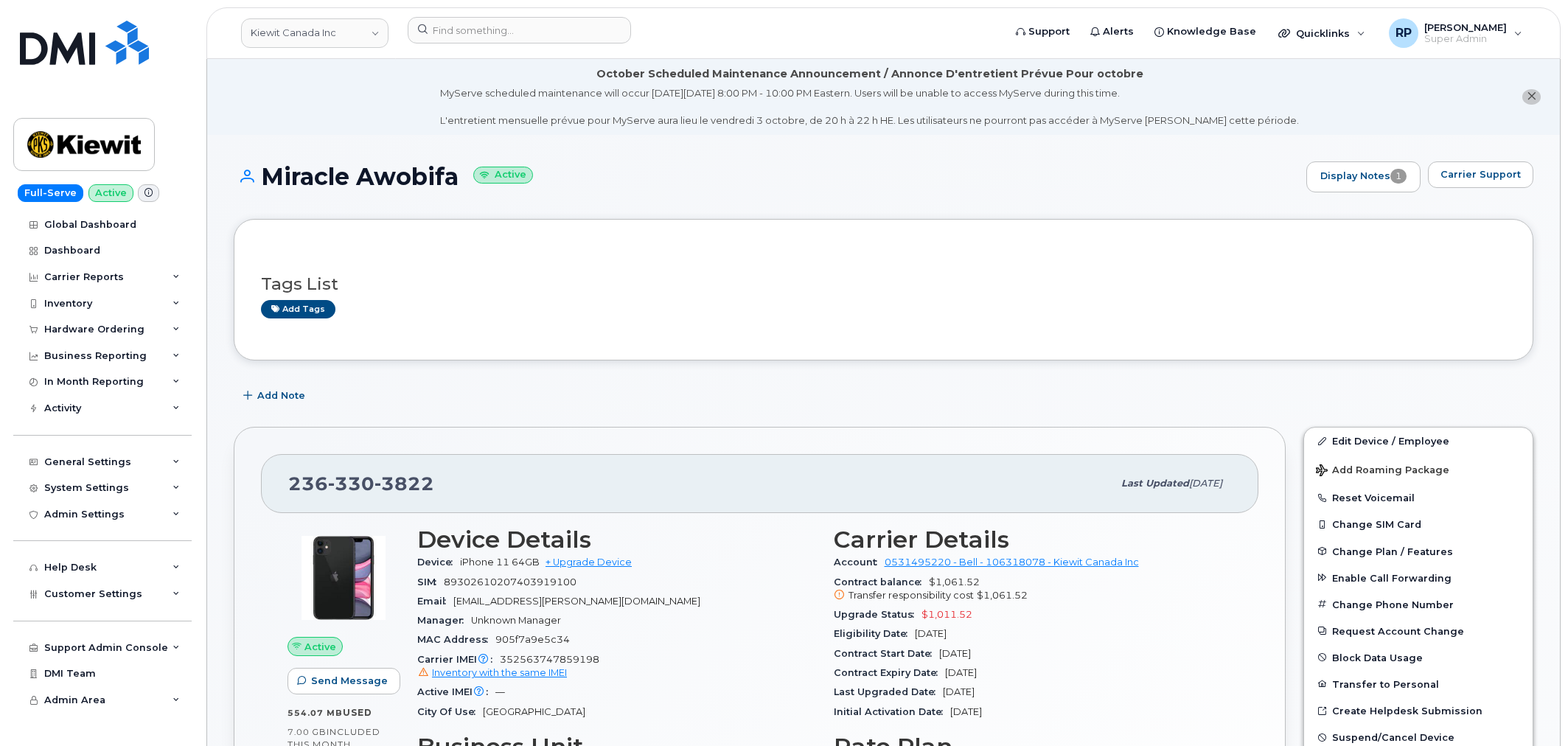
scroll to position [1500, 0]
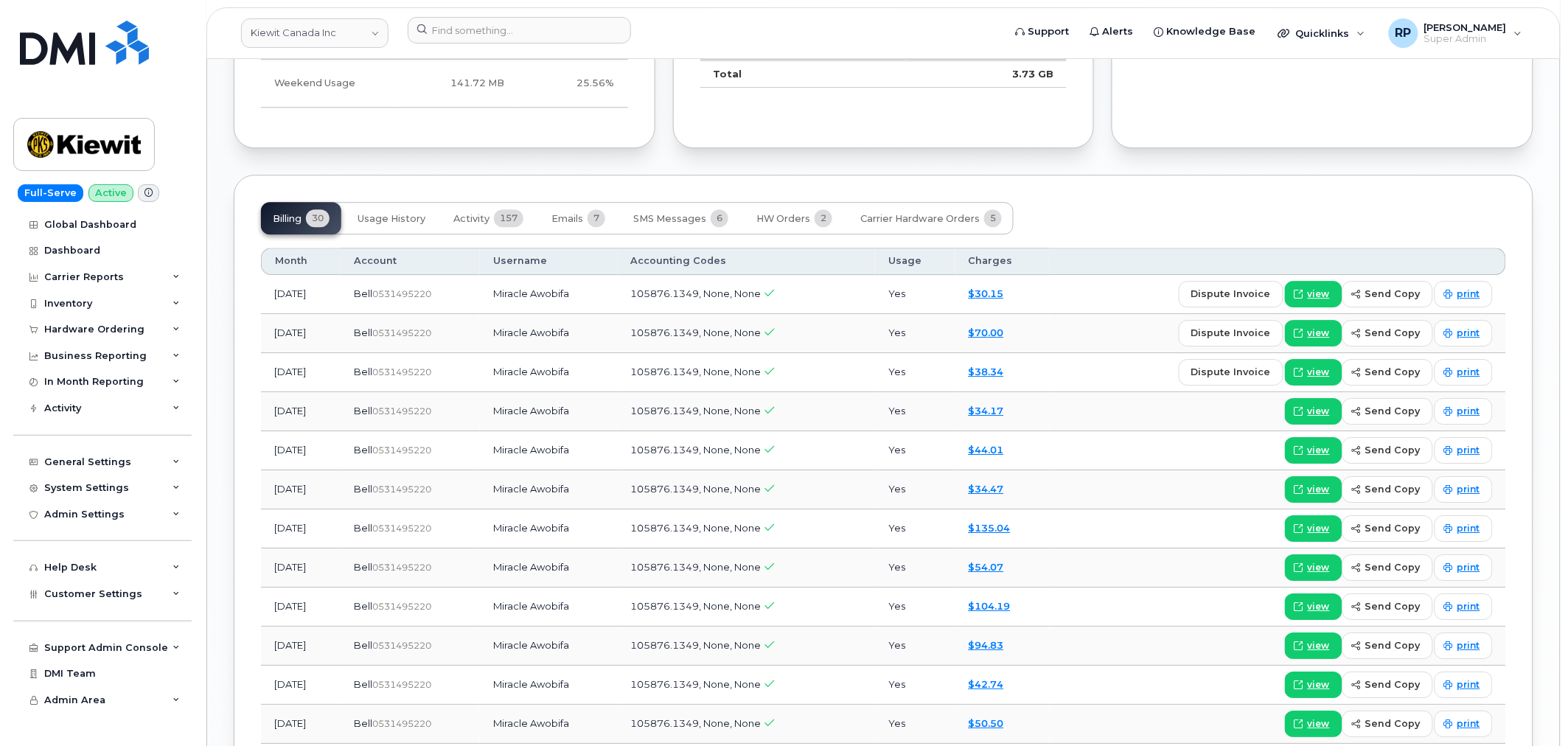
click at [227, 332] on div "Miracle Awobifa Active Display Notes 1 Carrier Support Tags List Add tags Add N…" at bounding box center [883, 54] width 1353 height 2839
click at [92, 249] on div "Dashboard" at bounding box center [71, 250] width 56 height 12
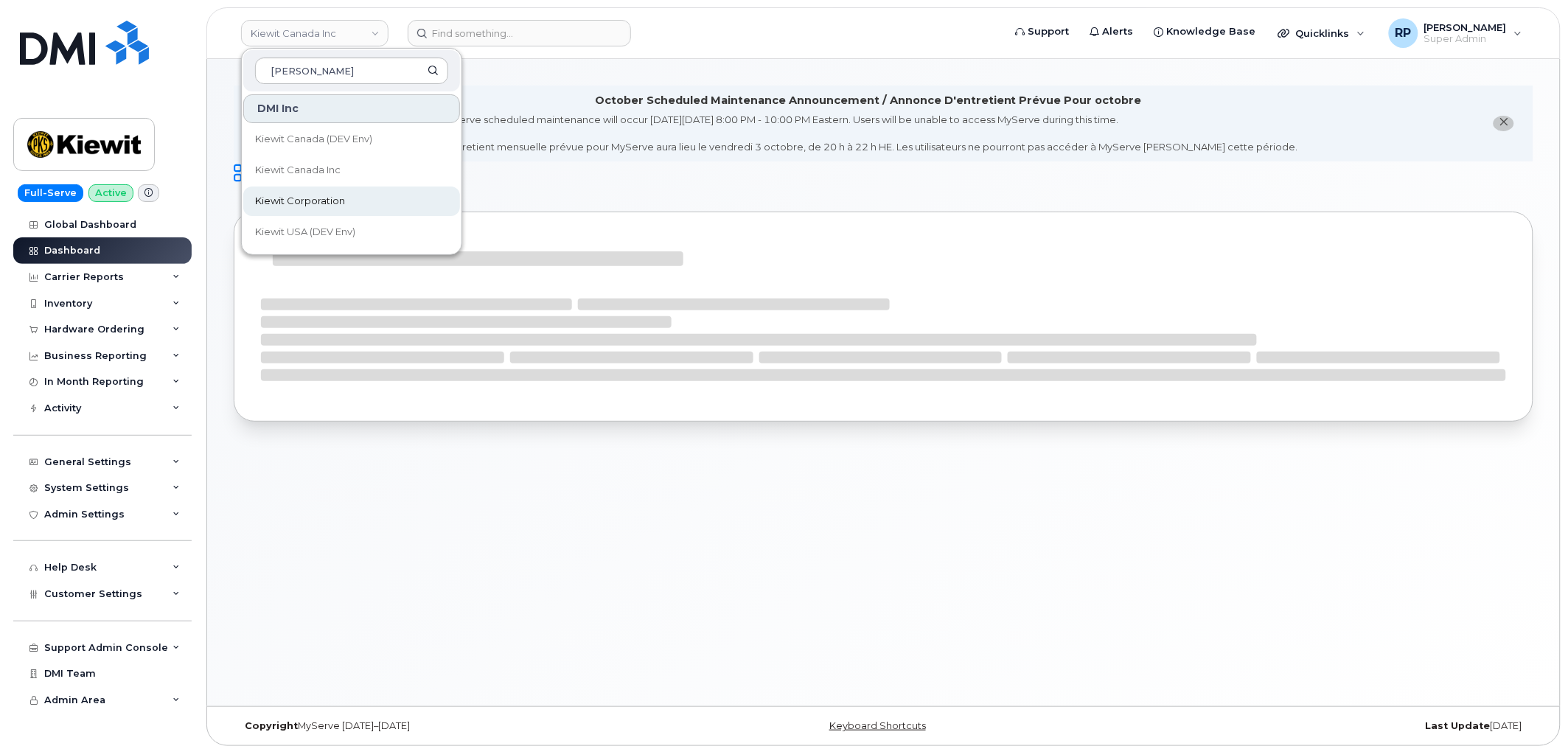
type input "[PERSON_NAME]"
click at [308, 202] on span "Kiewit Corporation" at bounding box center [300, 201] width 90 height 15
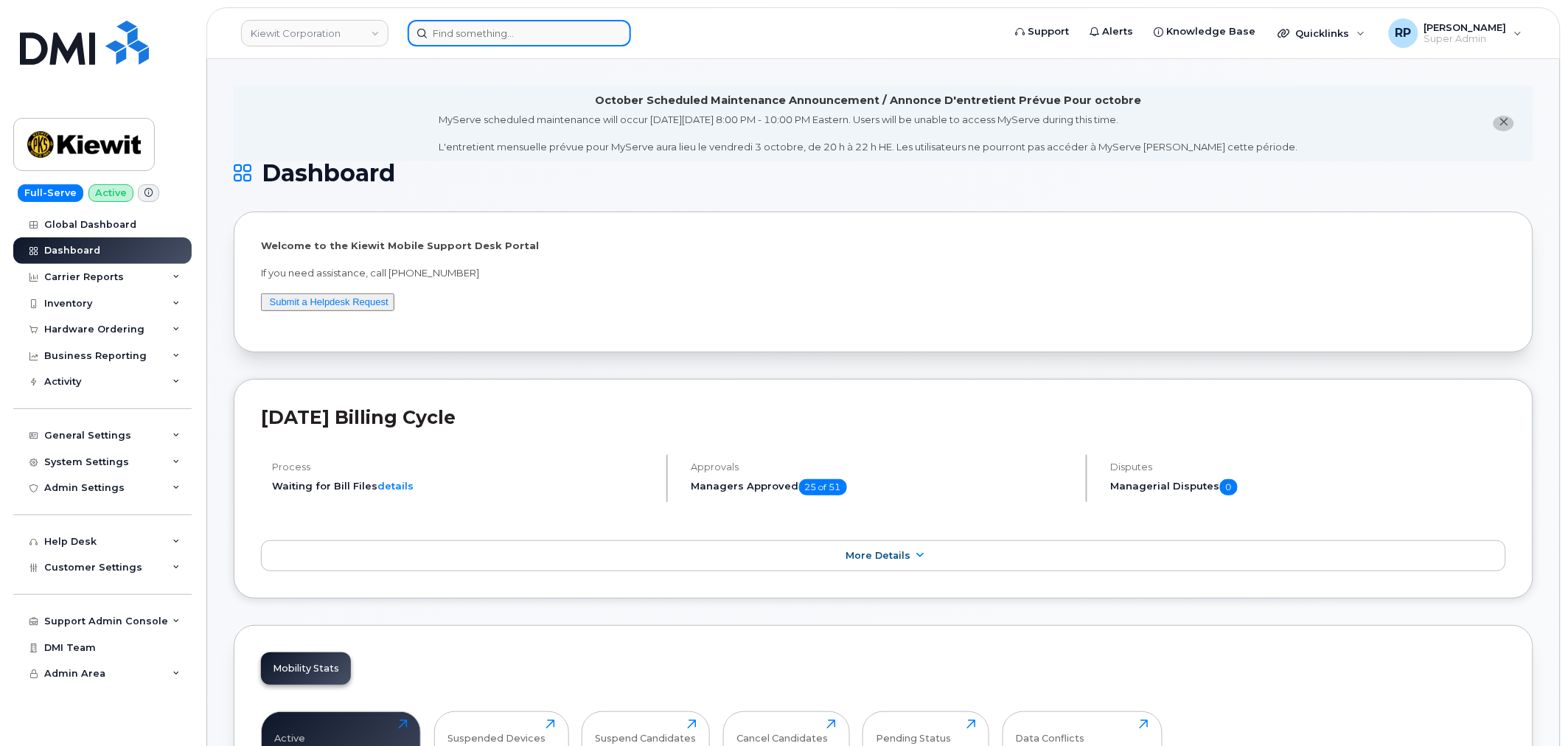
click at [519, 33] on input at bounding box center [519, 33] width 223 height 27
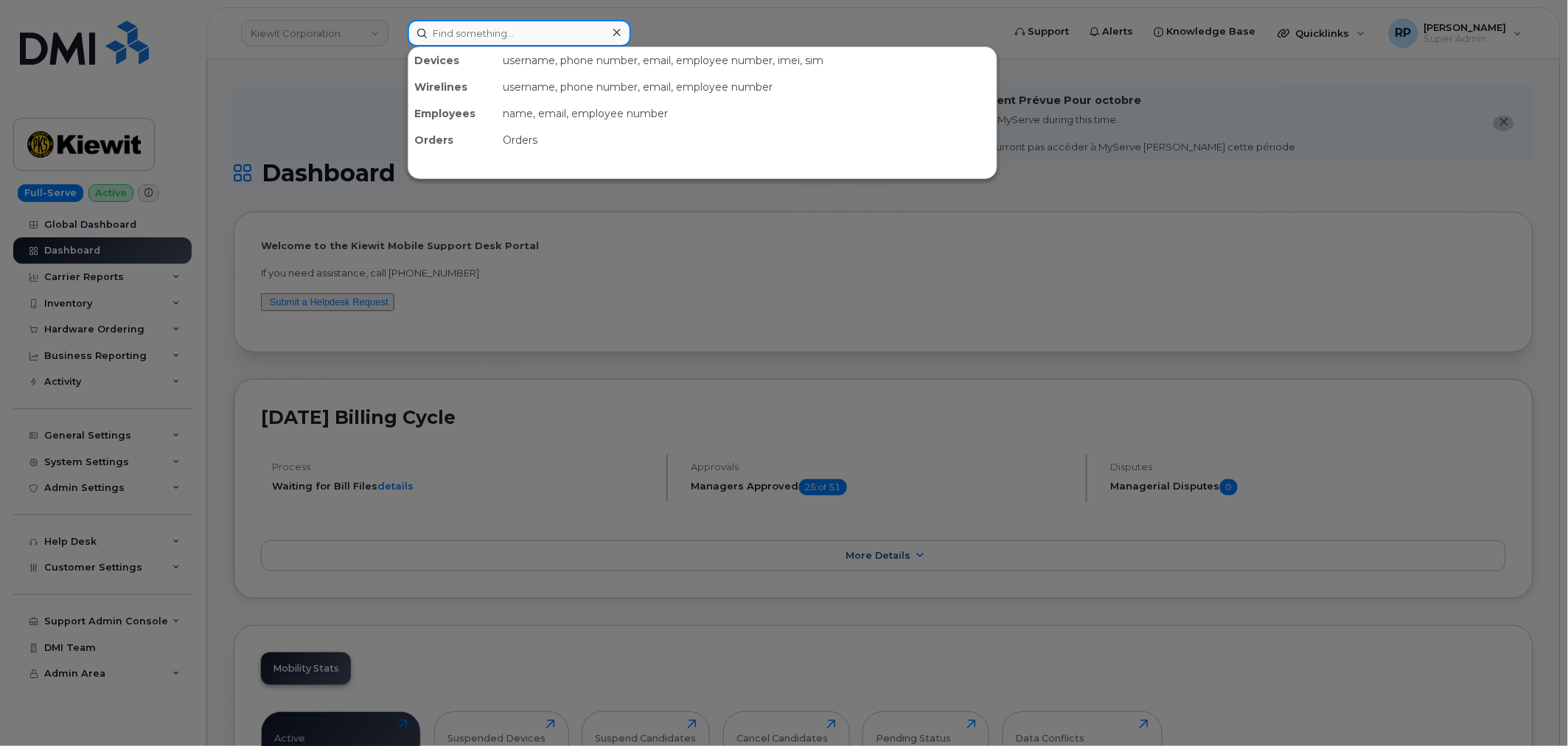
paste input "817.751.4296"
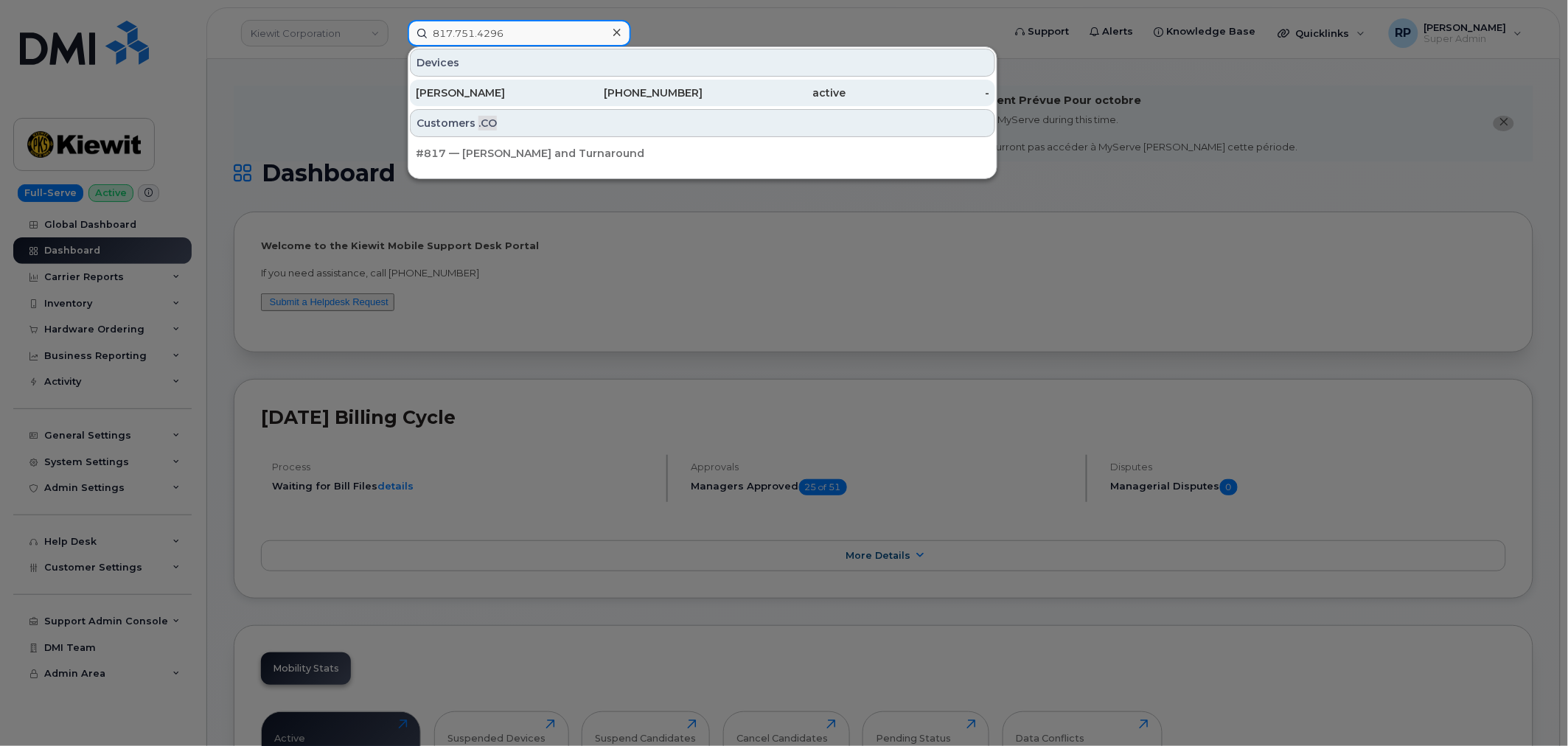
type input "817.751.4296"
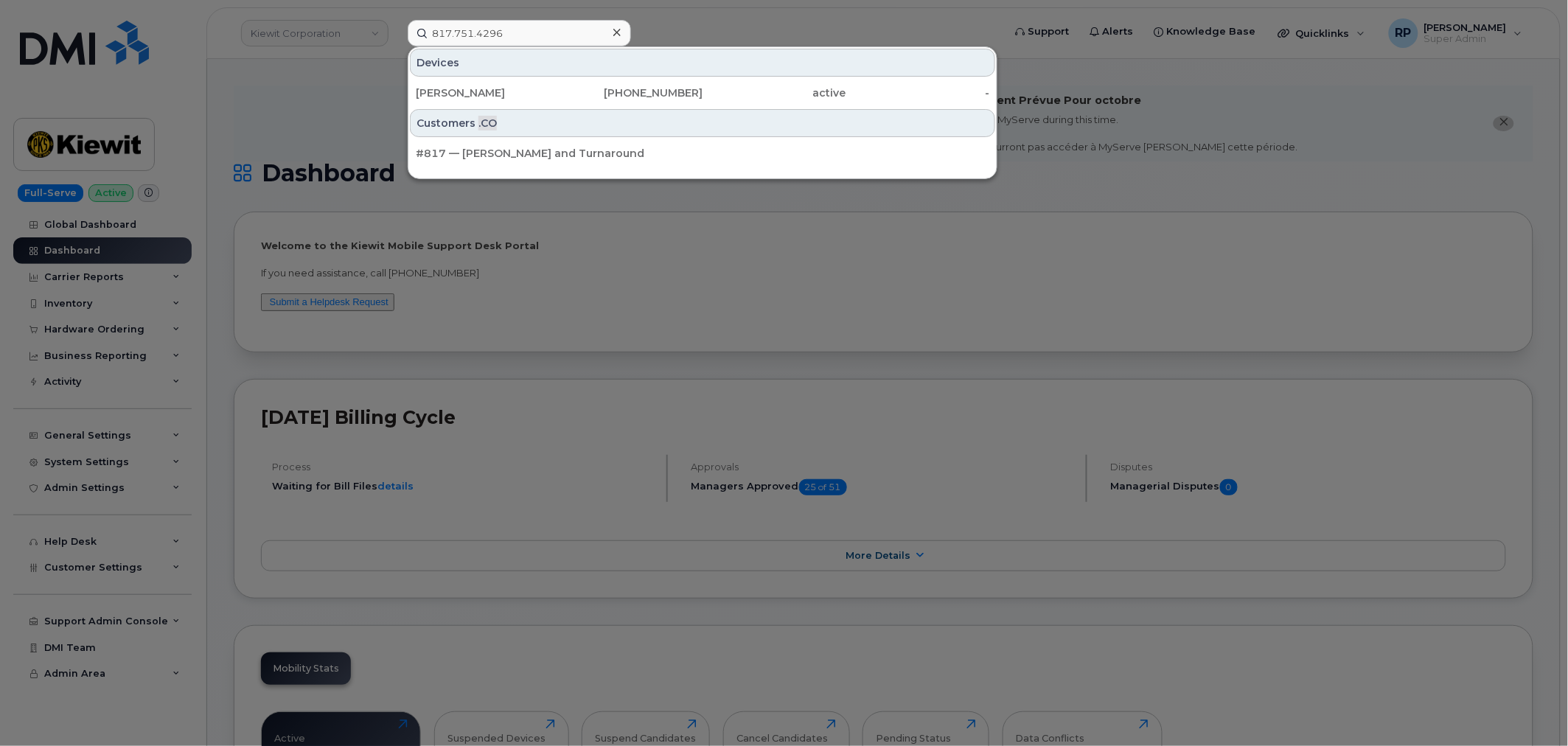
drag, startPoint x: 500, startPoint y: 98, endPoint x: 464, endPoint y: 69, distance: 46.2
click at [500, 98] on div "[PERSON_NAME]" at bounding box center [487, 93] width 144 height 15
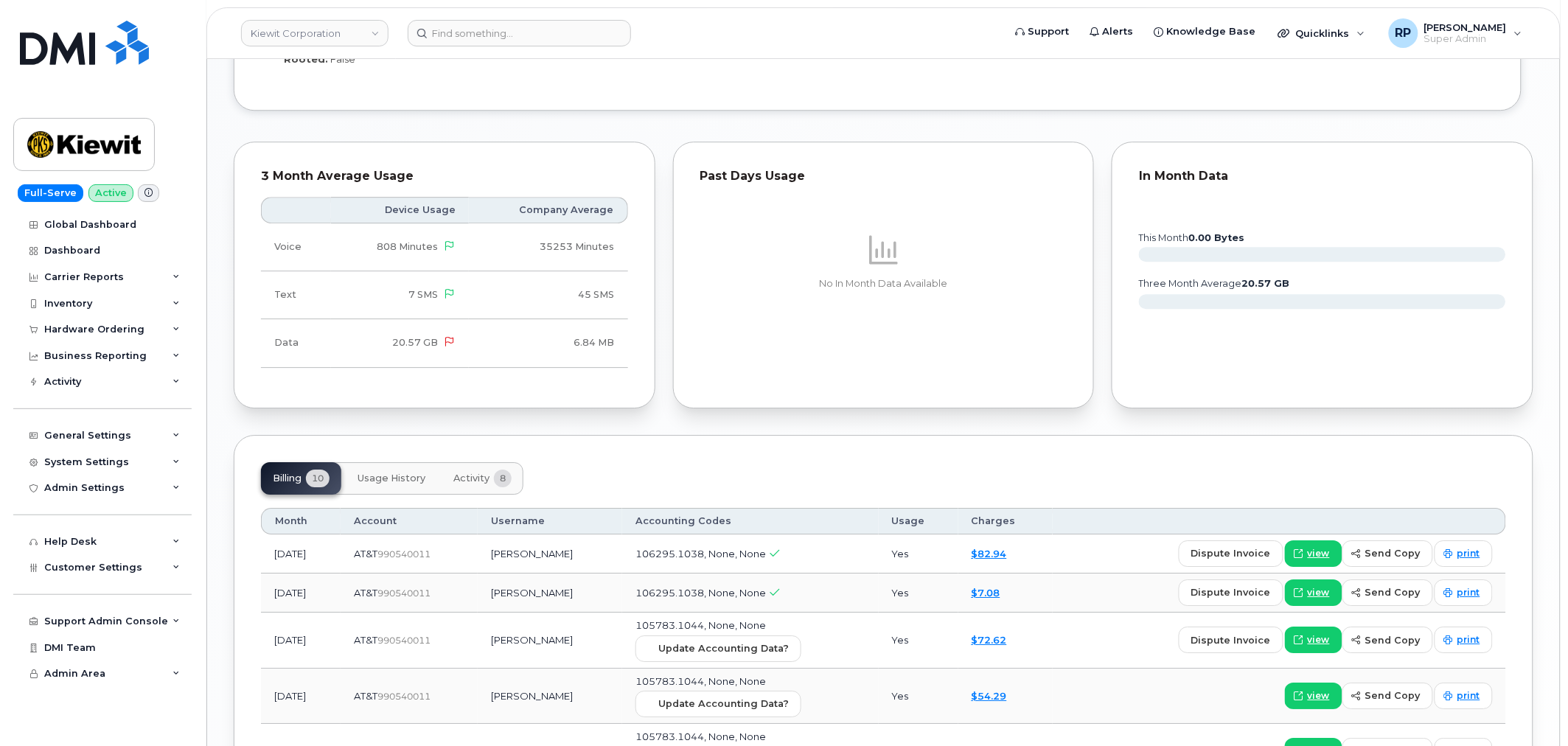
scroll to position [1774, 0]
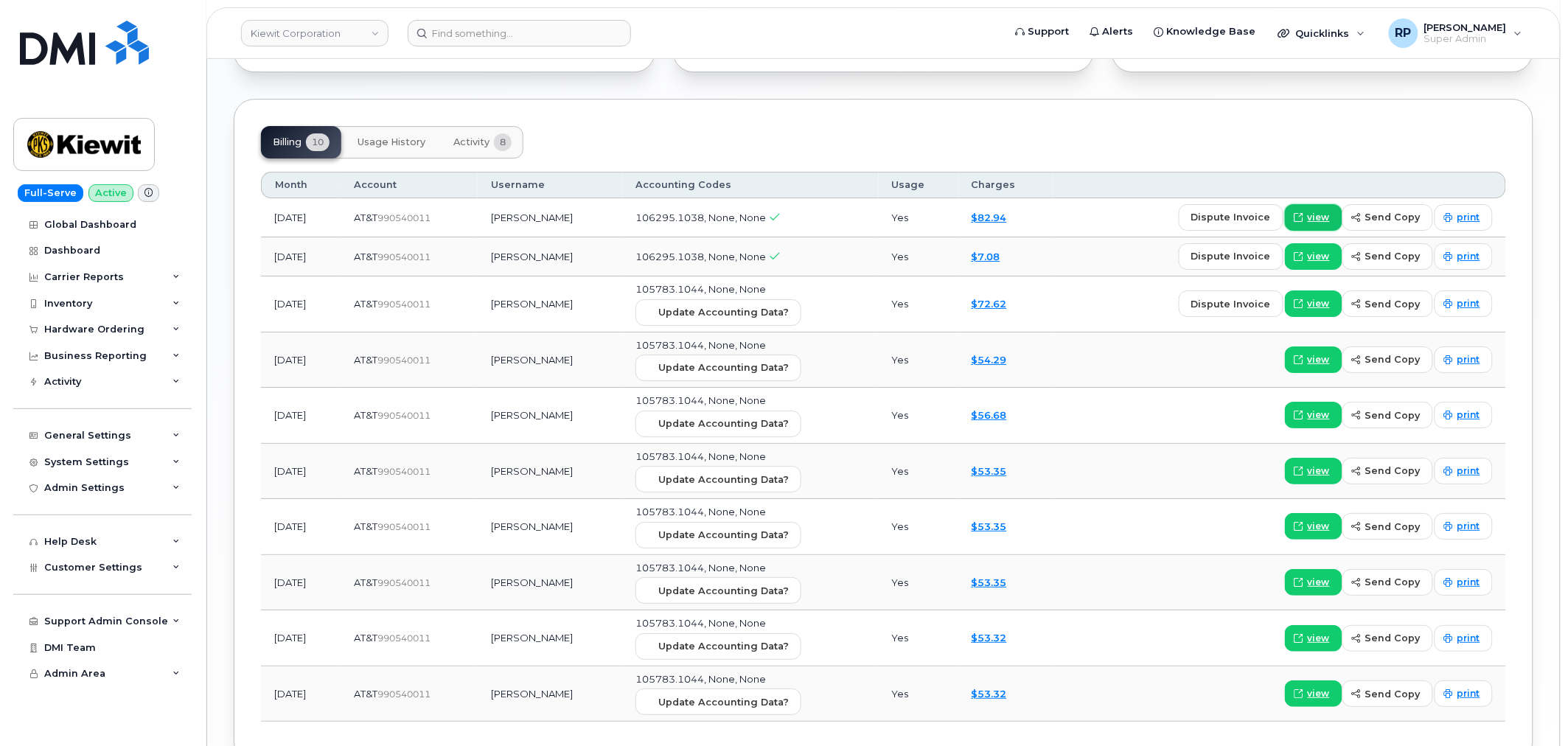
click at [1306, 211] on span at bounding box center [1298, 218] width 13 height 13
click at [456, 25] on input at bounding box center [519, 33] width 223 height 27
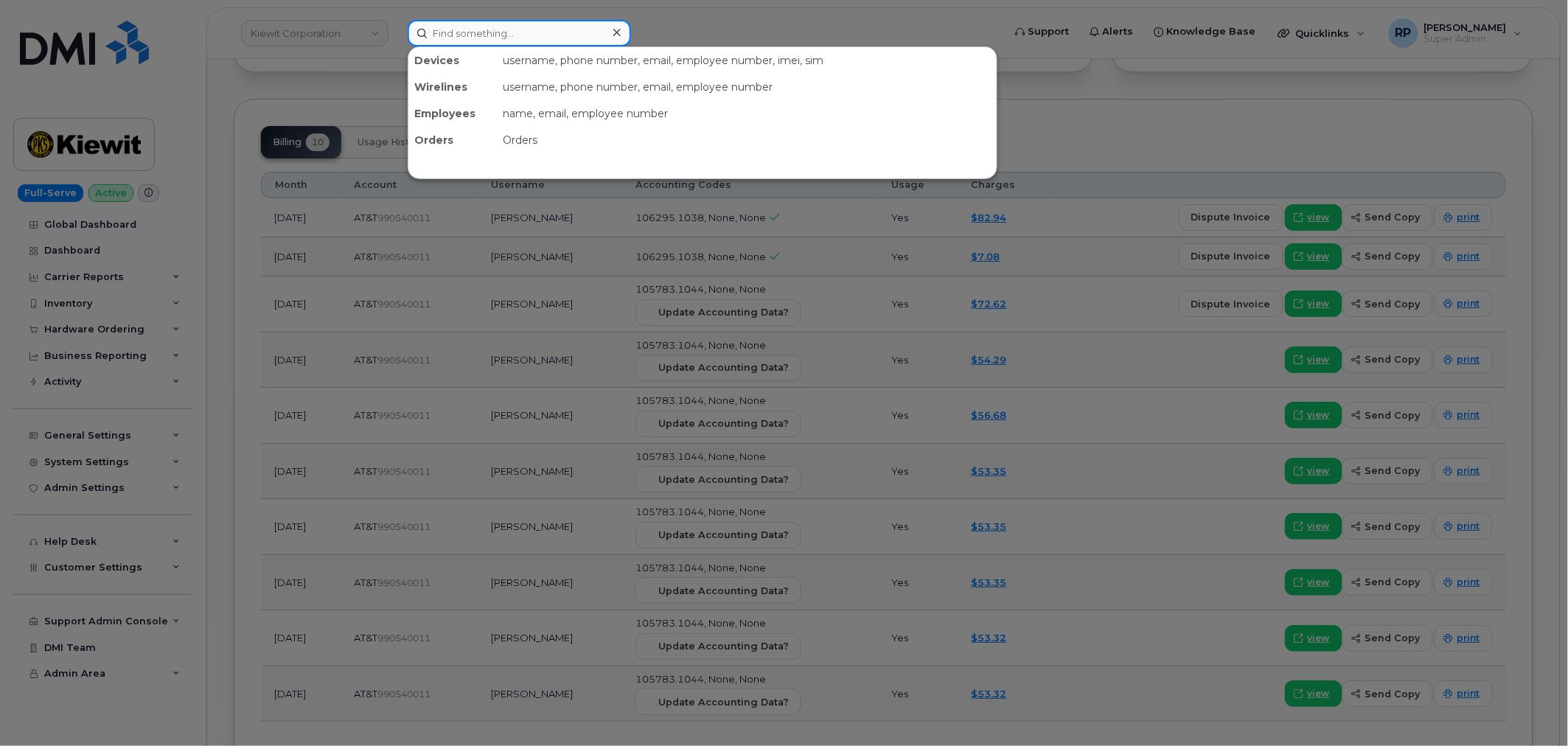
paste input "4804695165"
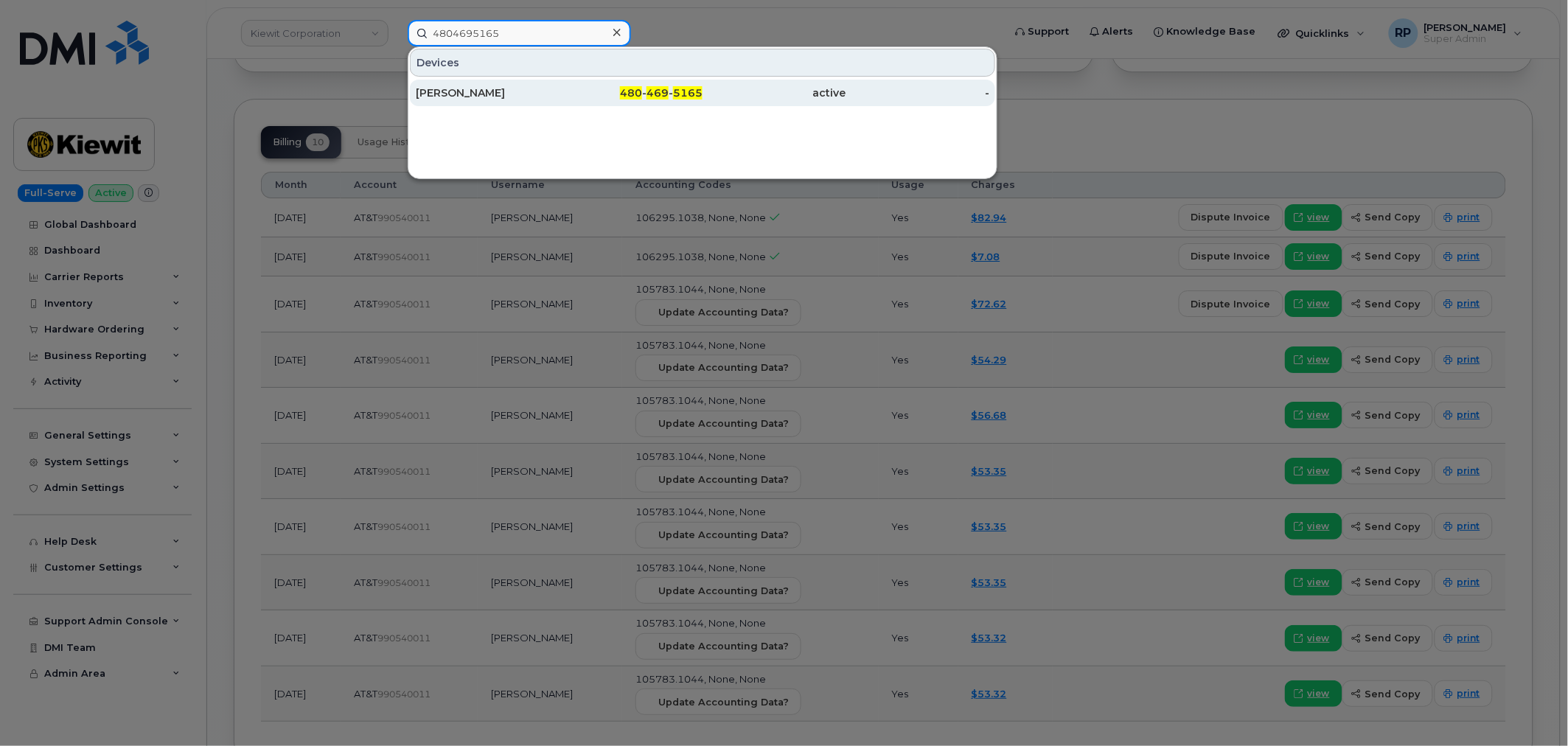
type input "4804695165"
click at [476, 100] on div "[PERSON_NAME]" at bounding box center [487, 93] width 144 height 27
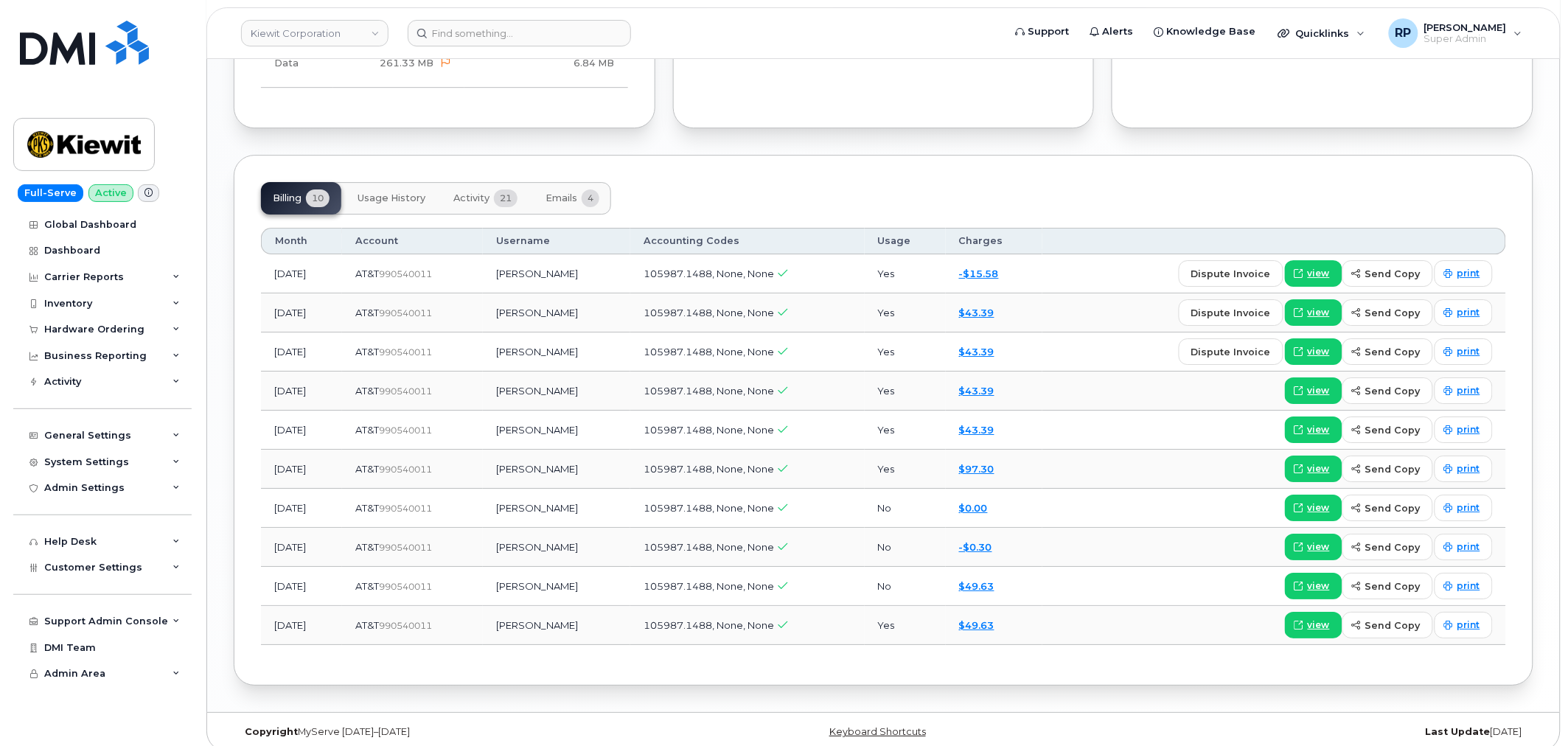
scroll to position [1612, 0]
click at [1313, 305] on span "view" at bounding box center [1318, 312] width 22 height 13
click at [81, 247] on div "Dashboard" at bounding box center [71, 250] width 56 height 12
